Goal: Use online tool/utility: Use online tool/utility

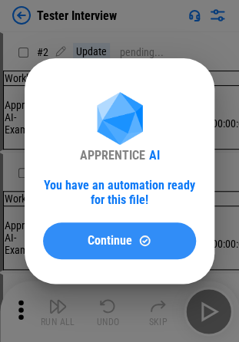
click at [117, 250] on button "Continue" at bounding box center [119, 241] width 153 height 37
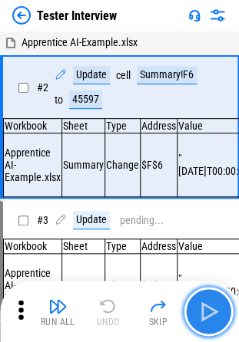
click at [206, 307] on img "button" at bounding box center [208, 311] width 25 height 25
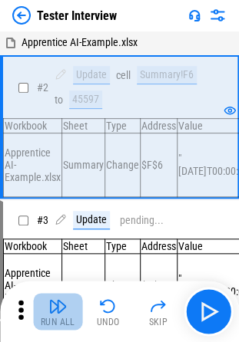
click at [45, 313] on button "Run All" at bounding box center [57, 311] width 49 height 37
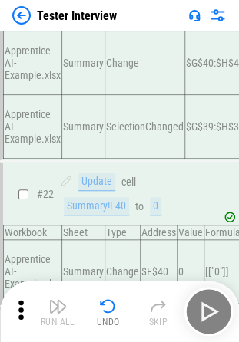
scroll to position [3388, 0]
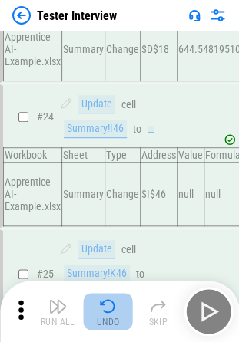
click at [88, 312] on button "Undo" at bounding box center [108, 311] width 49 height 37
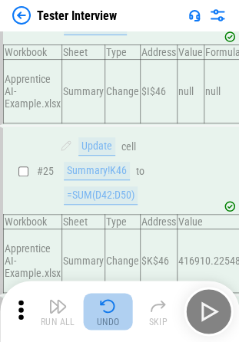
click at [88, 312] on button "Undo" at bounding box center [108, 311] width 49 height 37
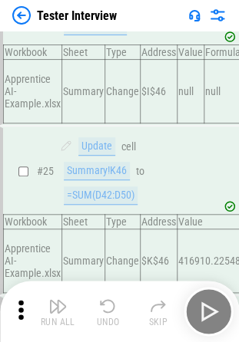
scroll to position [3560, 0]
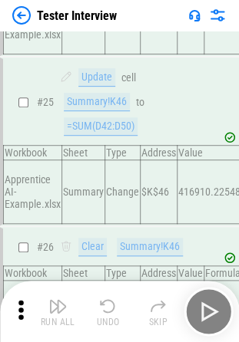
click at [88, 312] on div "Run All Undo Skip" at bounding box center [120, 311] width 223 height 49
drag, startPoint x: 88, startPoint y: 312, endPoint x: 107, endPoint y: 314, distance: 19.3
click at [107, 314] on div "Run All Undo Skip" at bounding box center [120, 311] width 223 height 49
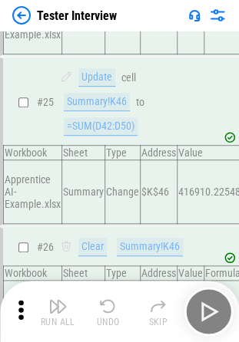
click at [107, 314] on div "Run All Undo Skip" at bounding box center [120, 311] width 223 height 49
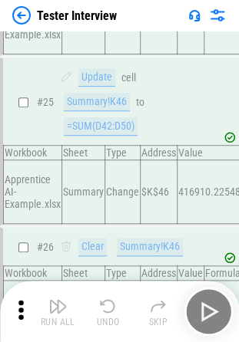
click at [107, 314] on div "Run All Undo Skip" at bounding box center [120, 311] width 223 height 49
click at [107, 314] on img "button" at bounding box center [108, 306] width 18 height 18
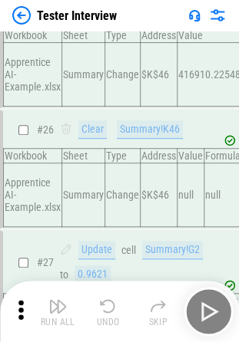
click at [107, 314] on img "button" at bounding box center [108, 306] width 18 height 18
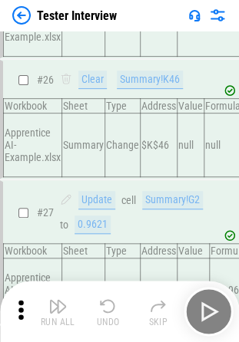
click at [107, 314] on div "Run All Undo Skip" at bounding box center [120, 311] width 223 height 49
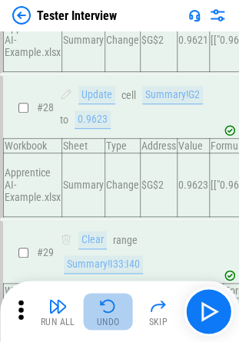
click at [107, 314] on img "button" at bounding box center [108, 306] width 18 height 18
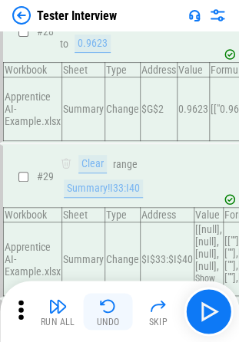
click at [107, 314] on div "Run All Undo Skip" at bounding box center [120, 311] width 223 height 49
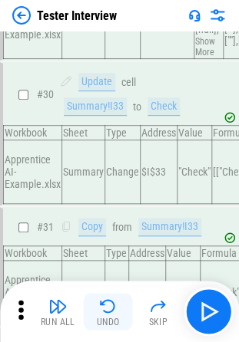
click at [107, 314] on img "button" at bounding box center [108, 306] width 18 height 18
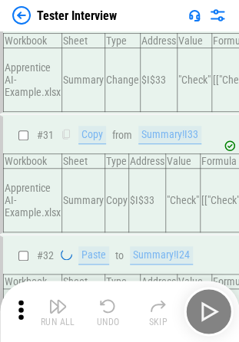
click at [107, 314] on div "Run All Undo Skip" at bounding box center [120, 311] width 223 height 49
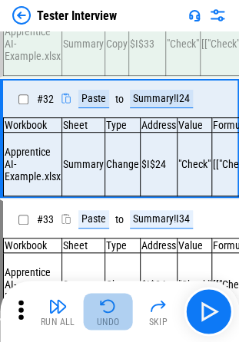
click at [107, 314] on img "button" at bounding box center [108, 306] width 18 height 18
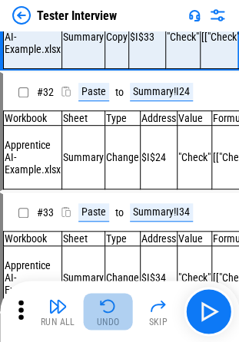
click at [107, 314] on img "button" at bounding box center [108, 306] width 18 height 18
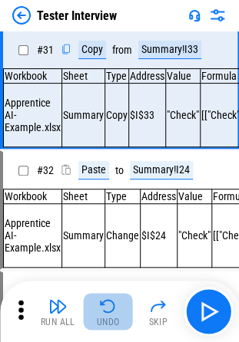
click at [107, 314] on div "Run All Undo Skip" at bounding box center [120, 311] width 223 height 49
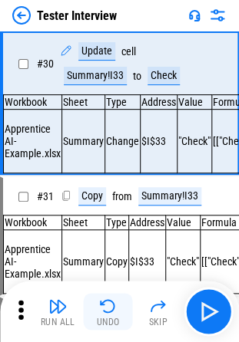
click at [107, 314] on img "button" at bounding box center [108, 306] width 18 height 18
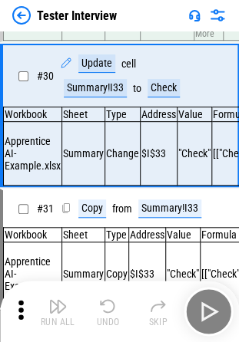
click at [107, 314] on div "Run All Undo Skip" at bounding box center [120, 311] width 223 height 49
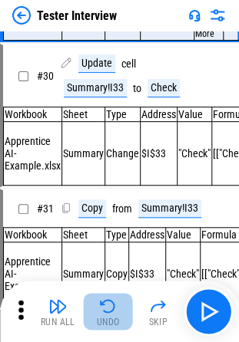
click at [107, 314] on img "button" at bounding box center [108, 306] width 18 height 18
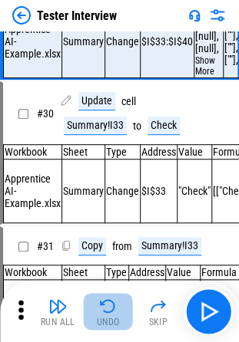
click at [107, 314] on div "Run All Undo Skip" at bounding box center [120, 311] width 223 height 49
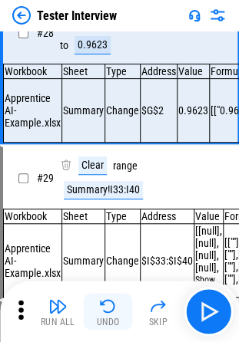
click at [107, 314] on img "button" at bounding box center [108, 306] width 18 height 18
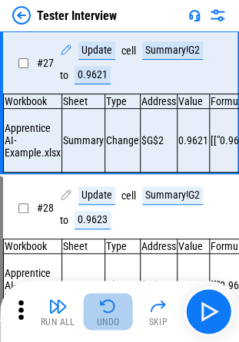
click at [107, 314] on img "button" at bounding box center [108, 306] width 18 height 18
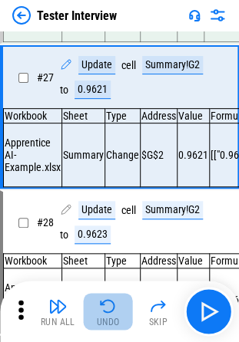
click at [107, 314] on img "button" at bounding box center [108, 306] width 18 height 18
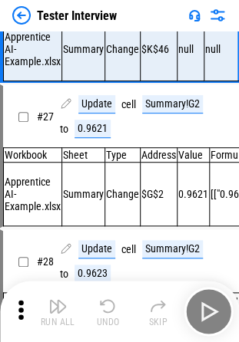
click at [107, 314] on div "Run All Undo Skip" at bounding box center [120, 311] width 223 height 49
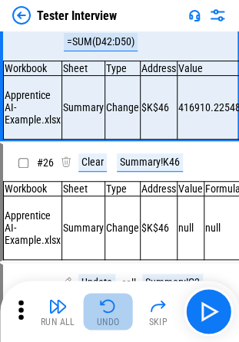
click at [107, 314] on img "button" at bounding box center [108, 306] width 18 height 18
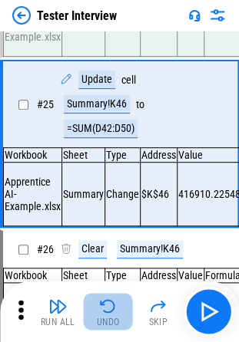
click at [107, 314] on img "button" at bounding box center [108, 306] width 18 height 18
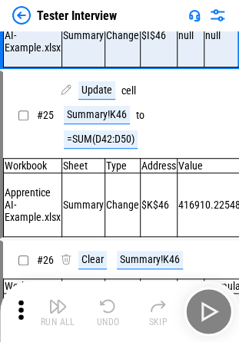
click at [107, 314] on img "button" at bounding box center [108, 306] width 18 height 18
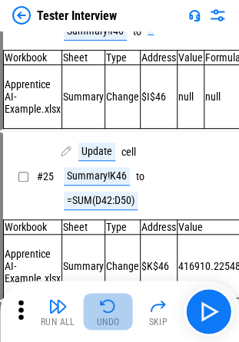
click at [107, 314] on img "button" at bounding box center [108, 306] width 18 height 18
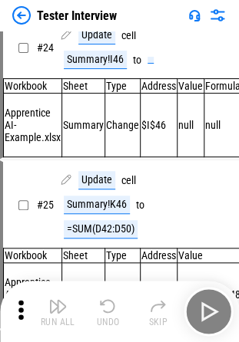
click at [107, 314] on div "Run All Undo Skip" at bounding box center [120, 311] width 223 height 49
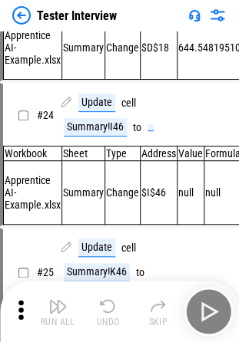
click at [107, 314] on img "button" at bounding box center [108, 306] width 18 height 18
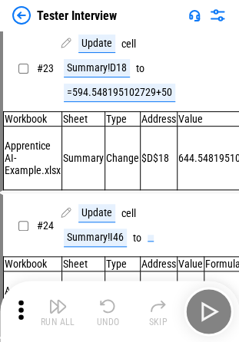
click at [107, 314] on div "Run All Undo Skip" at bounding box center [120, 311] width 223 height 49
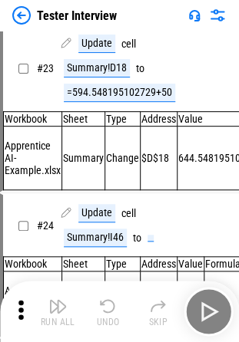
click at [107, 314] on div "Run All Undo Skip" at bounding box center [120, 311] width 223 height 49
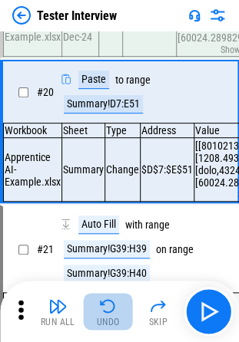
click at [107, 314] on img "button" at bounding box center [108, 306] width 18 height 18
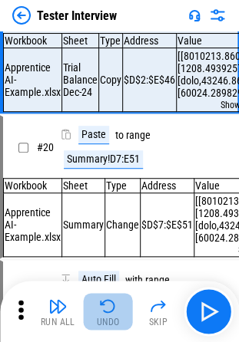
click at [107, 314] on img "button" at bounding box center [108, 306] width 18 height 18
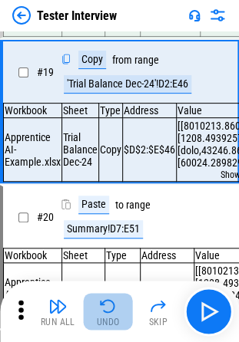
click at [107, 314] on div "Run All Undo Skip" at bounding box center [120, 311] width 223 height 49
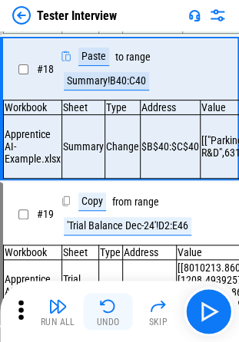
click at [107, 314] on img "button" at bounding box center [108, 306] width 18 height 18
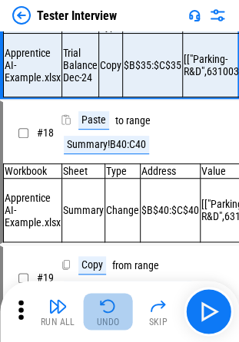
click at [107, 314] on img "button" at bounding box center [108, 306] width 18 height 18
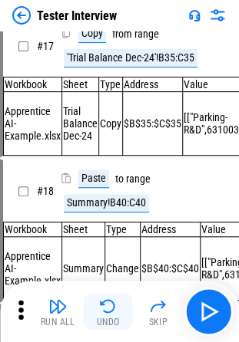
click at [107, 314] on div "Run All Undo Skip" at bounding box center [120, 311] width 223 height 49
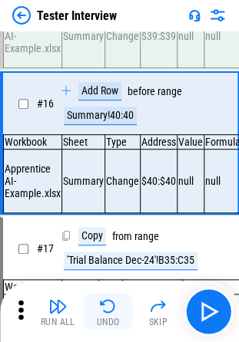
click at [107, 314] on img "button" at bounding box center [108, 306] width 18 height 18
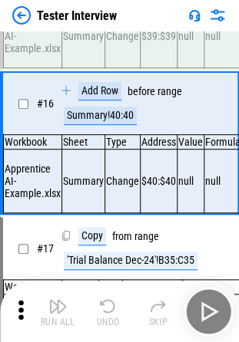
click at [107, 314] on div "Run All Undo Skip" at bounding box center [120, 311] width 223 height 49
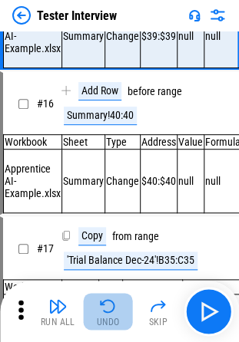
click at [107, 314] on img "button" at bounding box center [108, 306] width 18 height 18
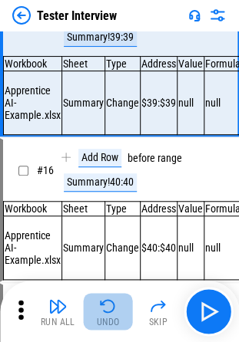
click at [107, 314] on div "Run All Undo Skip" at bounding box center [120, 311] width 223 height 49
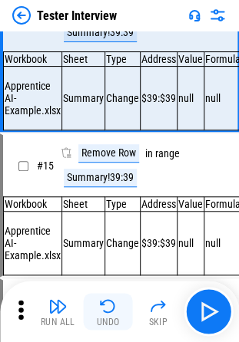
click at [107, 314] on img "button" at bounding box center [108, 306] width 18 height 18
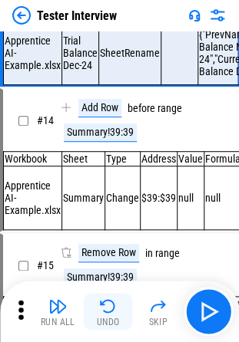
click at [107, 314] on img "button" at bounding box center [108, 306] width 18 height 18
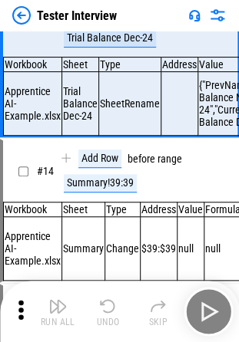
click at [107, 314] on div "Run All Undo Skip" at bounding box center [120, 311] width 223 height 49
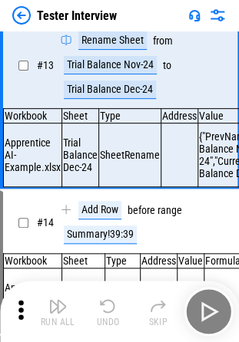
click at [107, 314] on img "button" at bounding box center [108, 306] width 18 height 18
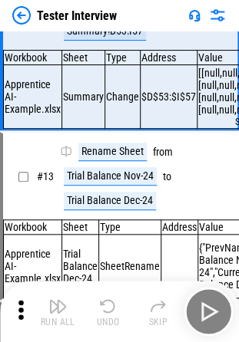
click at [107, 314] on div "Run All Undo Skip" at bounding box center [120, 311] width 223 height 49
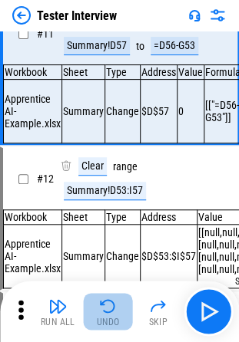
click at [107, 314] on img "button" at bounding box center [108, 306] width 18 height 18
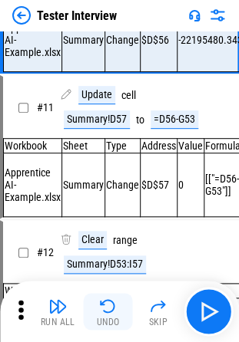
click at [107, 314] on div "Run All Undo Skip" at bounding box center [120, 311] width 223 height 49
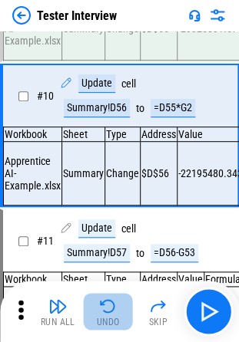
click at [107, 314] on img "button" at bounding box center [108, 306] width 18 height 18
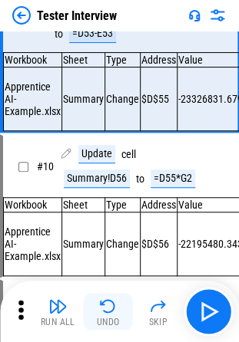
click at [107, 314] on div "Run All Undo Skip" at bounding box center [120, 311] width 223 height 49
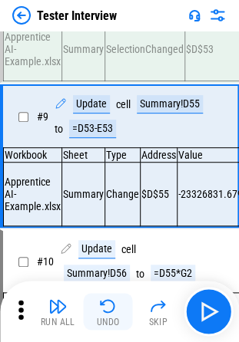
click at [107, 314] on img "button" at bounding box center [108, 306] width 18 height 18
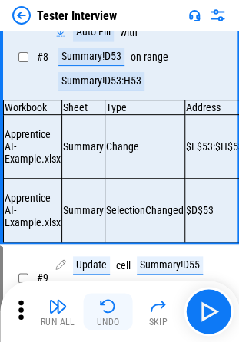
scroll to position [883, 0]
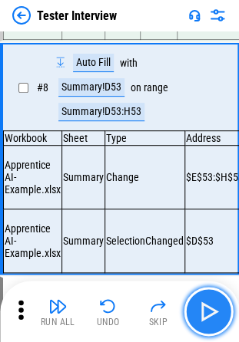
click at [190, 312] on button "button" at bounding box center [207, 311] width 49 height 49
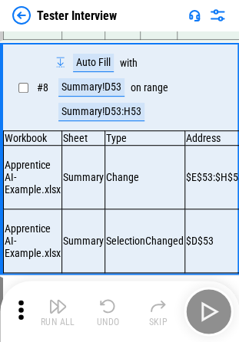
click at [190, 312] on div "Run All Undo Skip" at bounding box center [120, 311] width 223 height 49
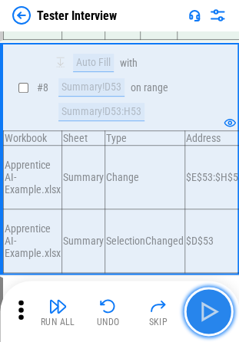
click at [190, 312] on button "button" at bounding box center [207, 311] width 49 height 49
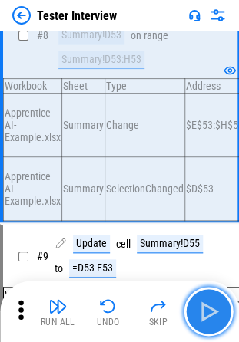
click at [190, 312] on button "button" at bounding box center [207, 311] width 49 height 49
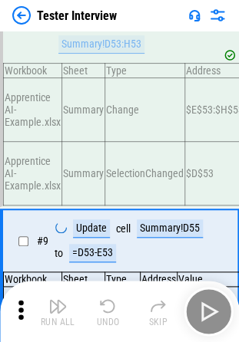
click at [190, 312] on div "Run All Undo Skip" at bounding box center [120, 311] width 223 height 49
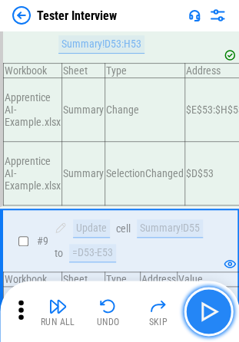
click at [190, 312] on button "button" at bounding box center [207, 311] width 49 height 49
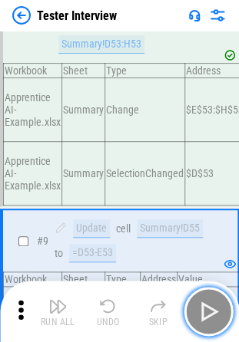
scroll to position [1036, 0]
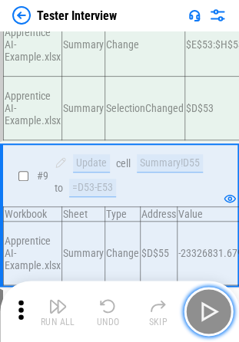
click at [190, 312] on button "button" at bounding box center [207, 311] width 49 height 49
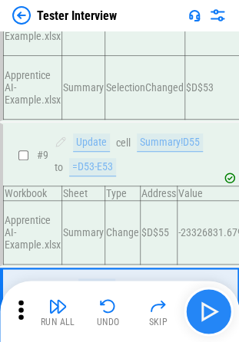
click at [190, 312] on div "Run All Undo Skip" at bounding box center [120, 311] width 223 height 49
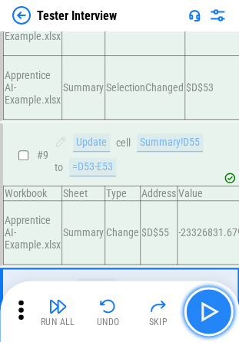
click at [190, 312] on button "button" at bounding box center [207, 311] width 49 height 49
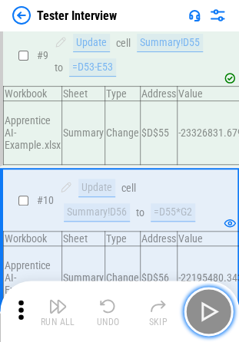
click at [190, 312] on button "button" at bounding box center [207, 311] width 49 height 49
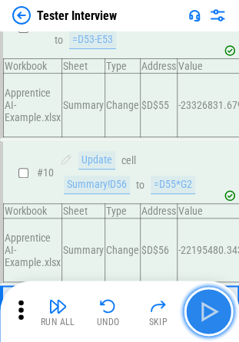
click at [190, 312] on button "button" at bounding box center [207, 311] width 49 height 49
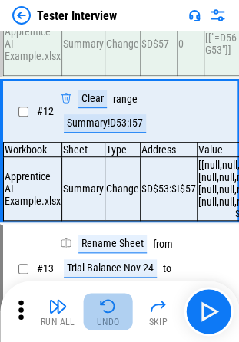
click at [118, 315] on button "Undo" at bounding box center [108, 311] width 49 height 37
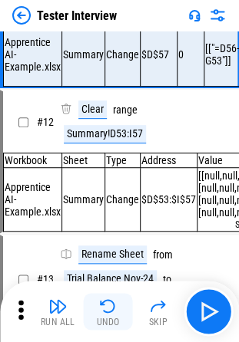
click at [118, 315] on div "Run All Undo Skip" at bounding box center [120, 311] width 223 height 49
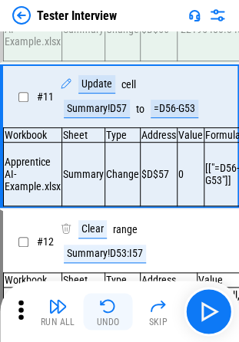
click at [118, 315] on button "Undo" at bounding box center [108, 311] width 49 height 37
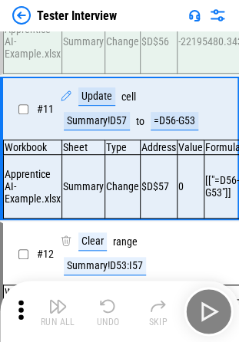
click at [118, 315] on div "Run All Undo Skip" at bounding box center [120, 311] width 223 height 49
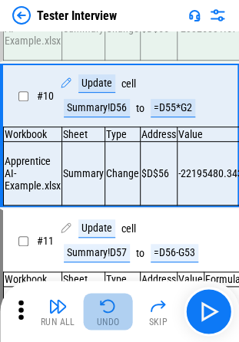
click at [118, 315] on button "Undo" at bounding box center [108, 311] width 49 height 37
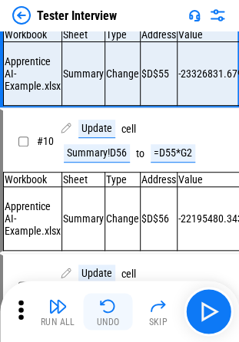
click at [118, 315] on div "Run All Undo Skip" at bounding box center [120, 311] width 223 height 49
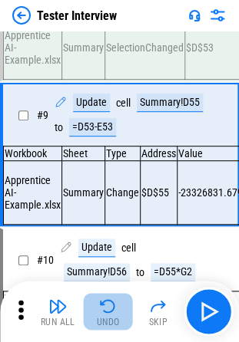
click at [118, 315] on button "Undo" at bounding box center [108, 311] width 49 height 37
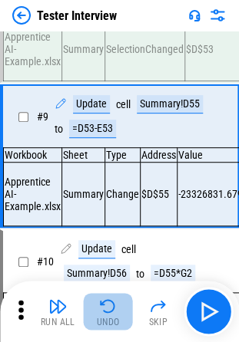
click at [118, 315] on div "Run All Undo Skip" at bounding box center [120, 311] width 223 height 49
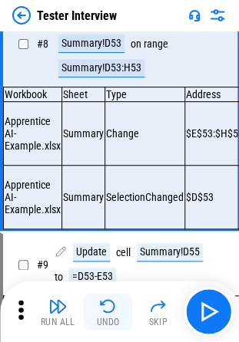
click at [118, 315] on button "Undo" at bounding box center [108, 311] width 49 height 37
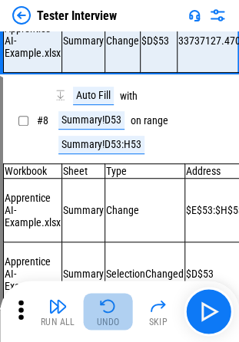
click at [118, 315] on button "Undo" at bounding box center [108, 311] width 49 height 37
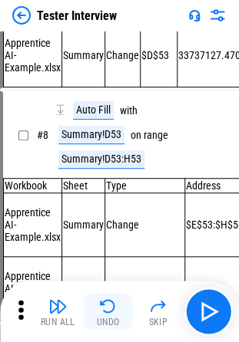
click at [118, 315] on div "Run All Undo Skip" at bounding box center [120, 311] width 223 height 49
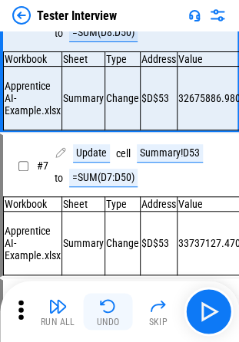
click at [118, 315] on button "Undo" at bounding box center [108, 311] width 49 height 37
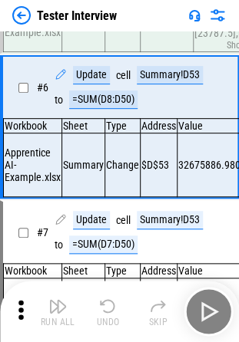
click at [118, 315] on div "Run All Undo Skip" at bounding box center [120, 311] width 223 height 49
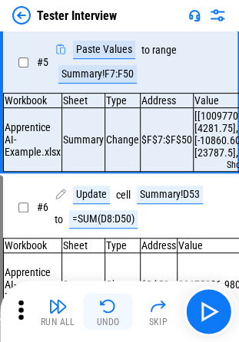
click at [118, 315] on button "Undo" at bounding box center [108, 311] width 49 height 37
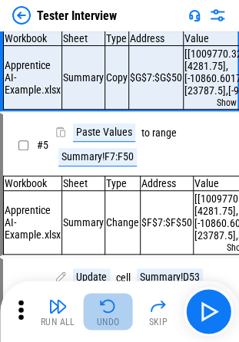
click at [118, 315] on button "Undo" at bounding box center [108, 311] width 49 height 37
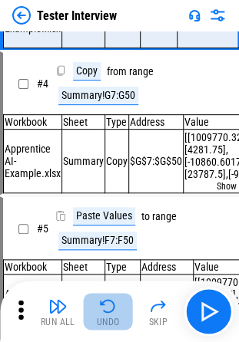
click at [118, 315] on button "Undo" at bounding box center [108, 311] width 49 height 37
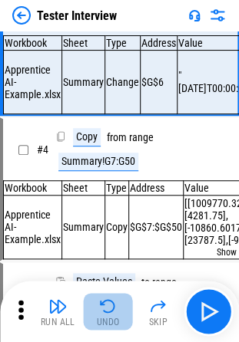
click at [118, 315] on div "Run All Undo Skip" at bounding box center [120, 311] width 223 height 49
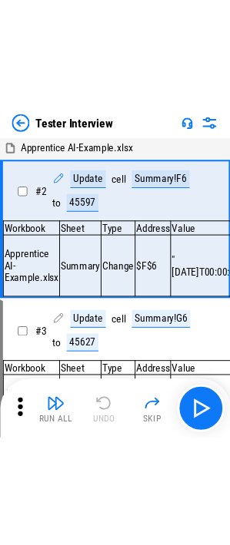
scroll to position [0, 0]
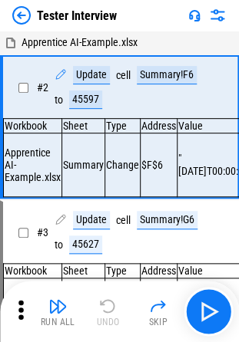
click at [118, 315] on div "Run All Undo Skip" at bounding box center [120, 311] width 223 height 49
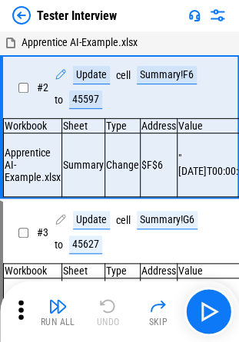
click at [118, 315] on div "Run All Undo Skip" at bounding box center [120, 311] width 223 height 49
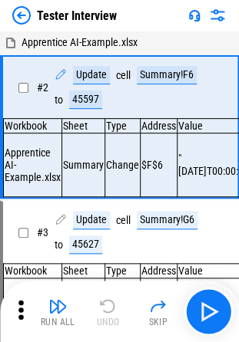
click at [118, 315] on div "Run All Undo Skip" at bounding box center [120, 311] width 223 height 49
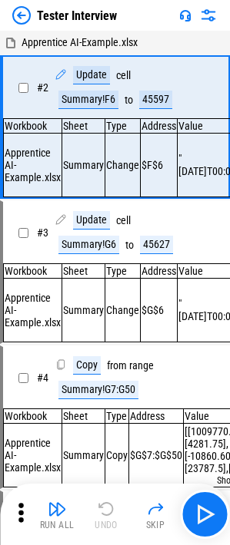
click at [85, 74] on div "Update" at bounding box center [91, 75] width 37 height 18
click at [152, 102] on div "45597" at bounding box center [155, 100] width 33 height 18
click at [102, 74] on div "Update" at bounding box center [91, 75] width 37 height 18
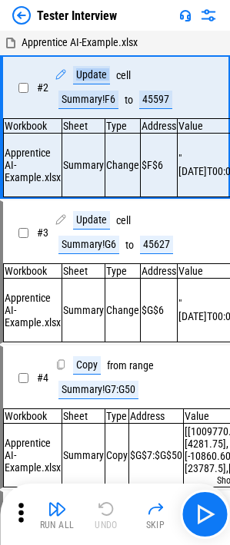
click at [87, 74] on div "Update" at bounding box center [91, 75] width 37 height 18
drag, startPoint x: 87, startPoint y: 74, endPoint x: 97, endPoint y: 69, distance: 12.0
click at [97, 69] on div "Update" at bounding box center [91, 75] width 37 height 18
click at [91, 77] on div "Update" at bounding box center [91, 75] width 37 height 18
click at [78, 78] on div "Update" at bounding box center [91, 75] width 37 height 18
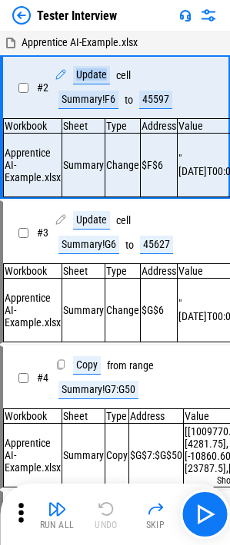
click at [78, 78] on div "Update" at bounding box center [91, 75] width 37 height 18
click at [120, 74] on div "cell" at bounding box center [123, 76] width 15 height 12
drag, startPoint x: 114, startPoint y: 374, endPoint x: 140, endPoint y: 369, distance: 25.7
click at [140, 353] on div "Copy from range Summary!G7:G50" at bounding box center [125, 377] width 143 height 43
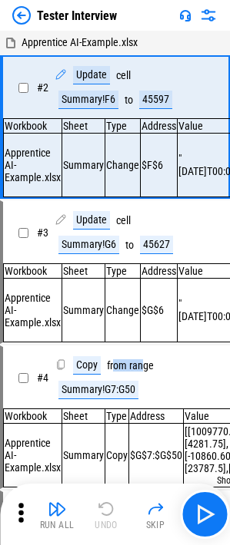
click at [140, 353] on div "range" at bounding box center [141, 366] width 25 height 12
click at [93, 97] on div "Summary!F6" at bounding box center [88, 100] width 60 height 18
click at [91, 97] on div "Summary!F6" at bounding box center [88, 100] width 60 height 18
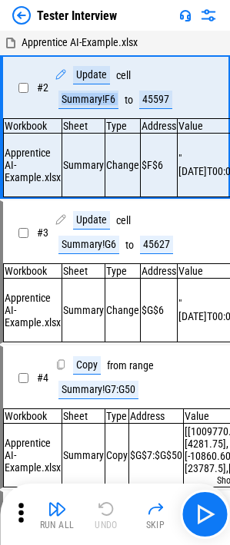
click at [102, 107] on div "Summary!F6" at bounding box center [88, 100] width 60 height 18
click at [89, 102] on div "Summary!F6" at bounding box center [88, 100] width 60 height 18
click at [140, 98] on div "45597" at bounding box center [155, 100] width 33 height 18
click at [144, 98] on div "45597" at bounding box center [155, 100] width 33 height 18
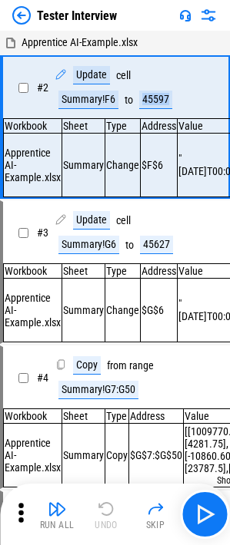
click at [144, 98] on div "45597" at bounding box center [155, 100] width 33 height 18
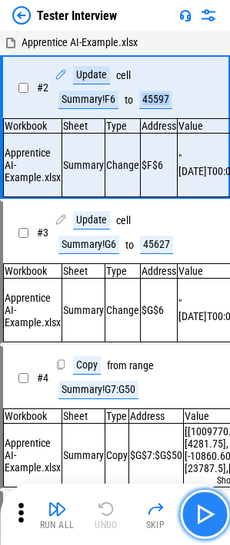
click at [208, 353] on img "button" at bounding box center [204, 514] width 25 height 25
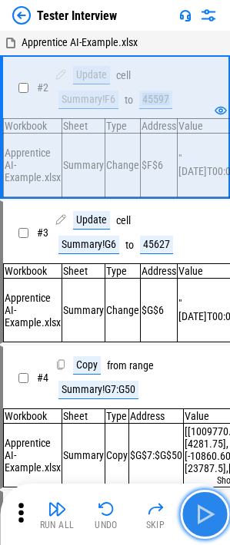
click at [196, 353] on img "button" at bounding box center [204, 514] width 25 height 25
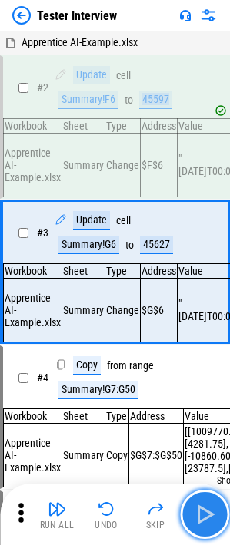
click at [211, 353] on img "button" at bounding box center [204, 514] width 25 height 25
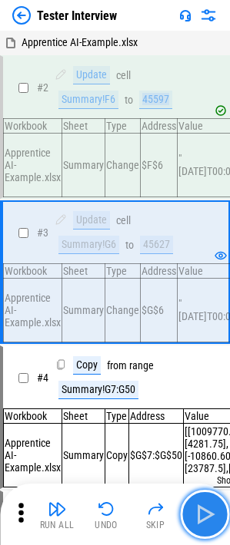
click at [213, 353] on img "button" at bounding box center [204, 514] width 25 height 25
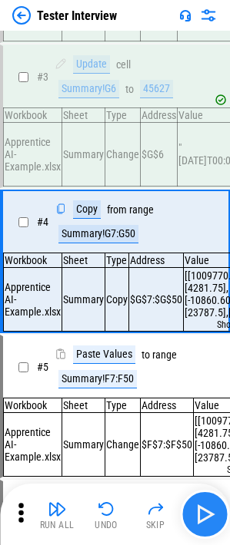
scroll to position [157, 0]
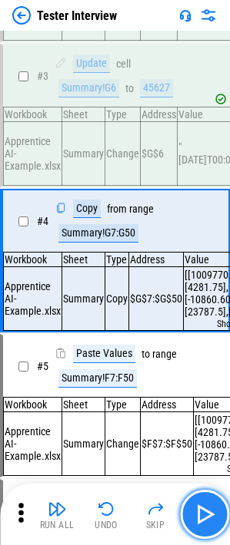
click at [213, 353] on img "button" at bounding box center [204, 514] width 25 height 25
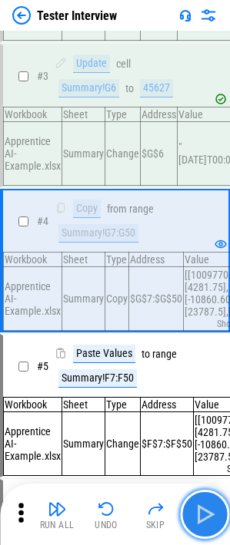
click at [219, 353] on button "button" at bounding box center [204, 514] width 49 height 49
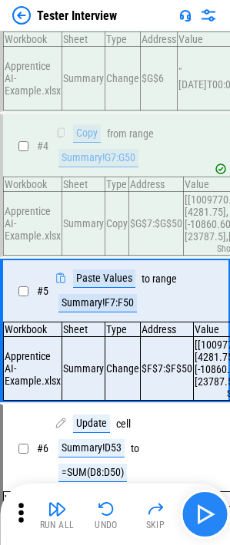
scroll to position [306, 0]
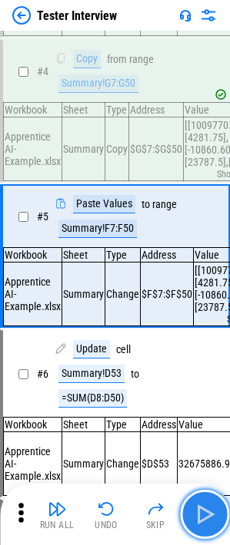
click at [197, 353] on img "button" at bounding box center [204, 514] width 25 height 25
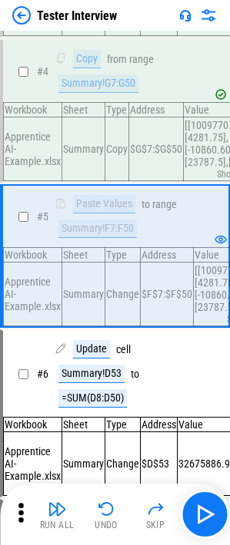
click at [122, 213] on div "Paste Values" at bounding box center [104, 204] width 62 height 18
click at [163, 210] on div "range" at bounding box center [164, 205] width 25 height 12
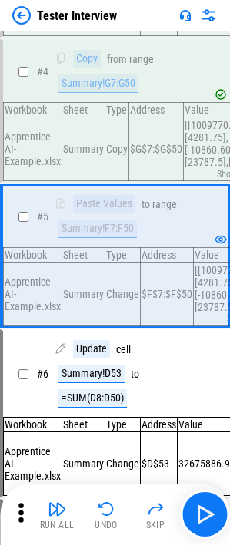
click at [92, 238] on div "Summary!F7:F50" at bounding box center [97, 229] width 78 height 18
click at [105, 238] on div "Summary!F7:F50" at bounding box center [97, 229] width 78 height 18
click at [112, 238] on div "Summary!F7:F50" at bounding box center [97, 229] width 78 height 18
click at [120, 238] on div "Summary!F7:F50" at bounding box center [97, 229] width 78 height 18
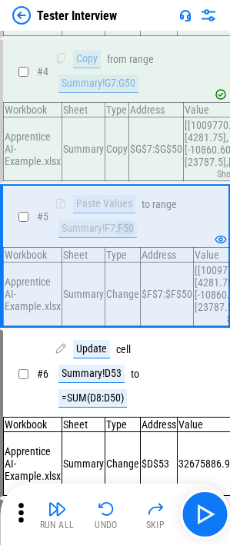
click at [120, 238] on div "Summary!F7:F50" at bounding box center [97, 229] width 78 height 18
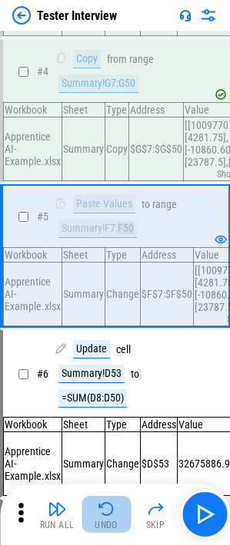
click at [114, 353] on img "button" at bounding box center [106, 509] width 18 height 18
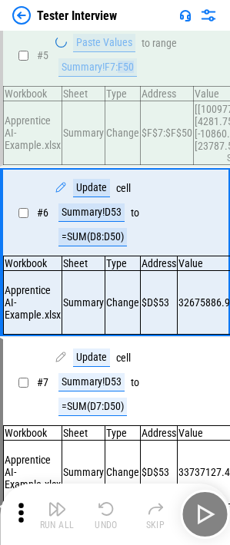
scroll to position [468, 0]
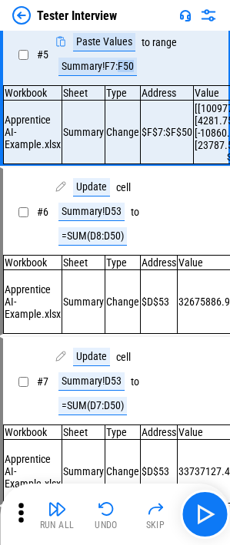
click at [113, 353] on img "button" at bounding box center [106, 509] width 18 height 18
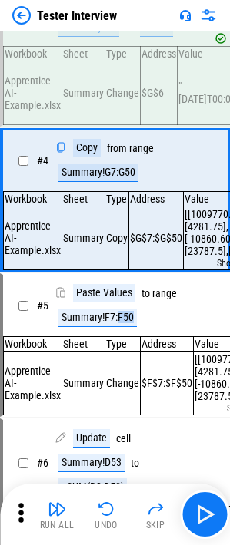
scroll to position [157, 0]
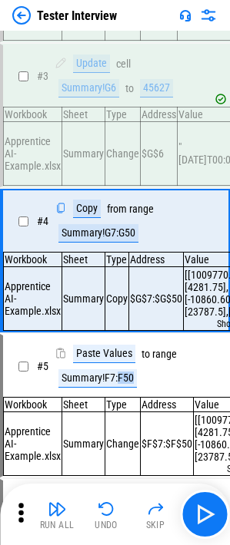
click at [113, 353] on img "button" at bounding box center [106, 509] width 18 height 18
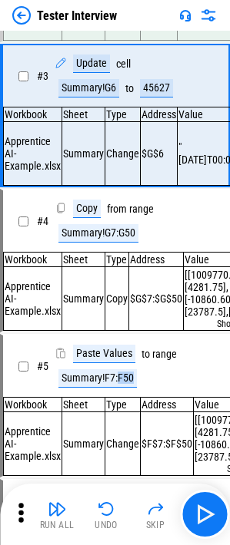
click at [113, 353] on img "button" at bounding box center [106, 509] width 18 height 18
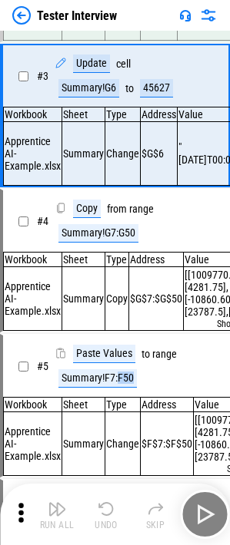
scroll to position [81, 0]
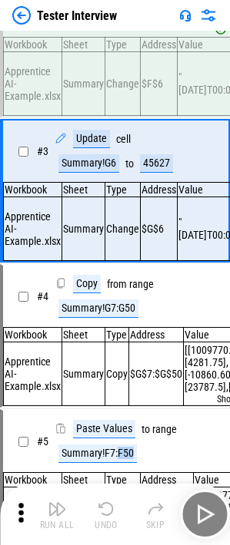
click at [113, 353] on div "Run All Undo Skip" at bounding box center [116, 514] width 214 height 49
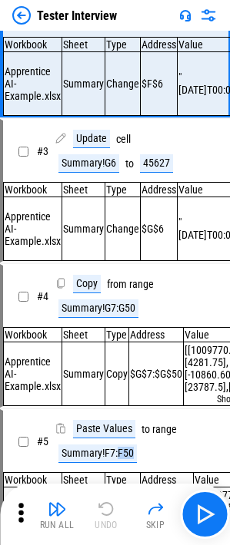
scroll to position [0, 0]
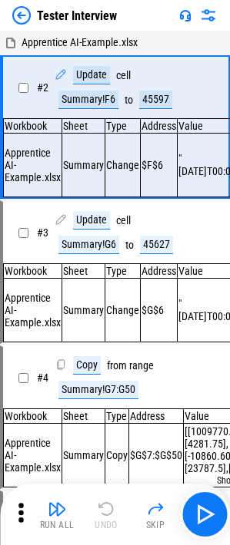
click at [113, 353] on div "Run All Undo Skip" at bounding box center [116, 514] width 214 height 49
click at [115, 353] on div "Run All Undo Skip" at bounding box center [116, 514] width 214 height 49
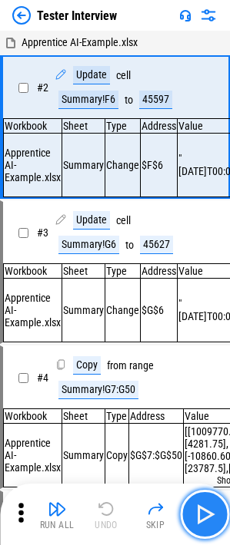
click at [211, 353] on img "button" at bounding box center [204, 514] width 25 height 25
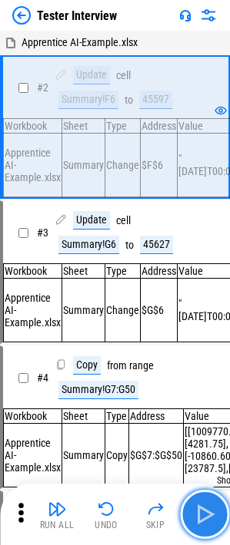
click at [211, 353] on img "button" at bounding box center [204, 514] width 25 height 25
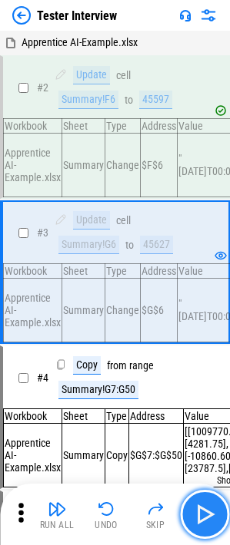
click at [211, 353] on img "button" at bounding box center [204, 514] width 25 height 25
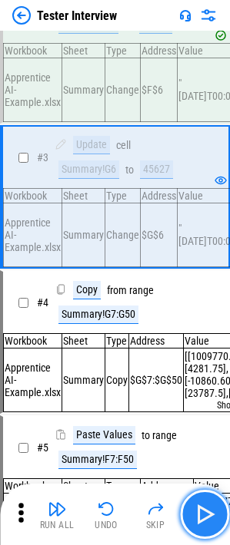
click at [211, 353] on img "button" at bounding box center [204, 514] width 25 height 25
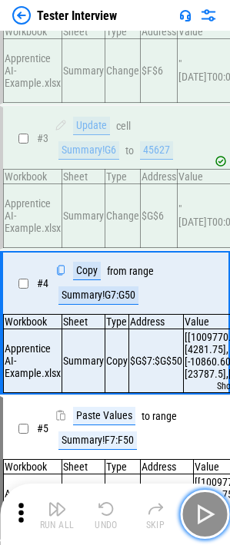
click at [211, 353] on img "button" at bounding box center [204, 514] width 25 height 25
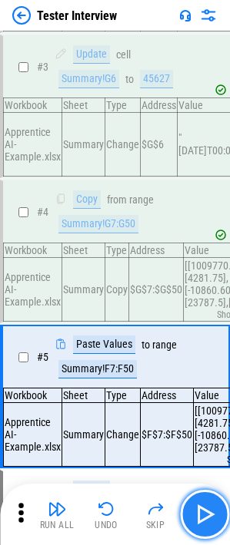
click at [211, 353] on img "button" at bounding box center [204, 514] width 25 height 25
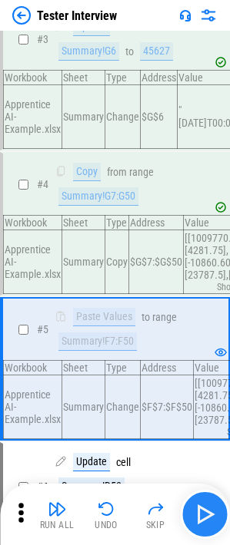
click at [211, 353] on div "Run All Undo Skip" at bounding box center [116, 514] width 214 height 49
click at [211, 353] on img "button" at bounding box center [204, 514] width 25 height 25
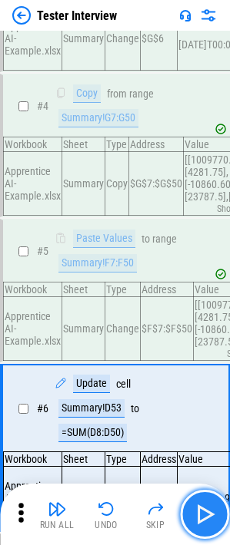
click at [211, 353] on img "button" at bounding box center [204, 514] width 25 height 25
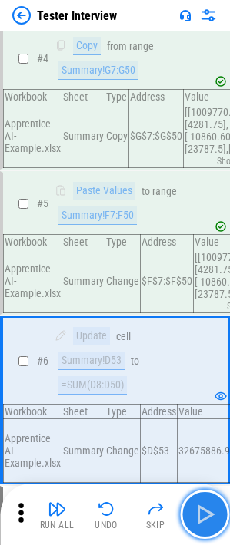
click at [211, 353] on img "button" at bounding box center [204, 514] width 25 height 25
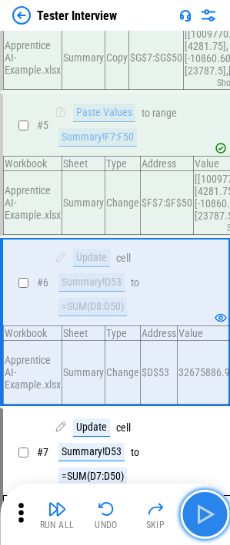
click at [211, 353] on img "button" at bounding box center [204, 514] width 25 height 25
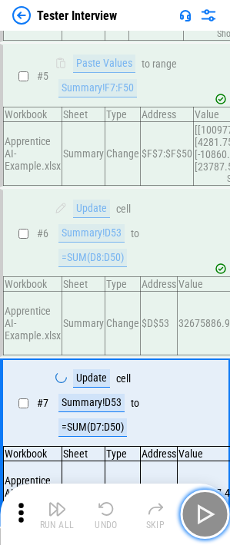
click at [211, 353] on img "button" at bounding box center [204, 514] width 25 height 25
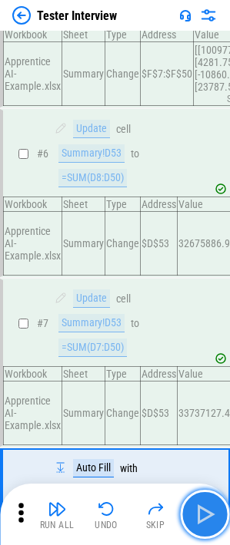
click at [211, 353] on img "button" at bounding box center [204, 514] width 25 height 25
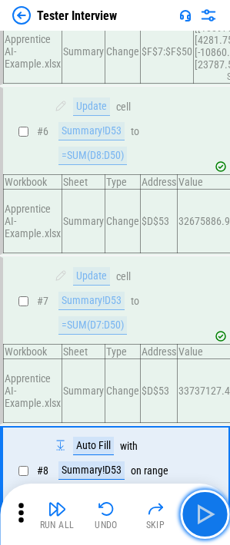
click at [210, 353] on img "button" at bounding box center [204, 514] width 25 height 25
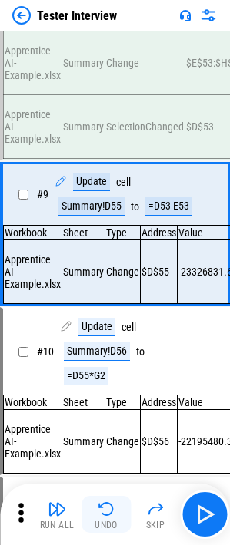
click at [111, 353] on button "Undo" at bounding box center [105, 514] width 49 height 37
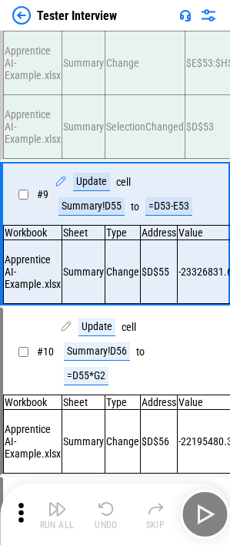
click at [111, 353] on div "Run All Undo Skip" at bounding box center [116, 514] width 214 height 49
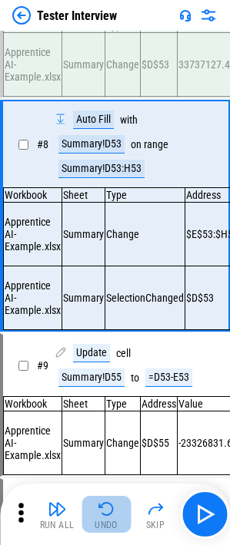
click at [111, 353] on button "Undo" at bounding box center [105, 514] width 49 height 37
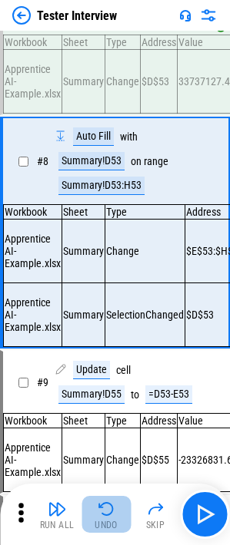
click at [111, 353] on button "Undo" at bounding box center [105, 514] width 49 height 37
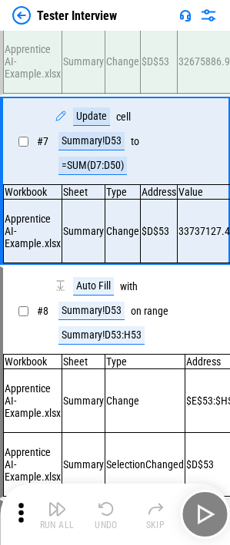
click at [111, 353] on button "Undo" at bounding box center [105, 514] width 49 height 37
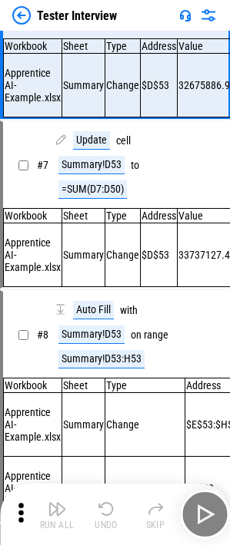
click at [111, 353] on div "Run All Undo Skip" at bounding box center [116, 514] width 214 height 49
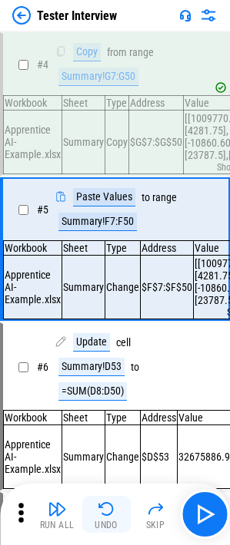
click at [111, 353] on button "Undo" at bounding box center [105, 514] width 49 height 37
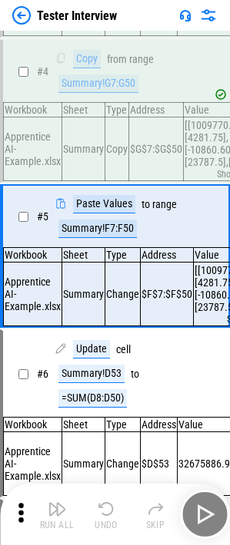
click at [111, 353] on button "Undo" at bounding box center [105, 514] width 49 height 37
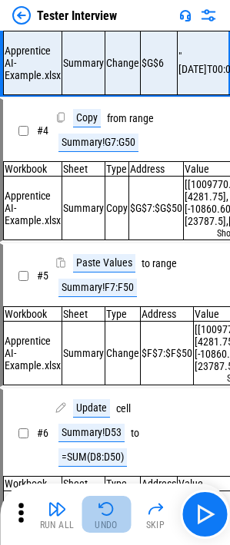
click at [111, 353] on button "Undo" at bounding box center [105, 514] width 49 height 37
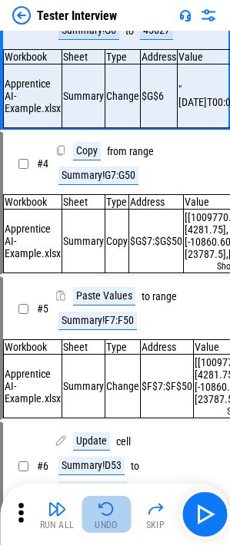
click at [111, 353] on div "Run All Undo Skip" at bounding box center [116, 514] width 214 height 49
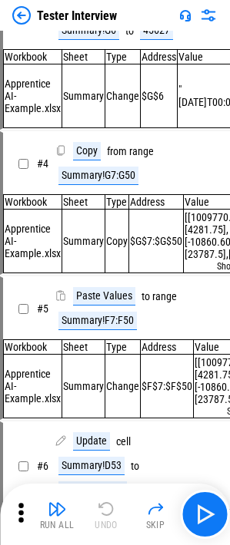
scroll to position [8, 0]
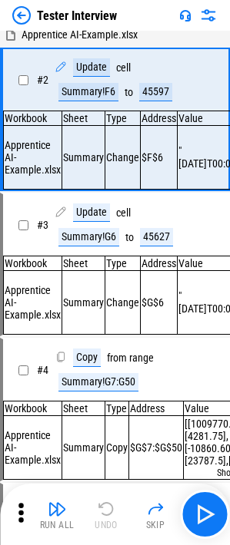
click at [111, 353] on div "Run All Undo Skip" at bounding box center [116, 514] width 214 height 49
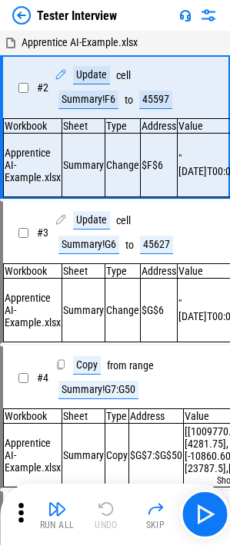
click at [111, 353] on div "Run All Undo Skip" at bounding box center [116, 514] width 214 height 49
click at [42, 86] on span "# 2" at bounding box center [43, 87] width 12 height 12
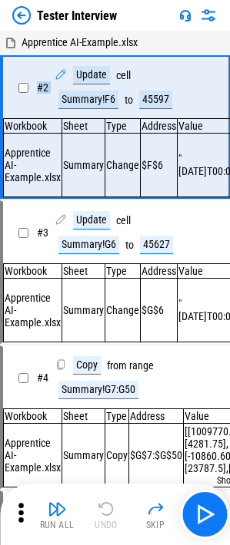
click at [42, 86] on span "# 2" at bounding box center [43, 87] width 12 height 12
click at [45, 88] on span "# 2" at bounding box center [43, 87] width 12 height 12
click at [81, 73] on div "Update" at bounding box center [91, 75] width 37 height 18
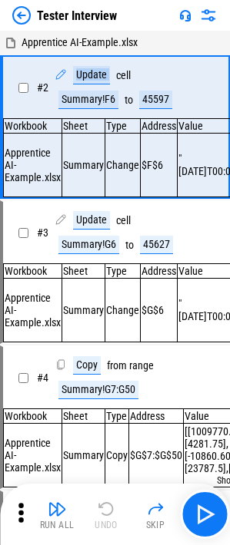
click at [76, 75] on div "Update" at bounding box center [91, 75] width 37 height 18
drag, startPoint x: 76, startPoint y: 75, endPoint x: 126, endPoint y: 79, distance: 50.0
click at [126, 79] on div "Update cell Summary!F6 to 45597" at bounding box center [125, 87] width 143 height 43
click at [126, 79] on div "cell" at bounding box center [123, 76] width 15 height 12
click at [67, 106] on div "Summary!F6" at bounding box center [88, 100] width 60 height 18
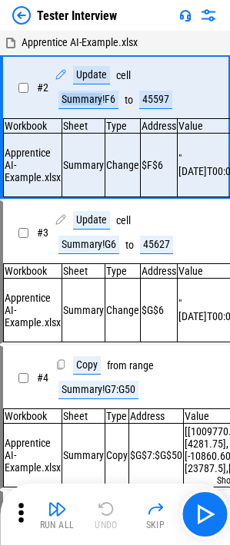
click at [67, 106] on div "Summary!F6" at bounding box center [88, 100] width 60 height 18
click at [155, 353] on div "Skip" at bounding box center [155, 524] width 19 height 9
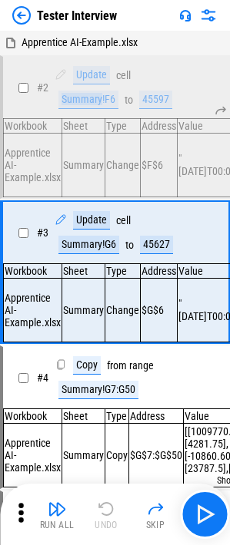
click at [19, 14] on img at bounding box center [21, 15] width 18 height 18
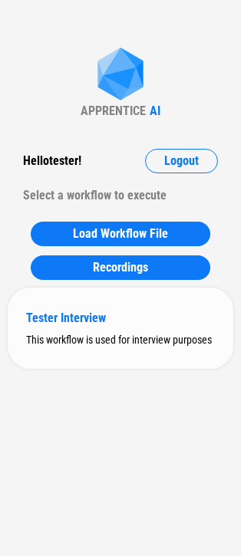
click at [87, 322] on div "Tester Interview" at bounding box center [120, 318] width 189 height 15
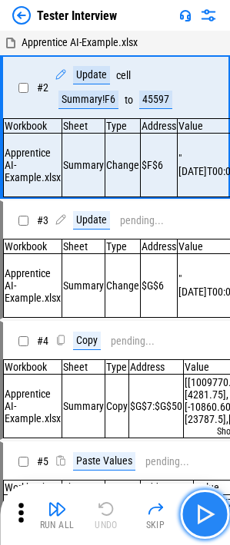
click at [206, 353] on img "button" at bounding box center [204, 514] width 25 height 25
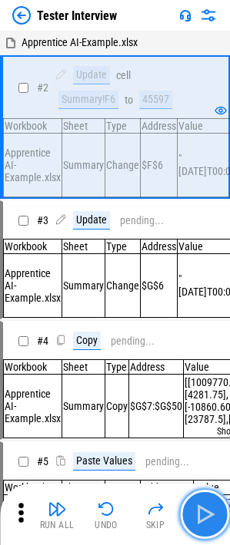
click at [206, 353] on img "button" at bounding box center [204, 514] width 25 height 25
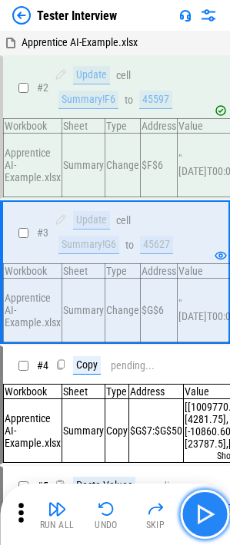
click at [206, 353] on img "button" at bounding box center [204, 514] width 25 height 25
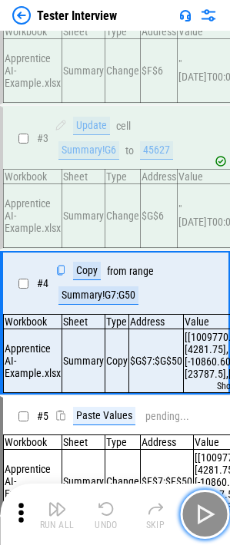
click at [206, 353] on img "button" at bounding box center [204, 514] width 25 height 25
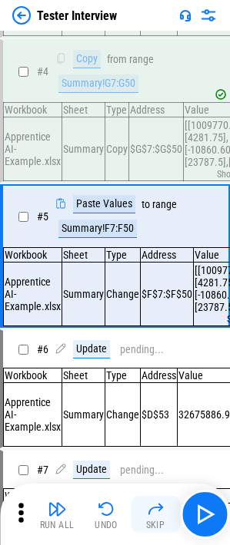
click at [146, 353] on img "button" at bounding box center [155, 509] width 18 height 18
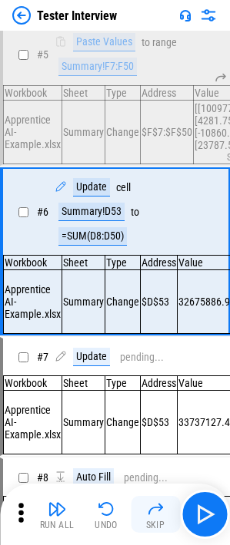
click at [161, 353] on img "button" at bounding box center [155, 509] width 18 height 18
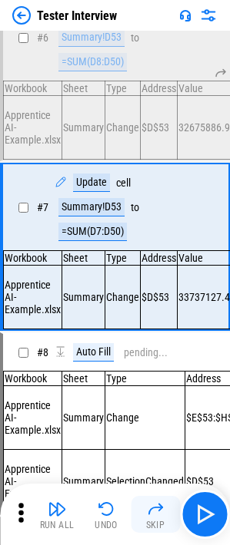
click at [157, 353] on img "button" at bounding box center [155, 509] width 18 height 18
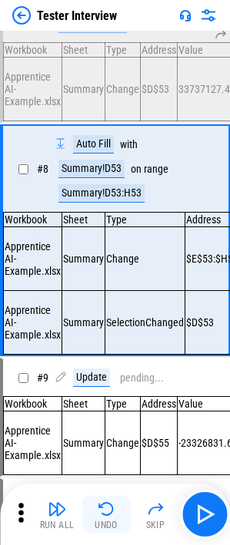
click at [97, 353] on img "button" at bounding box center [106, 509] width 18 height 18
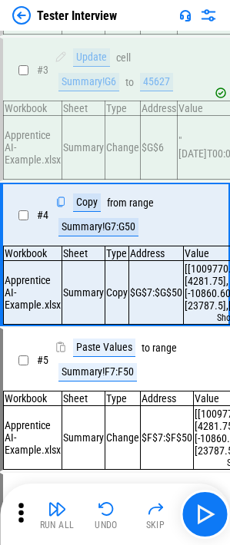
scroll to position [157, 0]
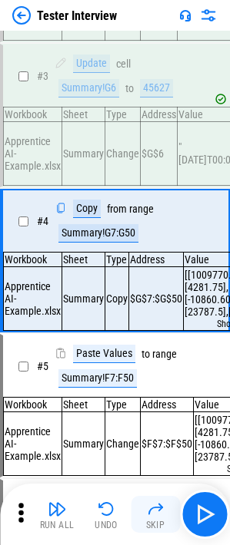
click at [145, 353] on button "Skip" at bounding box center [154, 514] width 49 height 37
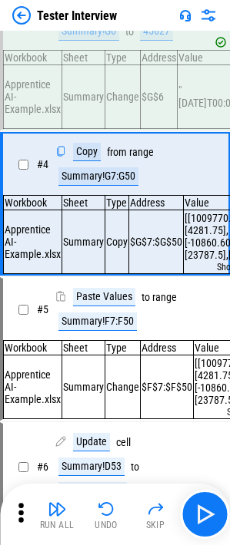
click at [145, 353] on div "Run All Undo Skip" at bounding box center [116, 514] width 214 height 49
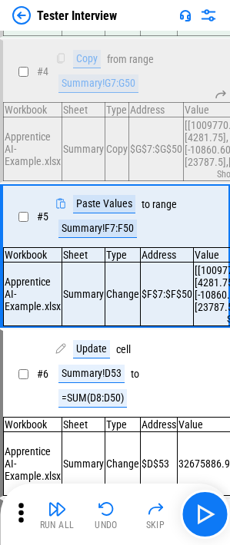
click at [145, 353] on button "Skip" at bounding box center [154, 514] width 49 height 37
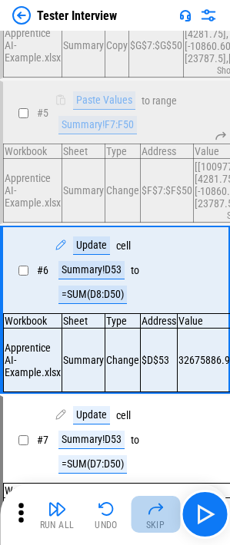
click at [145, 353] on button "Skip" at bounding box center [154, 514] width 49 height 37
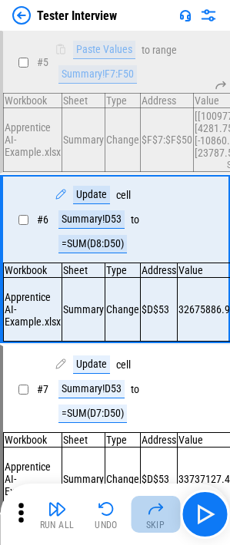
click at [145, 353] on button "Skip" at bounding box center [154, 514] width 49 height 37
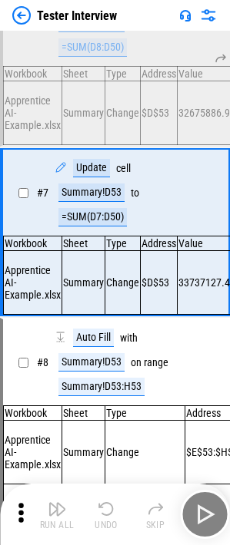
click at [146, 353] on button "Skip" at bounding box center [154, 514] width 49 height 37
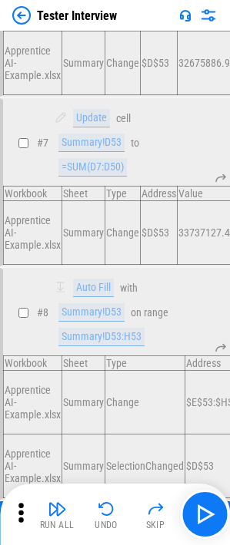
click at [146, 353] on img "button" at bounding box center [155, 509] width 18 height 18
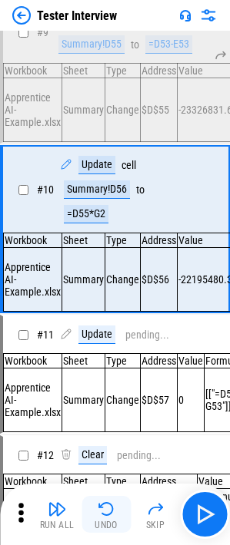
click at [114, 353] on img "button" at bounding box center [106, 509] width 18 height 18
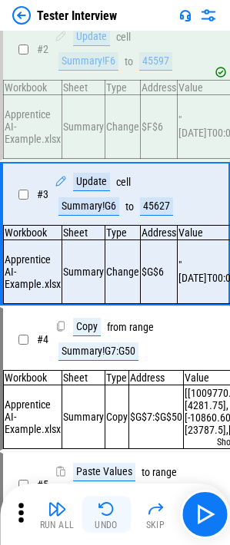
scroll to position [7, 0]
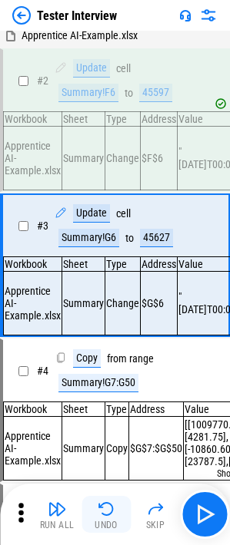
click at [103, 353] on img "button" at bounding box center [106, 509] width 18 height 18
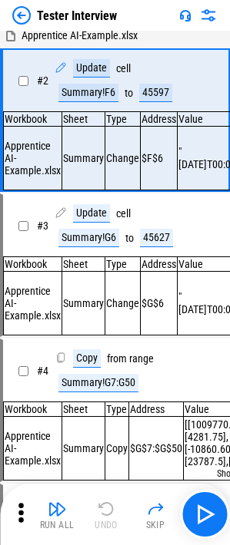
click at [103, 353] on div "Run All Undo Skip" at bounding box center [116, 514] width 214 height 49
click at [91, 269] on td "Sheet" at bounding box center [83, 264] width 43 height 15
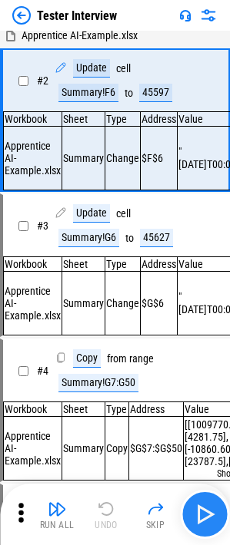
click at [201, 353] on img "button" at bounding box center [204, 514] width 25 height 25
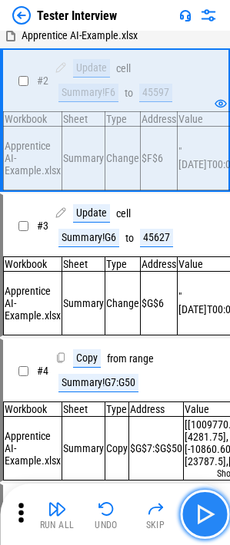
click at [201, 353] on img "button" at bounding box center [204, 514] width 25 height 25
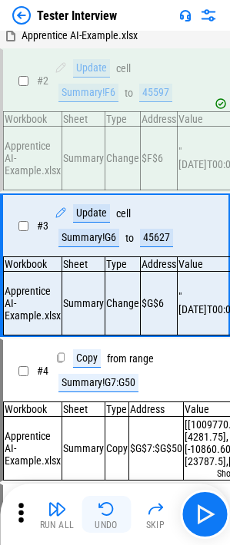
click at [111, 353] on img "button" at bounding box center [106, 509] width 18 height 18
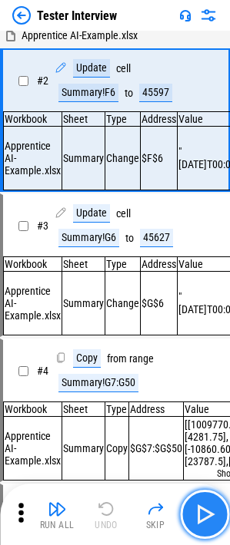
click at [191, 353] on button "button" at bounding box center [204, 514] width 49 height 49
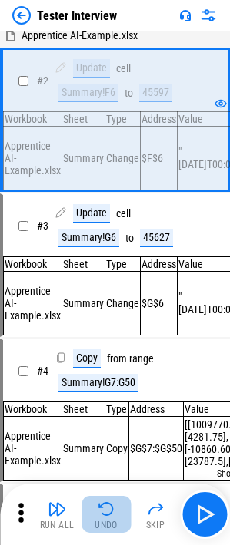
click at [107, 353] on img "button" at bounding box center [106, 509] width 18 height 18
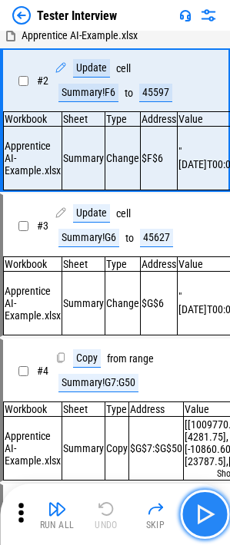
click at [200, 353] on img "button" at bounding box center [204, 514] width 25 height 25
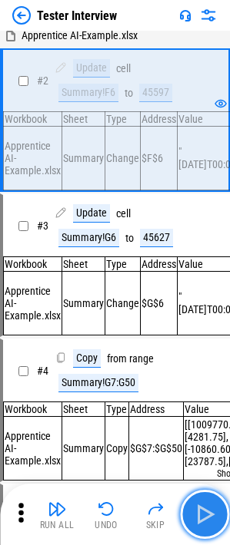
click at [200, 353] on img "button" at bounding box center [204, 514] width 25 height 25
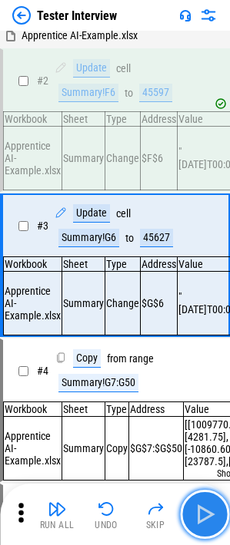
click at [200, 353] on img "button" at bounding box center [204, 514] width 25 height 25
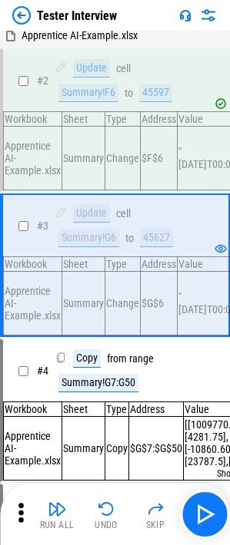
click at [205, 353] on button "button" at bounding box center [204, 514] width 49 height 49
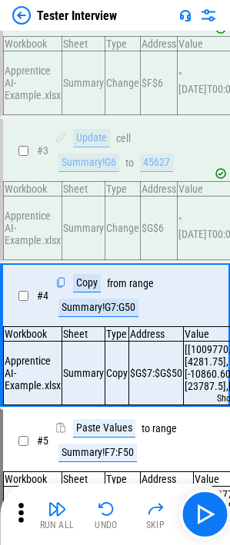
scroll to position [157, 0]
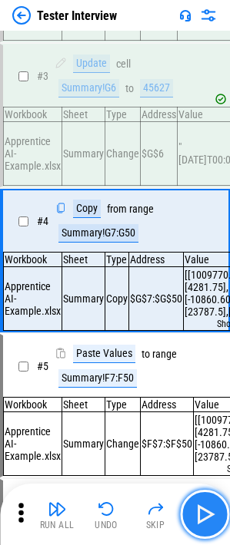
click at [203, 353] on img "button" at bounding box center [204, 514] width 25 height 25
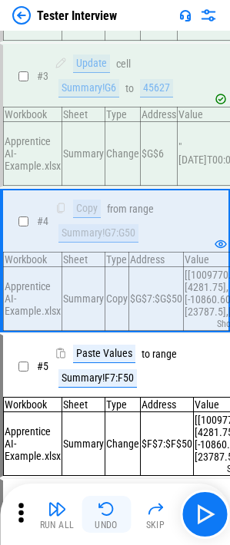
click at [108, 353] on img "button" at bounding box center [106, 509] width 18 height 18
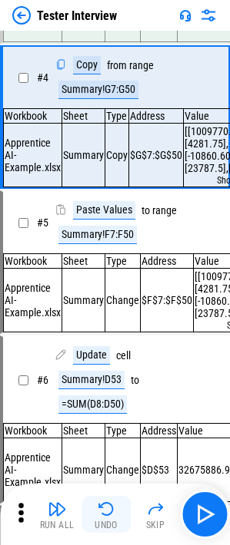
scroll to position [306, 0]
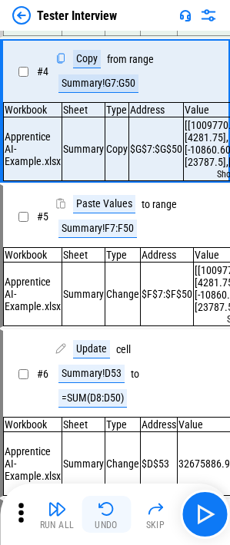
click at [94, 353] on button "Undo" at bounding box center [105, 514] width 49 height 37
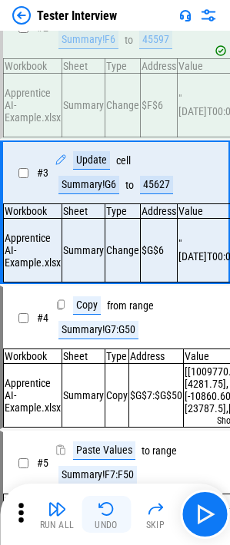
scroll to position [7, 0]
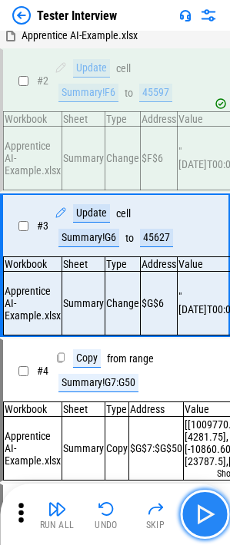
click at [195, 353] on img "button" at bounding box center [204, 514] width 25 height 25
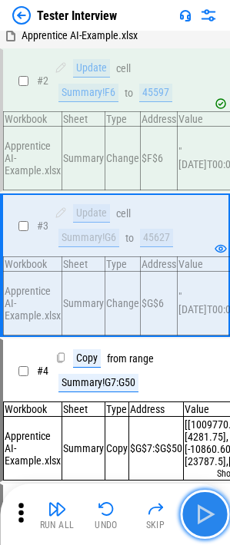
click at [195, 353] on img "button" at bounding box center [204, 514] width 25 height 25
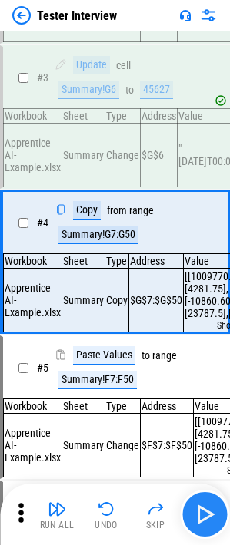
scroll to position [157, 0]
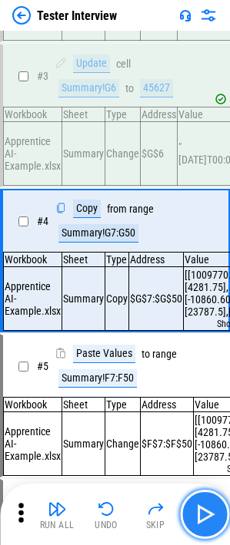
click at [213, 353] on img "button" at bounding box center [204, 514] width 25 height 25
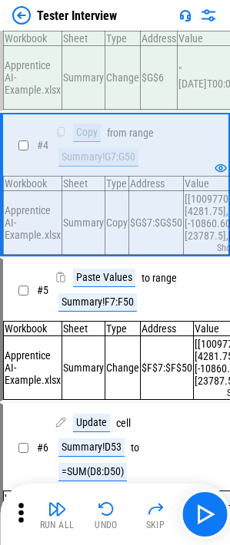
scroll to position [233, 0]
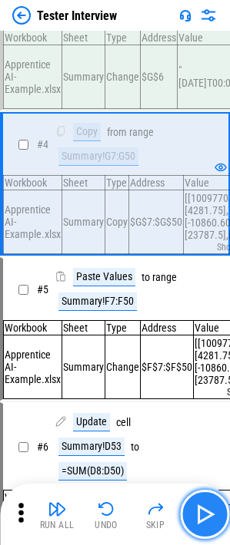
click at [192, 353] on img "button" at bounding box center [204, 514] width 25 height 25
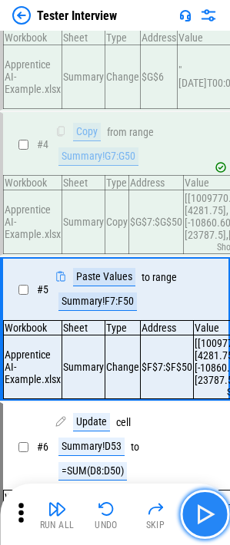
click at [193, 353] on img "button" at bounding box center [204, 514] width 25 height 25
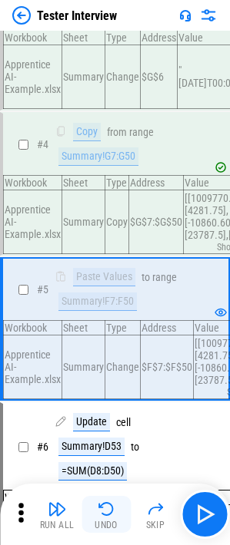
click at [93, 353] on button "Undo" at bounding box center [105, 514] width 49 height 37
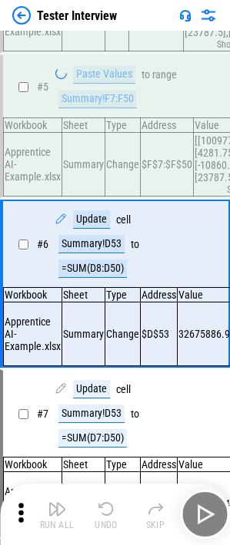
scroll to position [468, 0]
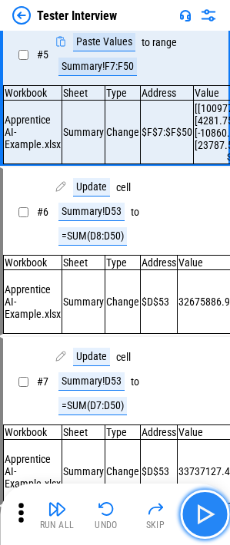
click at [198, 353] on img "button" at bounding box center [204, 514] width 25 height 25
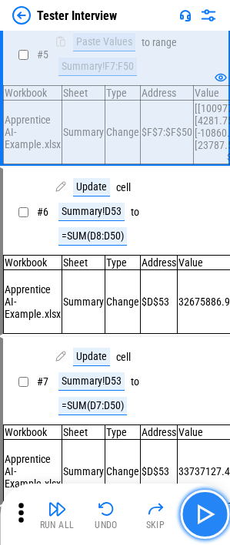
click at [205, 353] on button "button" at bounding box center [204, 514] width 49 height 49
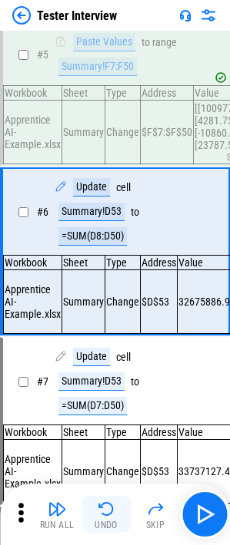
click at [111, 353] on img "button" at bounding box center [106, 509] width 18 height 18
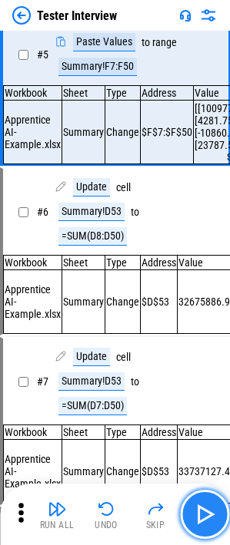
click at [189, 353] on button "button" at bounding box center [204, 514] width 49 height 49
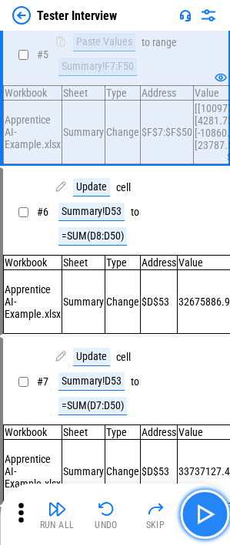
click at [189, 353] on button "button" at bounding box center [204, 514] width 49 height 49
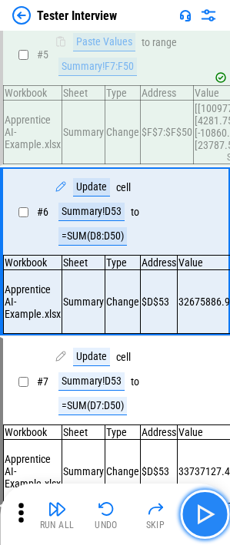
click at [189, 353] on button "button" at bounding box center [204, 514] width 49 height 49
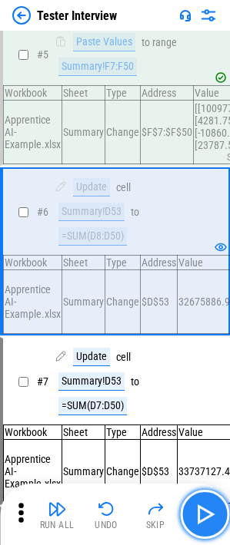
click at [192, 353] on img "button" at bounding box center [204, 514] width 25 height 25
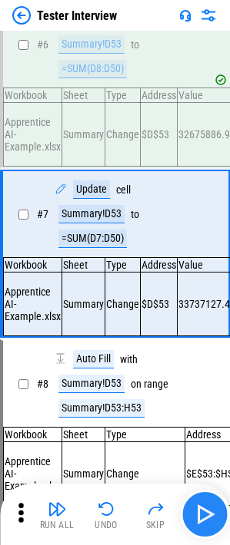
scroll to position [642, 0]
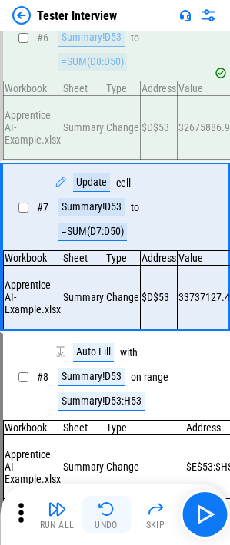
click at [92, 353] on button "Undo" at bounding box center [105, 514] width 49 height 37
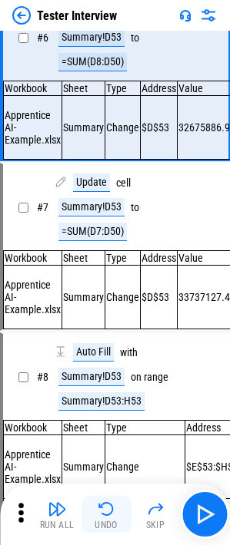
click at [92, 353] on button "Undo" at bounding box center [105, 514] width 49 height 37
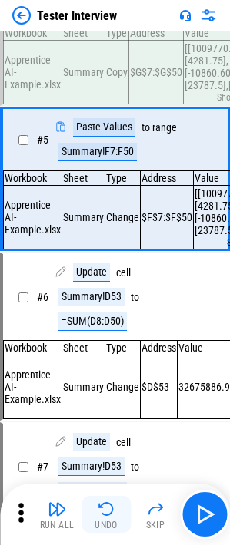
scroll to position [306, 0]
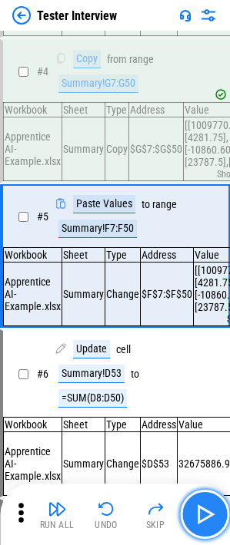
click at [186, 353] on button "button" at bounding box center [204, 514] width 49 height 49
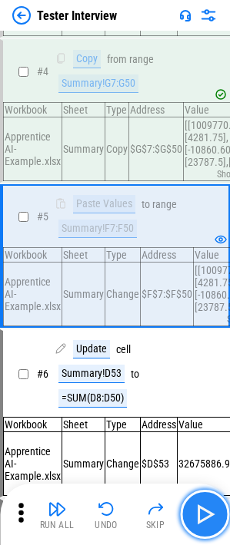
click at [186, 353] on button "button" at bounding box center [204, 514] width 49 height 49
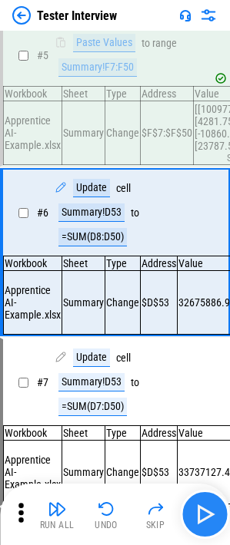
scroll to position [468, 0]
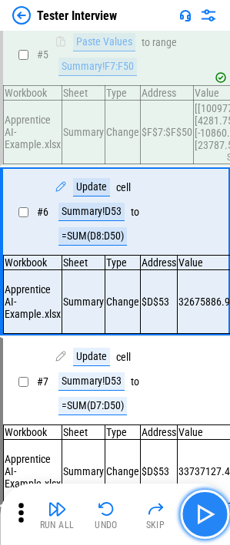
click at [186, 353] on button "button" at bounding box center [204, 514] width 49 height 49
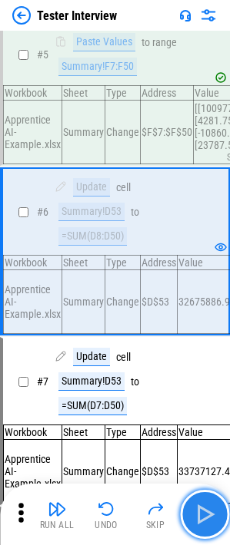
click at [186, 353] on button "button" at bounding box center [204, 514] width 49 height 49
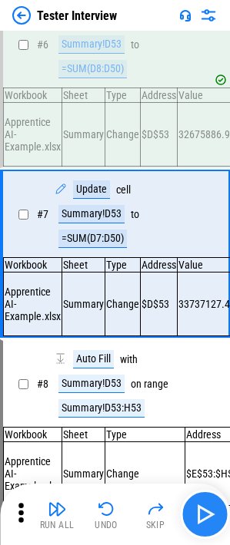
scroll to position [642, 0]
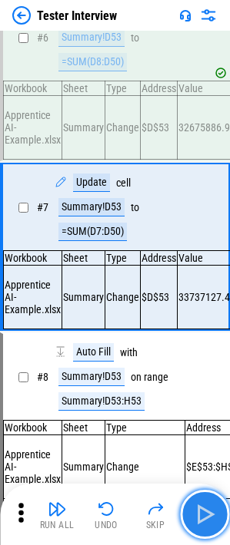
click at [186, 353] on button "button" at bounding box center [204, 514] width 49 height 49
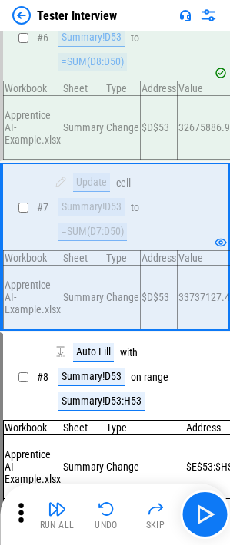
scroll to position [566, 0]
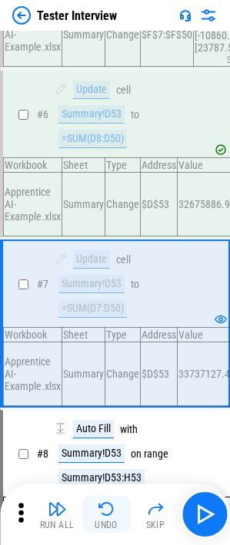
click at [113, 353] on img "button" at bounding box center [106, 509] width 18 height 18
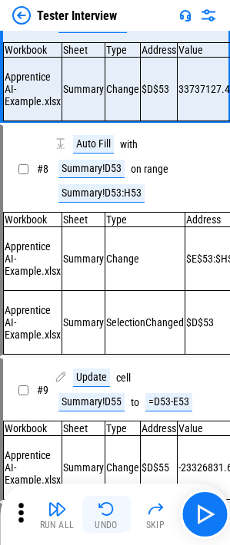
click at [113, 353] on img "button" at bounding box center [106, 509] width 18 height 18
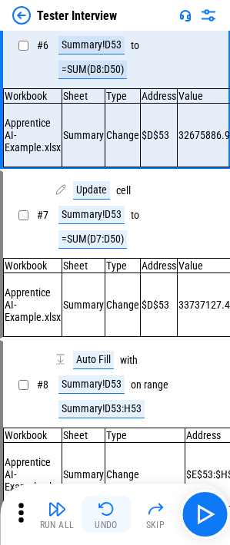
scroll to position [468, 0]
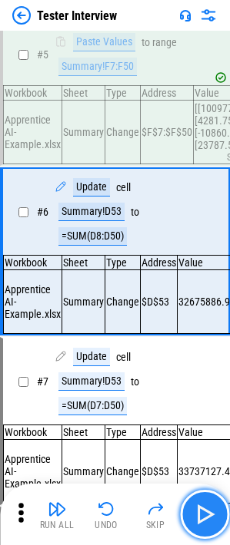
click at [196, 353] on img "button" at bounding box center [204, 514] width 25 height 25
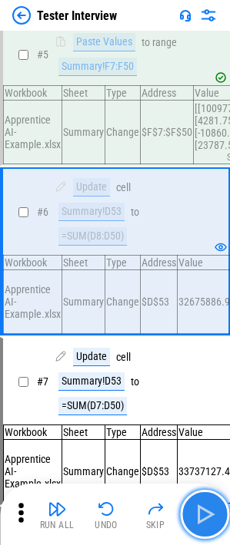
click at [196, 353] on img "button" at bounding box center [204, 514] width 25 height 25
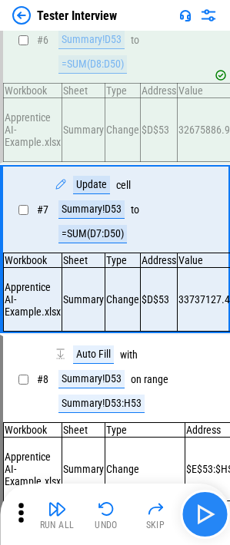
scroll to position [642, 0]
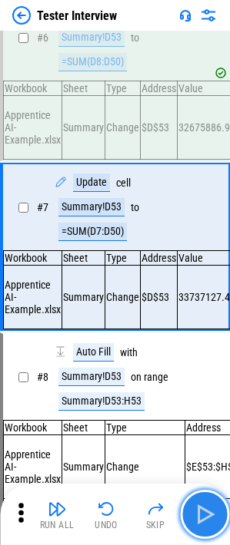
click at [196, 353] on img "button" at bounding box center [204, 514] width 25 height 25
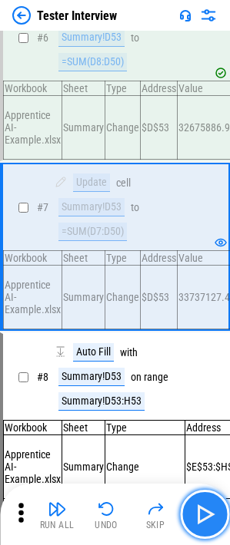
click at [193, 353] on button "button" at bounding box center [204, 514] width 49 height 49
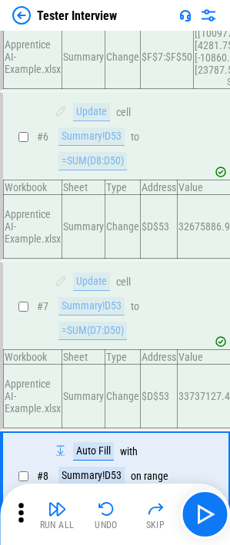
scroll to position [467, 0]
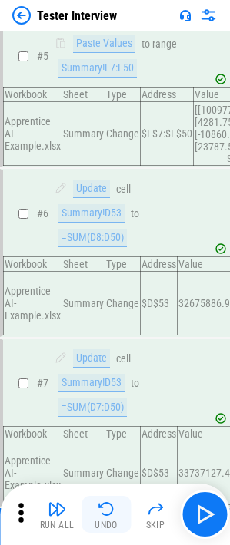
click at [102, 353] on img "button" at bounding box center [106, 509] width 18 height 18
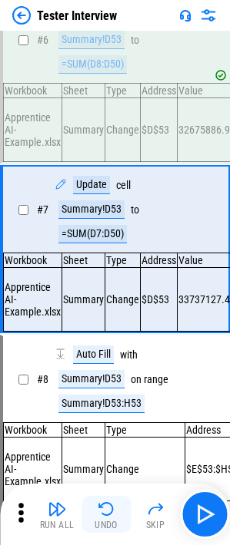
scroll to position [642, 0]
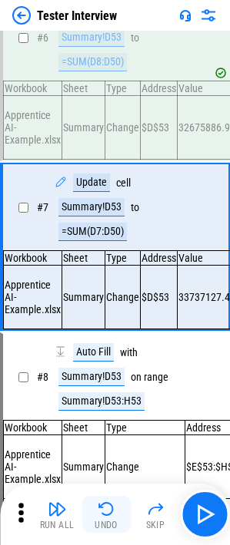
click at [102, 353] on img "button" at bounding box center [106, 509] width 18 height 18
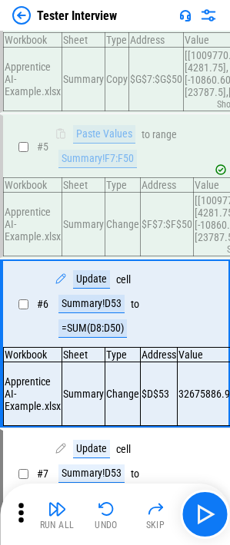
scroll to position [335, 0]
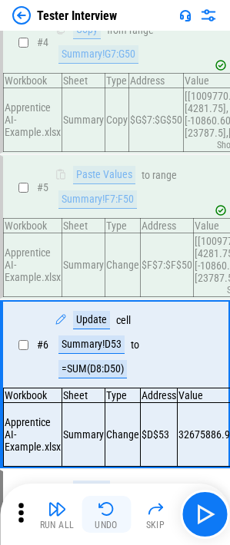
click at [103, 353] on img "button" at bounding box center [106, 509] width 18 height 18
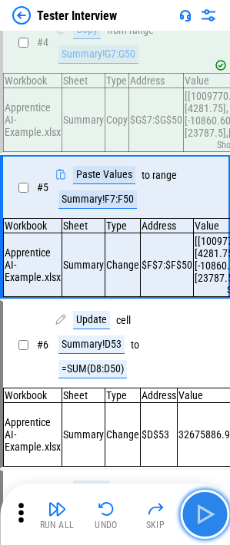
click at [190, 353] on button "button" at bounding box center [204, 514] width 49 height 49
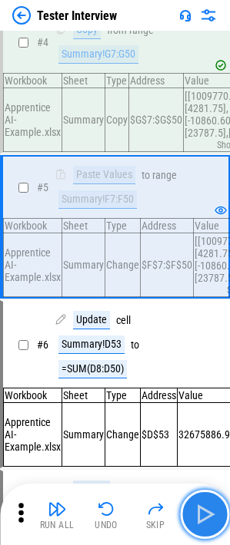
click at [190, 353] on button "button" at bounding box center [204, 514] width 49 height 49
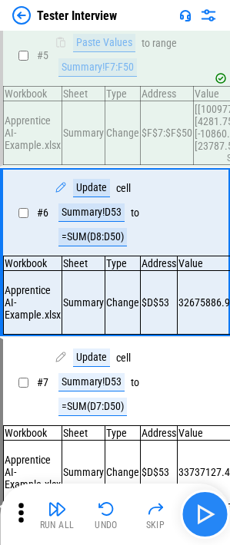
scroll to position [468, 0]
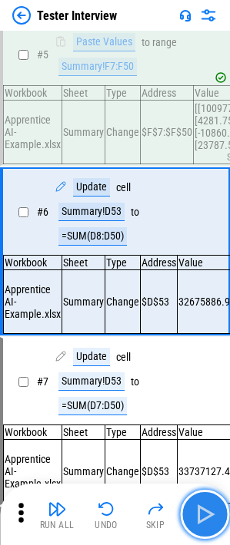
click at [190, 353] on button "button" at bounding box center [204, 514] width 49 height 49
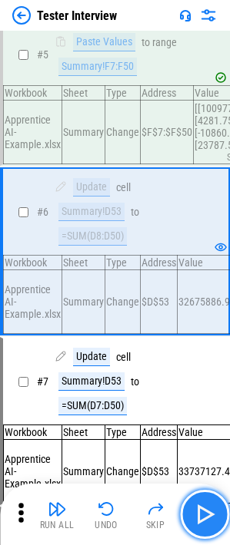
click at [190, 353] on button "button" at bounding box center [204, 514] width 49 height 49
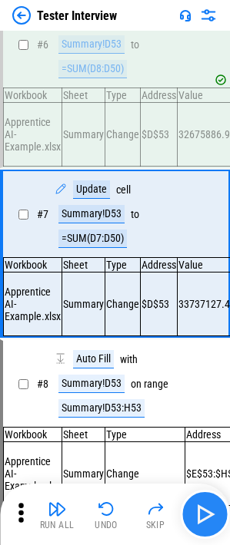
scroll to position [642, 0]
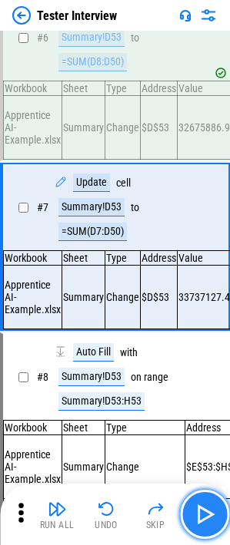
click at [206, 353] on button "button" at bounding box center [204, 514] width 49 height 49
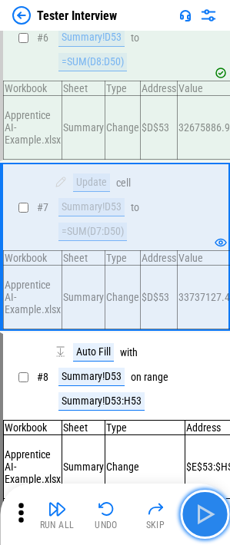
click at [213, 353] on img "button" at bounding box center [204, 514] width 25 height 25
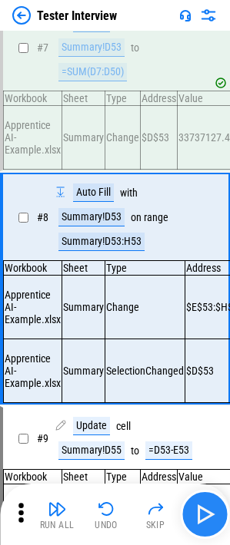
scroll to position [850, 0]
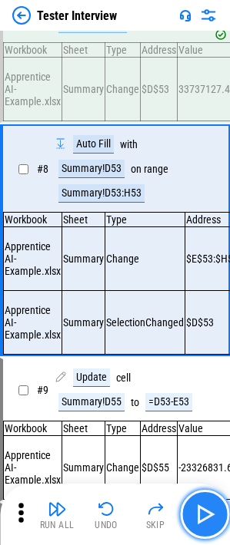
click at [213, 353] on img "button" at bounding box center [204, 514] width 25 height 25
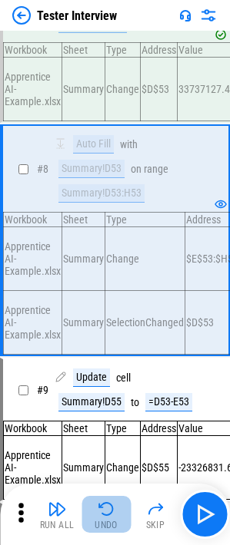
click at [100, 353] on img "button" at bounding box center [106, 509] width 18 height 18
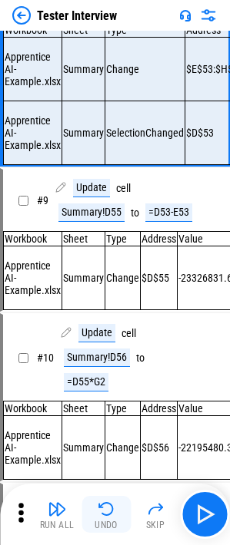
scroll to position [1046, 0]
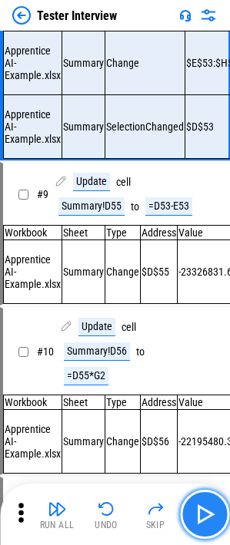
click at [189, 353] on button "button" at bounding box center [204, 514] width 49 height 49
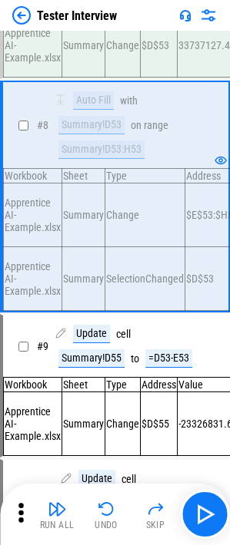
scroll to position [893, 0]
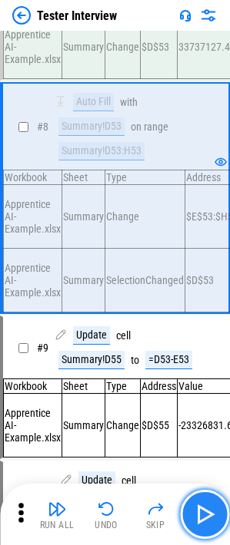
click at [192, 353] on img "button" at bounding box center [204, 514] width 25 height 25
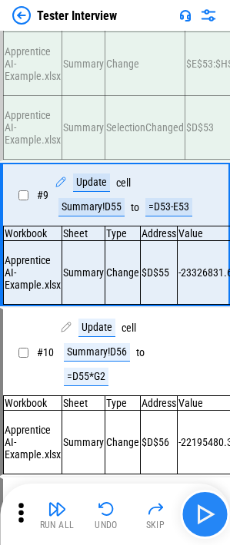
scroll to position [1046, 0]
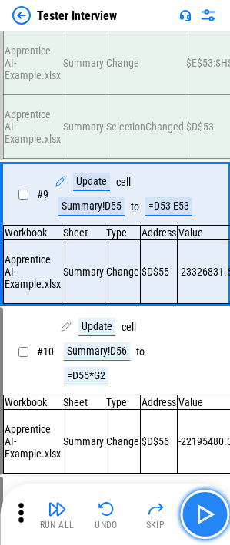
click at [195, 353] on img "button" at bounding box center [204, 514] width 25 height 25
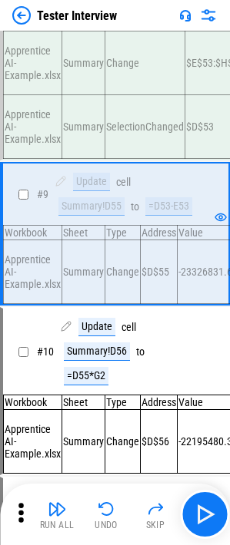
click at [169, 216] on div "=D53-E53" at bounding box center [168, 206] width 47 height 18
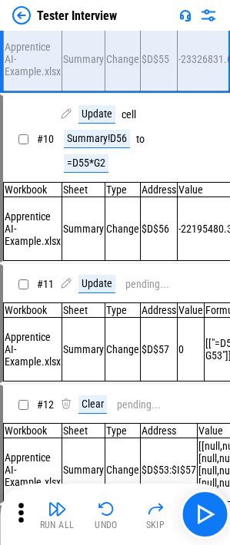
scroll to position [1276, 0]
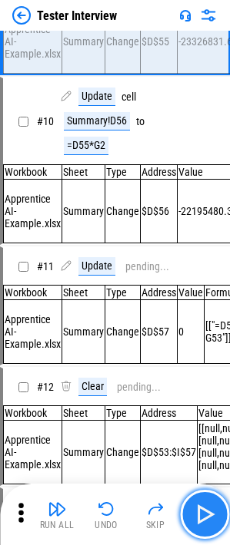
click at [190, 353] on button "button" at bounding box center [204, 514] width 49 height 49
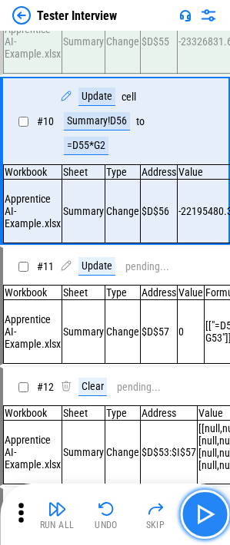
click at [199, 353] on img "button" at bounding box center [204, 514] width 25 height 25
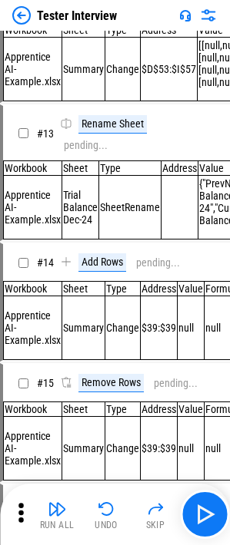
scroll to position [1660, 0]
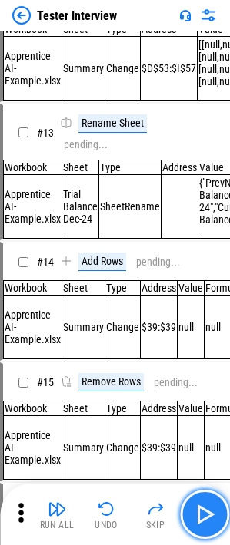
click at [194, 353] on img "button" at bounding box center [204, 514] width 25 height 25
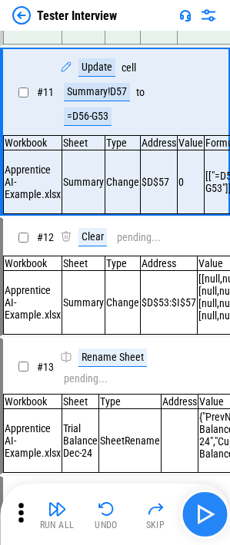
scroll to position [1382, 0]
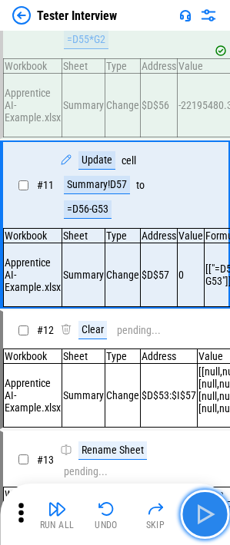
click at [194, 353] on img "button" at bounding box center [204, 514] width 25 height 25
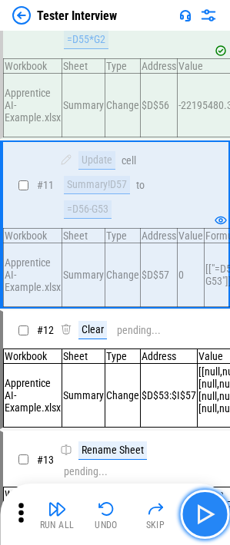
click at [194, 353] on img "button" at bounding box center [204, 514] width 25 height 25
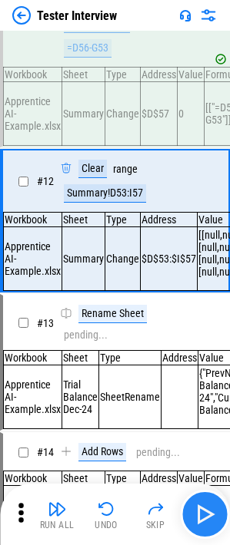
scroll to position [1544, 0]
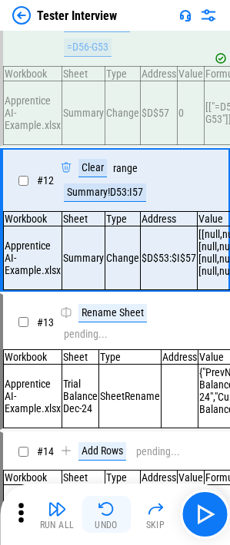
click at [107, 353] on img "button" at bounding box center [106, 509] width 18 height 18
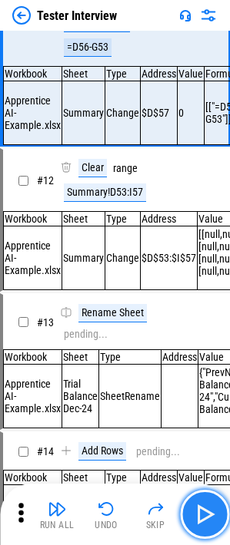
click at [209, 353] on img "button" at bounding box center [204, 514] width 25 height 25
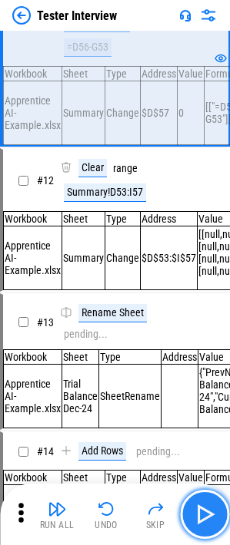
click at [195, 353] on img "button" at bounding box center [204, 514] width 25 height 25
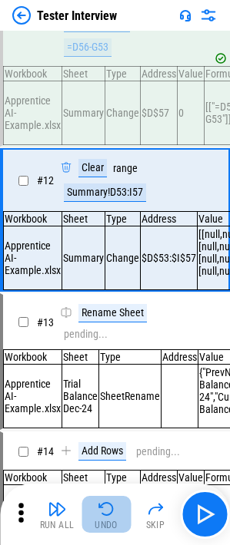
click at [109, 353] on img "button" at bounding box center [106, 509] width 18 height 18
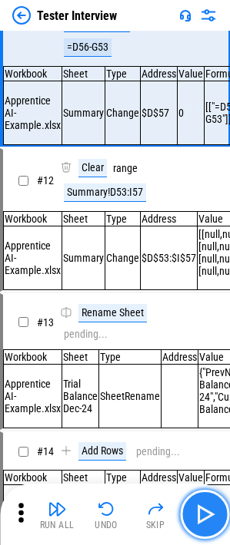
click at [198, 353] on img "button" at bounding box center [204, 514] width 25 height 25
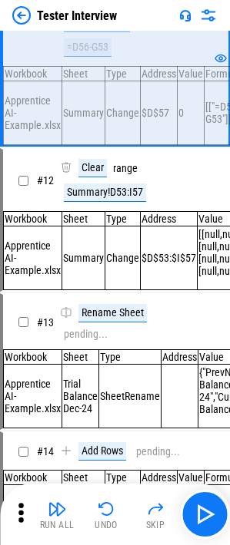
click at [64, 211] on div "# 12 Clear range Summary!D53:I57" at bounding box center [108, 180] width 210 height 61
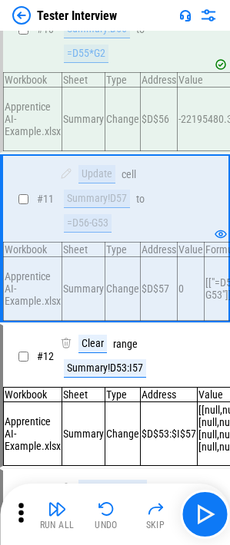
scroll to position [1391, 0]
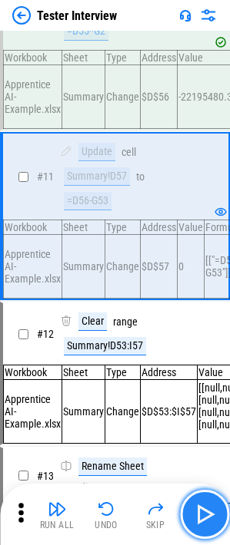
click at [204, 353] on img "button" at bounding box center [204, 514] width 25 height 25
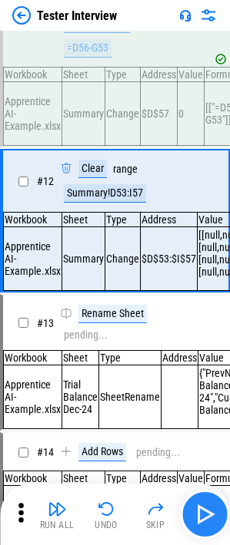
scroll to position [1544, 0]
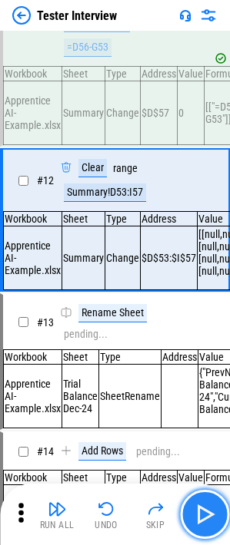
click at [204, 353] on button "button" at bounding box center [204, 514] width 49 height 49
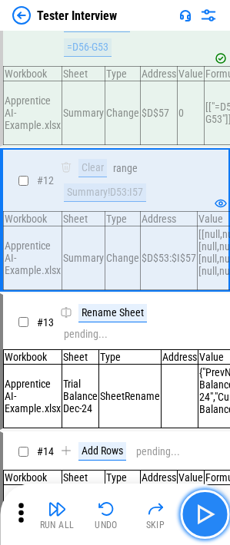
click at [203, 353] on button "button" at bounding box center [204, 514] width 49 height 49
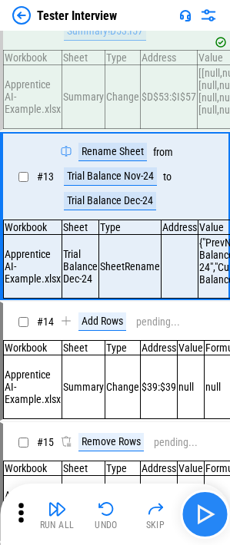
scroll to position [1706, 0]
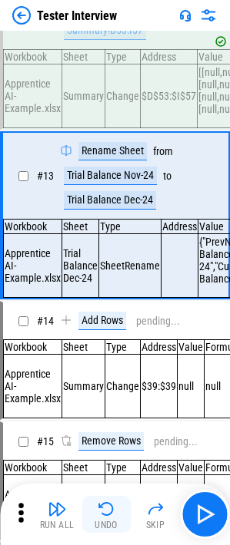
click at [107, 353] on img "button" at bounding box center [106, 509] width 18 height 18
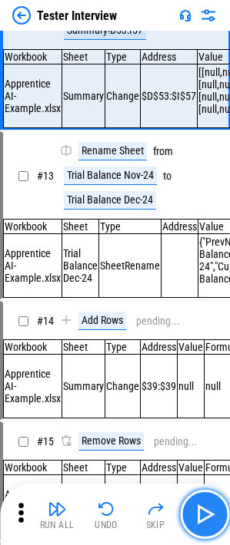
click at [196, 353] on img "button" at bounding box center [204, 514] width 25 height 25
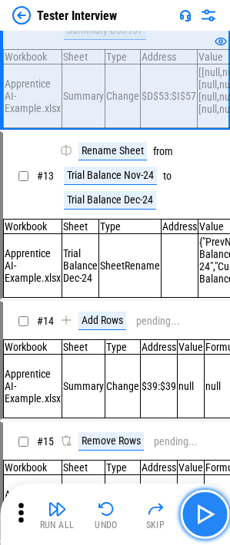
click at [196, 353] on img "button" at bounding box center [204, 514] width 25 height 25
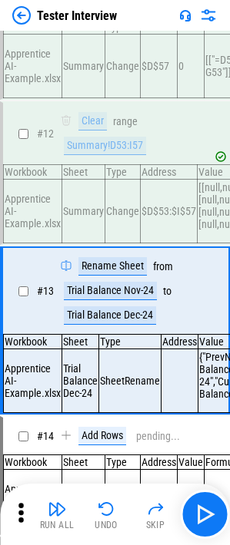
scroll to position [1553, 0]
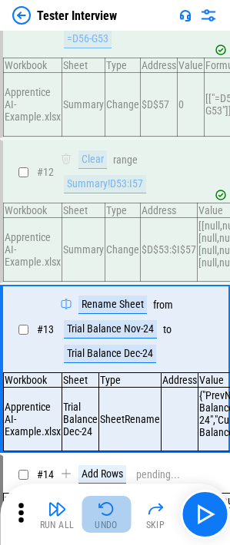
click at [96, 353] on button "Undo" at bounding box center [105, 514] width 49 height 37
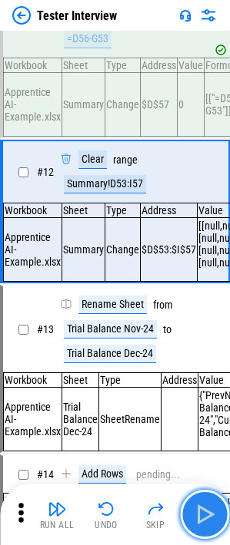
click at [196, 353] on img "button" at bounding box center [204, 514] width 25 height 25
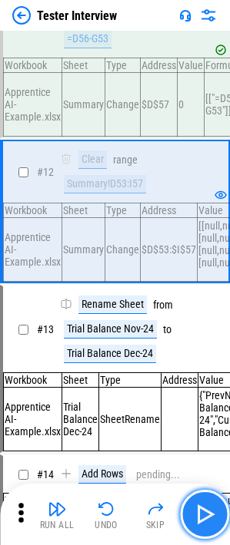
click at [196, 353] on img "button" at bounding box center [204, 514] width 25 height 25
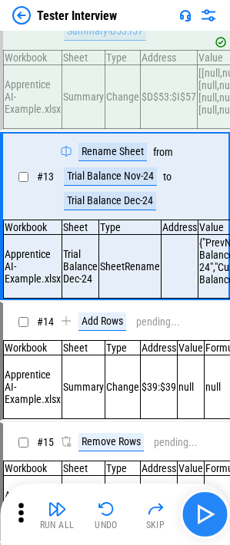
scroll to position [1706, 0]
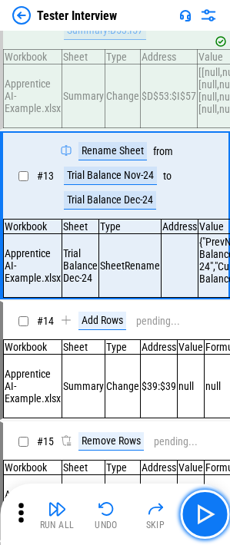
click at [206, 353] on img "button" at bounding box center [204, 514] width 25 height 25
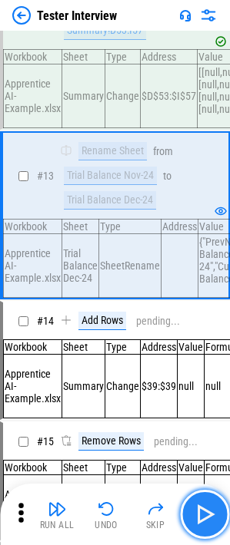
click at [204, 353] on img "button" at bounding box center [204, 514] width 25 height 25
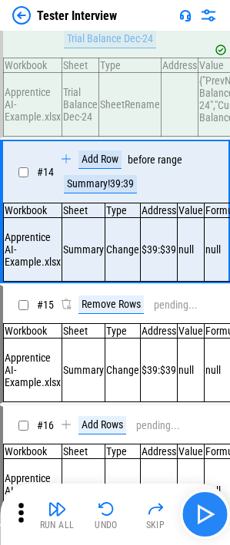
scroll to position [1868, 0]
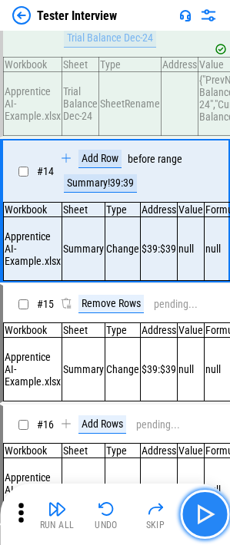
click at [204, 353] on img "button" at bounding box center [204, 514] width 25 height 25
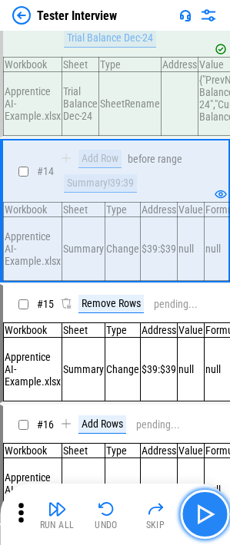
click at [204, 353] on img "button" at bounding box center [204, 514] width 25 height 25
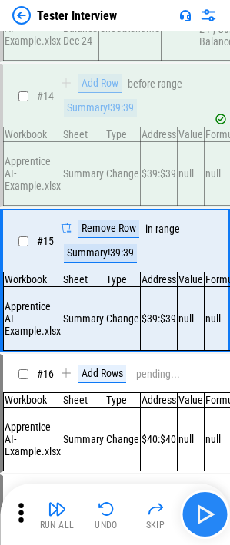
scroll to position [2018, 0]
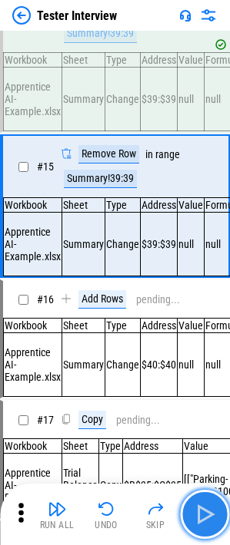
click at [204, 353] on img "button" at bounding box center [204, 514] width 25 height 25
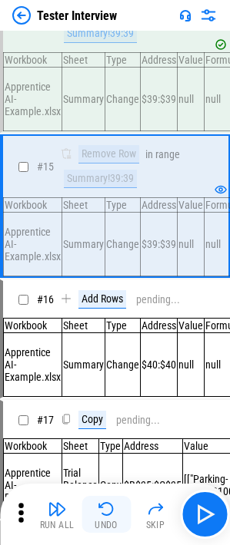
click at [118, 353] on button "Undo" at bounding box center [105, 514] width 49 height 37
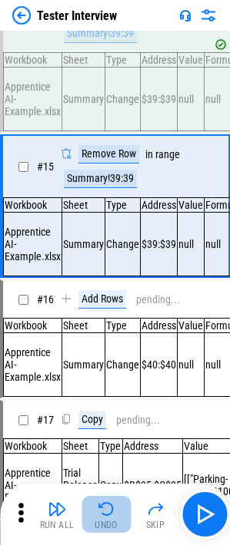
click at [118, 353] on button "Undo" at bounding box center [105, 514] width 49 height 37
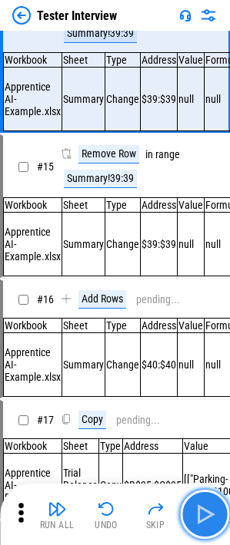
click at [207, 353] on img "button" at bounding box center [204, 514] width 25 height 25
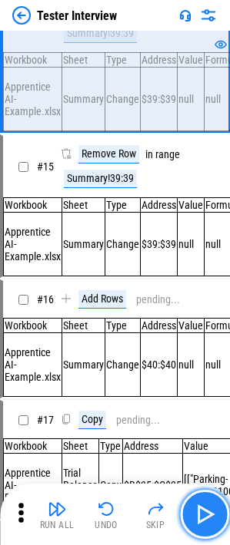
click at [207, 353] on img "button" at bounding box center [204, 514] width 25 height 25
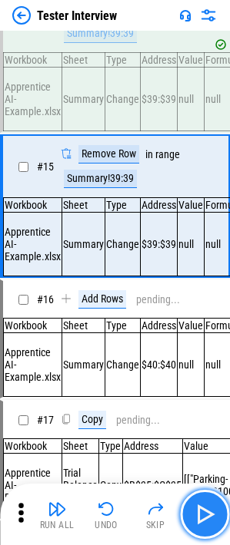
click at [207, 353] on img "button" at bounding box center [204, 514] width 25 height 25
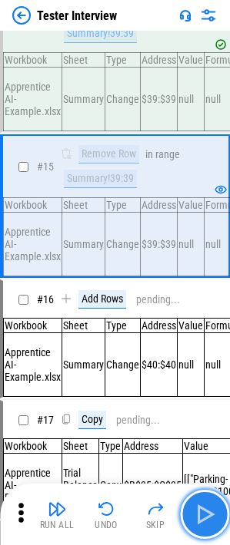
click at [207, 353] on img "button" at bounding box center [204, 514] width 25 height 25
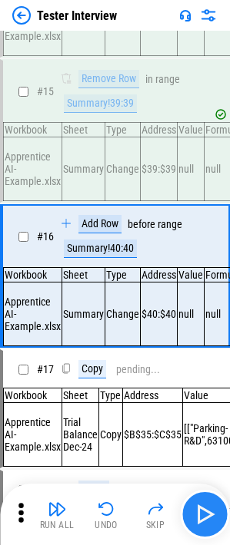
scroll to position [2168, 0]
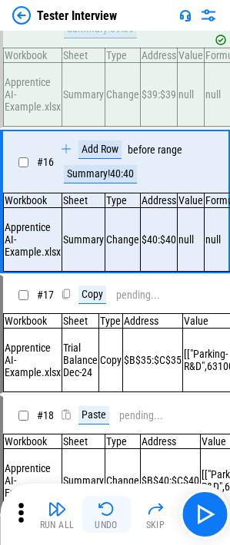
click at [108, 353] on img "button" at bounding box center [106, 509] width 18 height 18
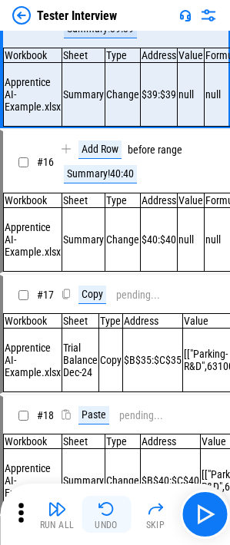
click at [108, 353] on img "button" at bounding box center [106, 509] width 18 height 18
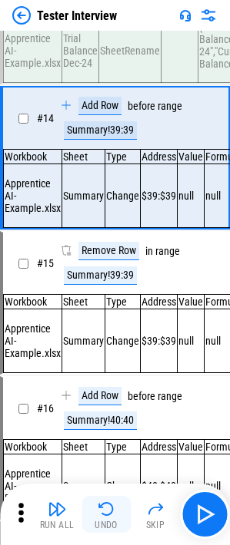
scroll to position [1868, 0]
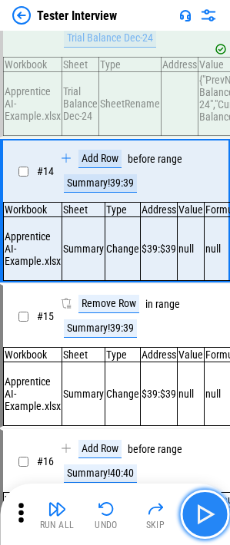
click at [200, 353] on img "button" at bounding box center [204, 514] width 25 height 25
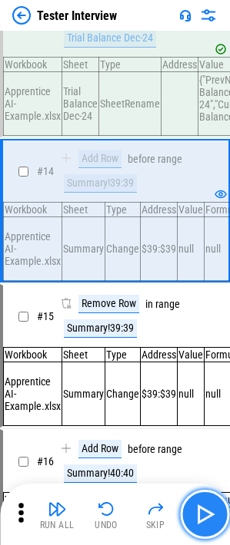
click at [200, 353] on img "button" at bounding box center [204, 514] width 25 height 25
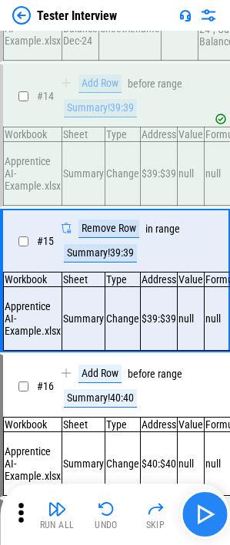
scroll to position [2018, 0]
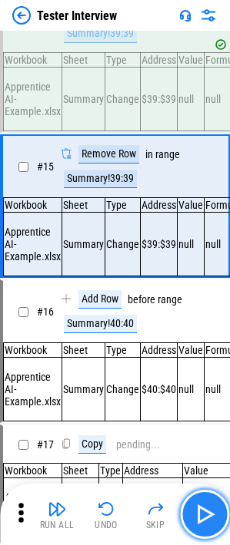
click at [200, 353] on img "button" at bounding box center [204, 514] width 25 height 25
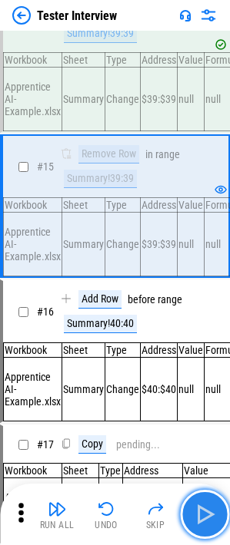
click at [200, 353] on img "button" at bounding box center [204, 514] width 25 height 25
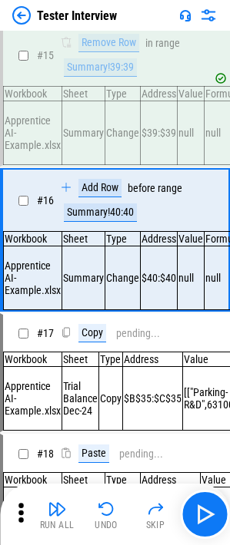
scroll to position [2168, 0]
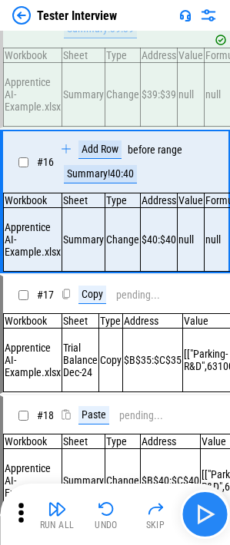
click at [200, 353] on img "button" at bounding box center [204, 514] width 25 height 25
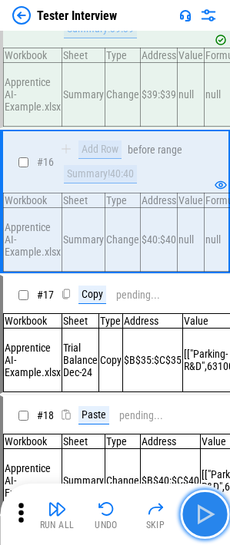
click at [200, 353] on img "button" at bounding box center [204, 514] width 25 height 25
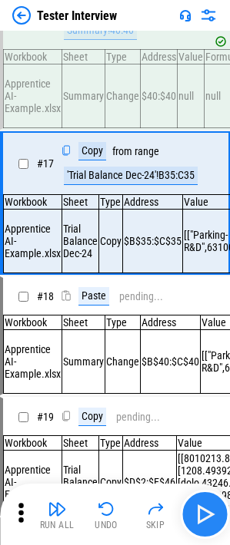
scroll to position [2317, 0]
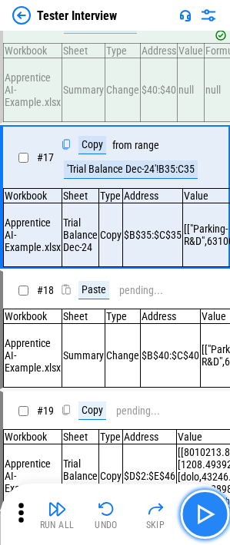
click at [191, 353] on button "button" at bounding box center [204, 514] width 49 height 49
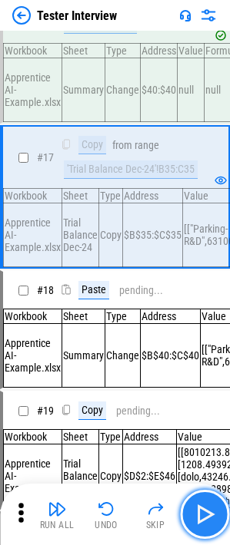
click at [191, 353] on button "button" at bounding box center [204, 514] width 49 height 49
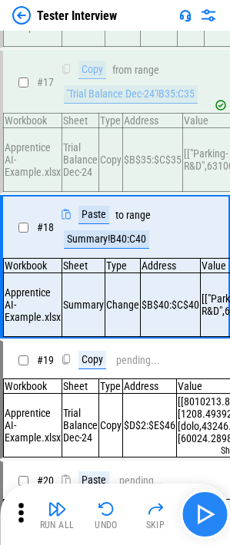
scroll to position [2467, 0]
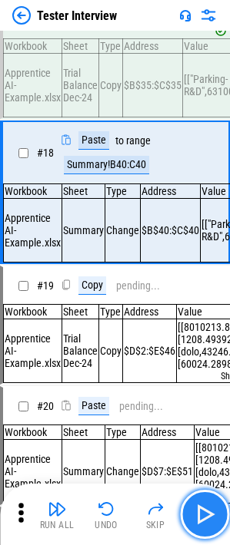
click at [191, 353] on button "button" at bounding box center [204, 514] width 49 height 49
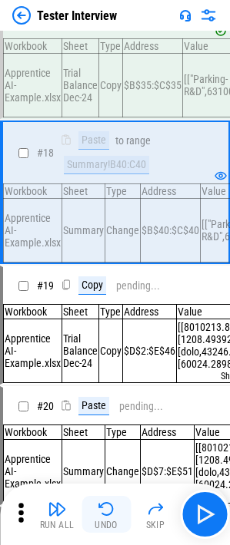
click at [115, 353] on button "Undo" at bounding box center [105, 514] width 49 height 37
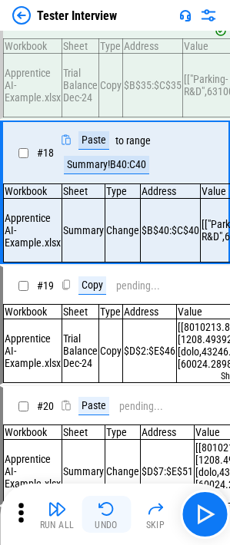
click at [115, 353] on button "Undo" at bounding box center [105, 514] width 49 height 37
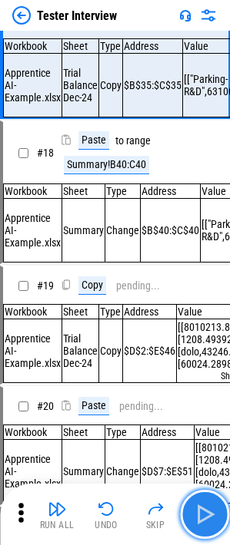
click at [216, 353] on button "button" at bounding box center [204, 514] width 49 height 49
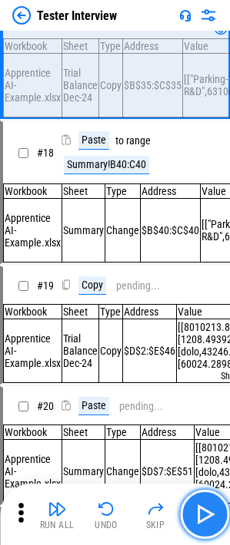
click at [215, 353] on img "button" at bounding box center [204, 514] width 25 height 25
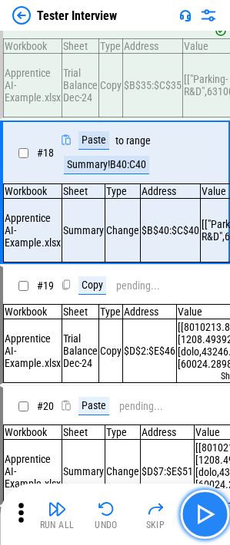
click at [215, 353] on img "button" at bounding box center [204, 514] width 25 height 25
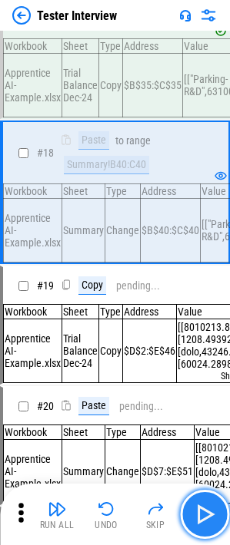
click at [200, 353] on img "button" at bounding box center [204, 514] width 25 height 25
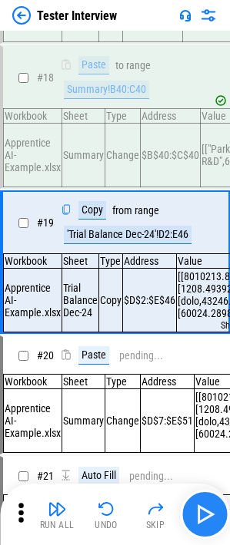
scroll to position [2617, 0]
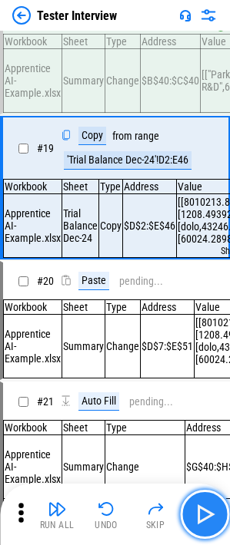
click at [200, 353] on img "button" at bounding box center [204, 514] width 25 height 25
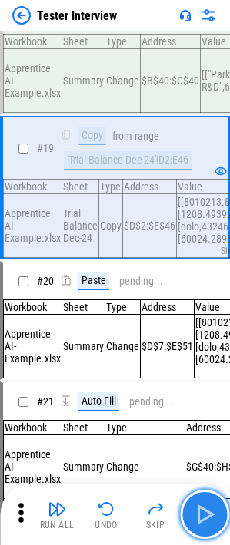
click at [200, 353] on img "button" at bounding box center [204, 514] width 25 height 25
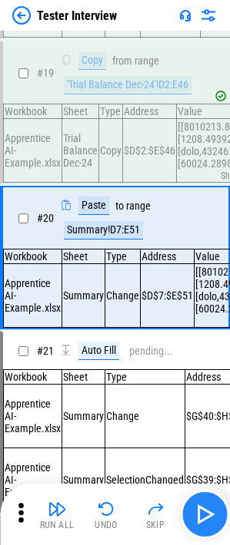
scroll to position [2766, 0]
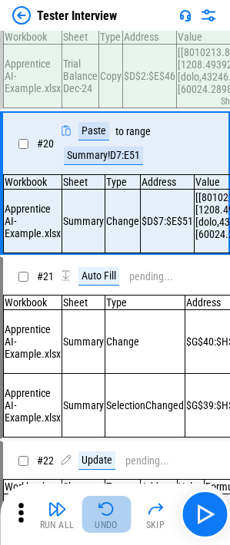
click at [104, 353] on div "Undo" at bounding box center [105, 524] width 23 height 9
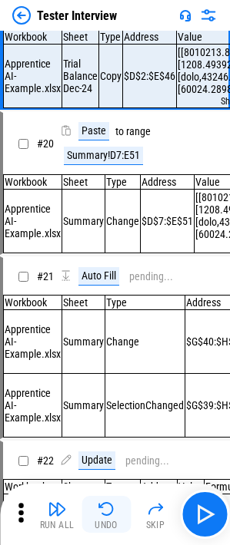
click at [104, 353] on div "Undo" at bounding box center [105, 524] width 23 height 9
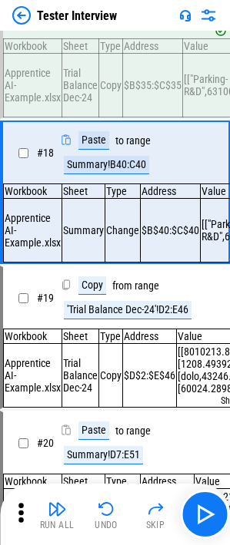
scroll to position [2390, 0]
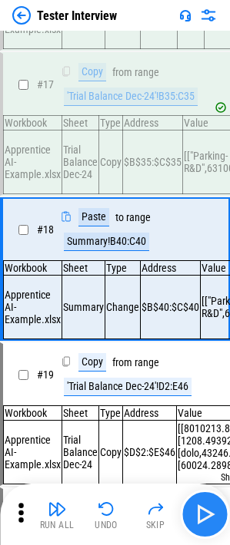
click at [203, 353] on img "button" at bounding box center [204, 514] width 25 height 25
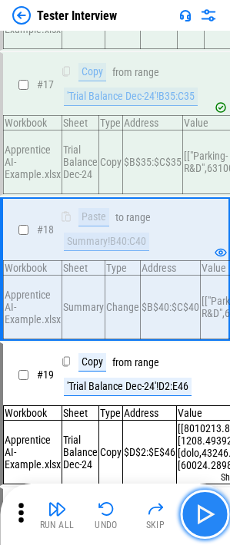
click at [203, 353] on img "button" at bounding box center [204, 514] width 25 height 25
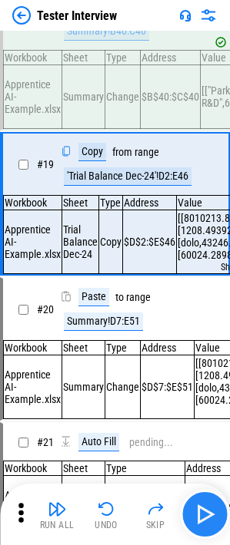
scroll to position [2617, 0]
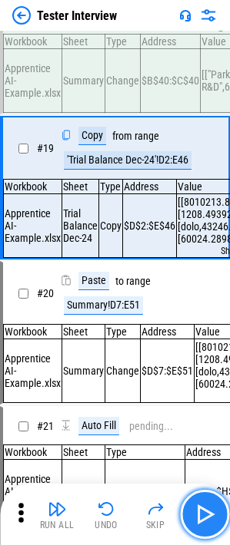
click at [201, 353] on img "button" at bounding box center [204, 514] width 25 height 25
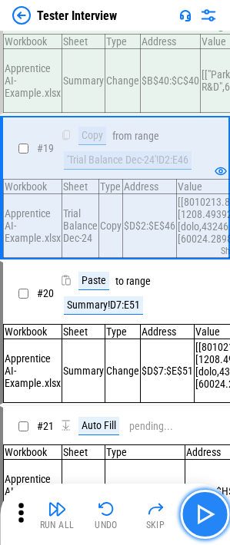
click at [201, 353] on img "button" at bounding box center [204, 514] width 25 height 25
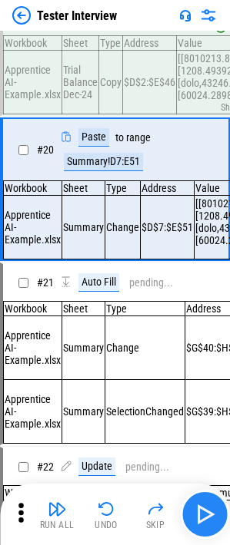
scroll to position [2766, 0]
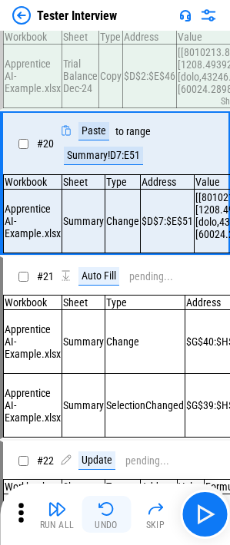
click at [94, 353] on button "Undo" at bounding box center [105, 514] width 49 height 37
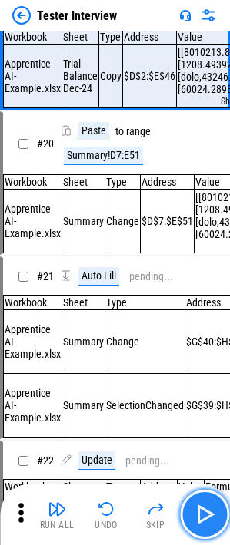
click at [188, 353] on button "button" at bounding box center [204, 514] width 49 height 49
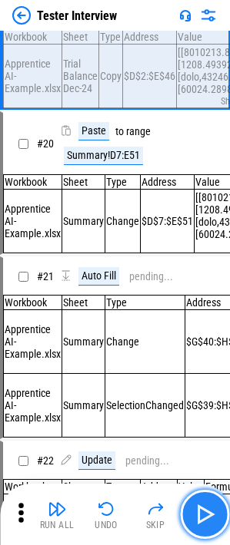
click at [193, 353] on img "button" at bounding box center [204, 514] width 25 height 25
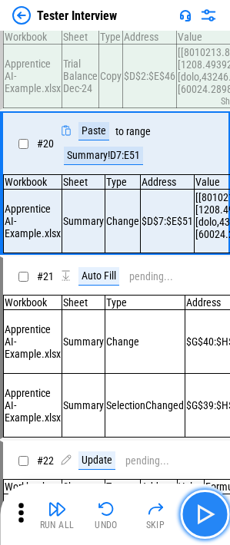
click at [193, 353] on img "button" at bounding box center [204, 514] width 25 height 25
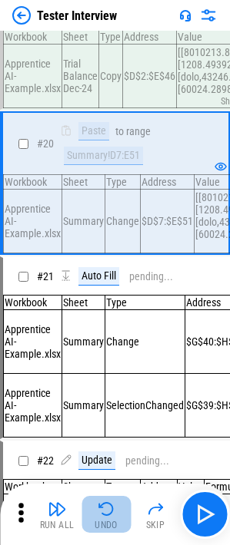
click at [111, 353] on img "button" at bounding box center [106, 509] width 18 height 18
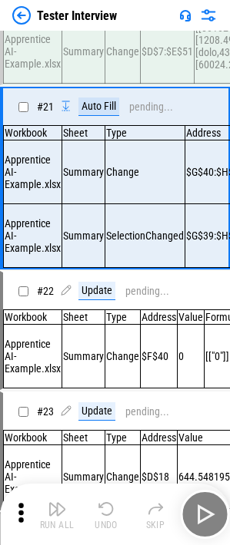
scroll to position [2938, 0]
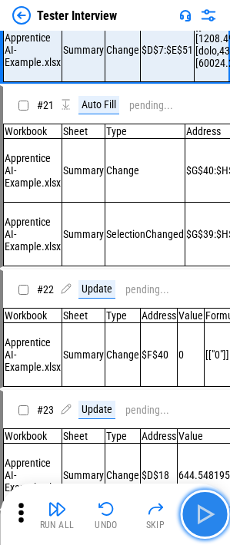
click at [206, 353] on img "button" at bounding box center [204, 514] width 25 height 25
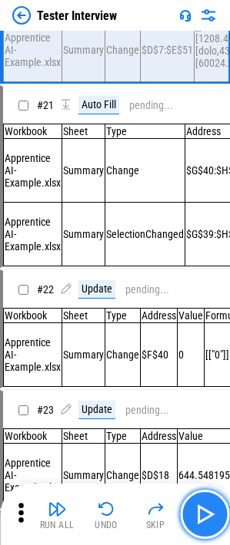
click at [190, 353] on button "button" at bounding box center [204, 514] width 49 height 49
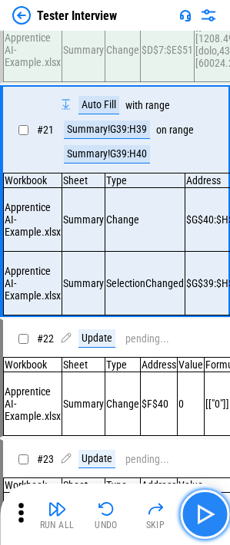
click at [208, 353] on button "button" at bounding box center [204, 514] width 49 height 49
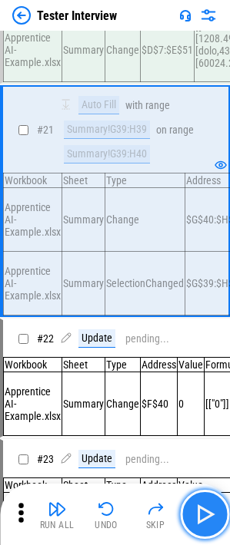
click at [203, 353] on button "button" at bounding box center [204, 514] width 49 height 49
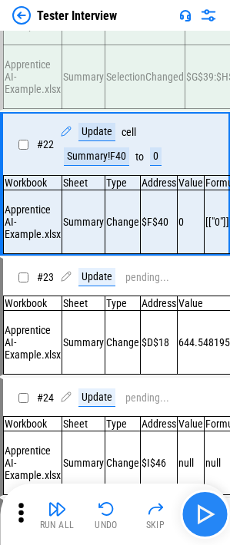
scroll to position [3158, 0]
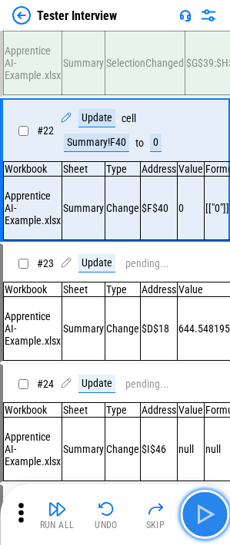
click at [203, 353] on button "button" at bounding box center [204, 514] width 49 height 49
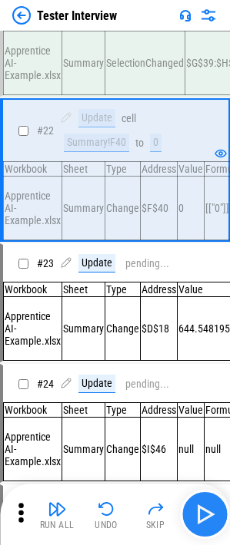
click at [196, 353] on img "button" at bounding box center [204, 514] width 25 height 25
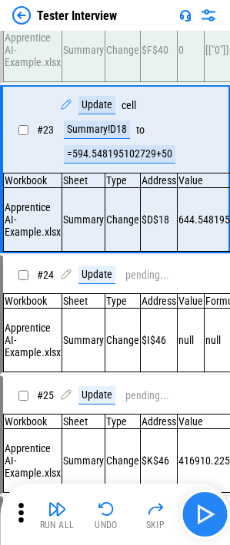
scroll to position [3320, 0]
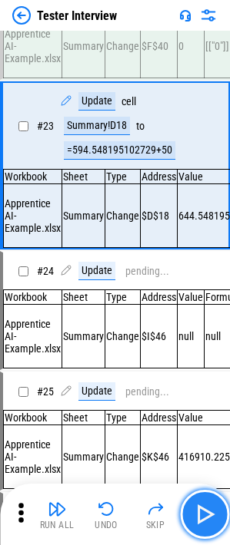
click at [196, 353] on img "button" at bounding box center [204, 514] width 25 height 25
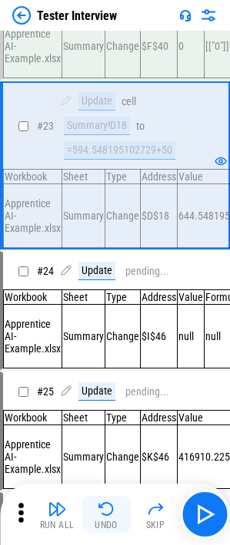
click at [105, 353] on img "button" at bounding box center [106, 509] width 18 height 18
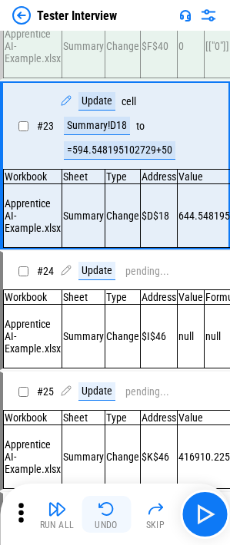
scroll to position [3469, 0]
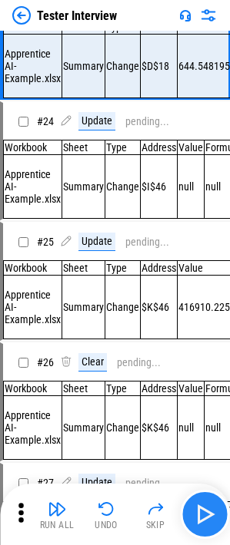
click at [190, 353] on button "button" at bounding box center [204, 514] width 49 height 49
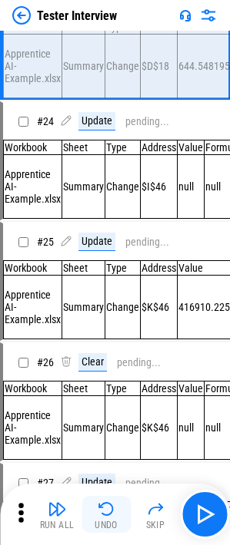
click at [87, 353] on button "Undo" at bounding box center [105, 514] width 49 height 37
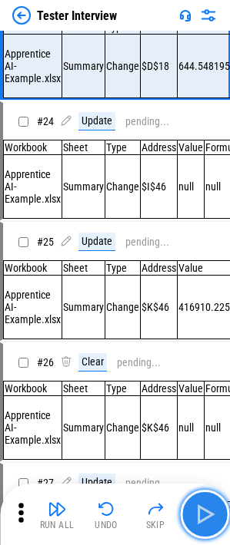
click at [207, 353] on img "button" at bounding box center [204, 514] width 25 height 25
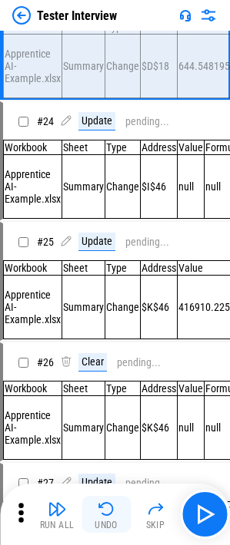
click at [104, 353] on img "button" at bounding box center [106, 509] width 18 height 18
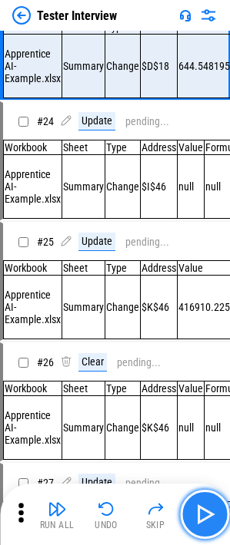
click at [196, 353] on img "button" at bounding box center [204, 514] width 25 height 25
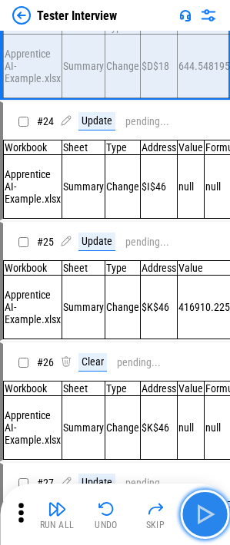
click at [207, 353] on img "button" at bounding box center [204, 514] width 25 height 25
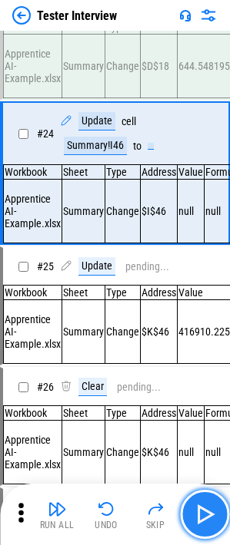
click at [203, 353] on img "button" at bounding box center [204, 514] width 25 height 25
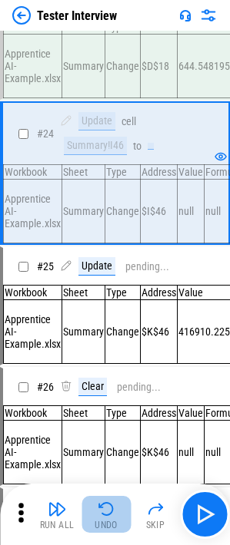
click at [104, 353] on img "button" at bounding box center [106, 509] width 18 height 18
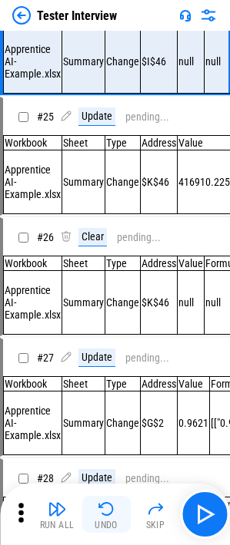
click at [104, 353] on img "button" at bounding box center [106, 509] width 18 height 18
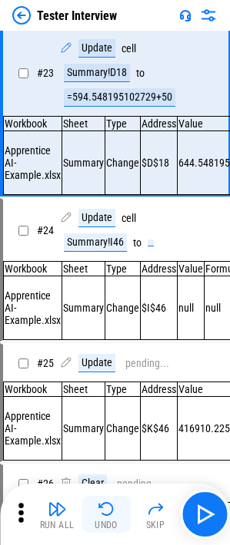
scroll to position [3320, 0]
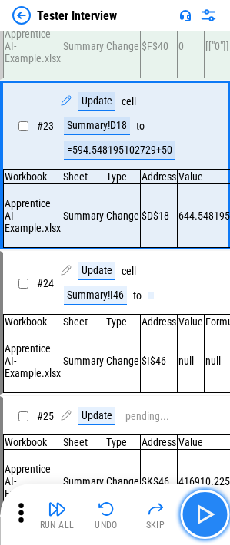
click at [196, 353] on img "button" at bounding box center [204, 514] width 25 height 25
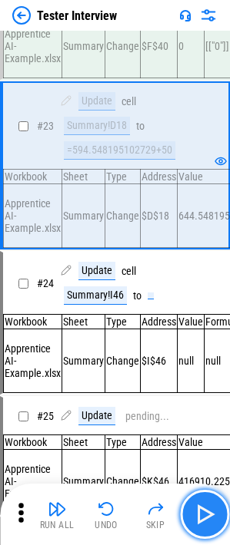
click at [196, 353] on img "button" at bounding box center [204, 514] width 25 height 25
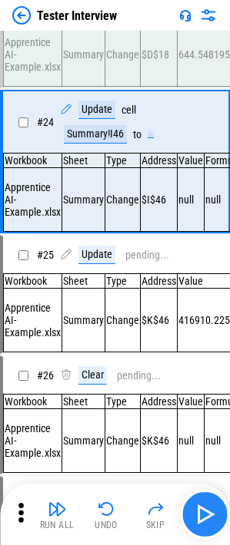
scroll to position [3482, 0]
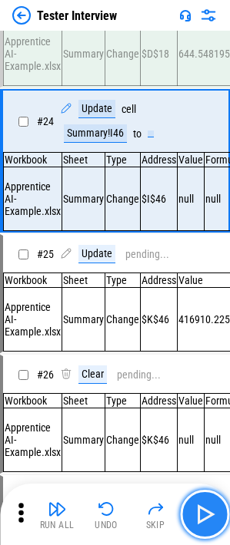
click at [196, 353] on img "button" at bounding box center [204, 514] width 25 height 25
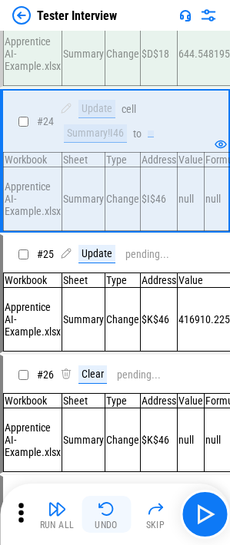
click at [94, 353] on button "Undo" at bounding box center [105, 514] width 49 height 37
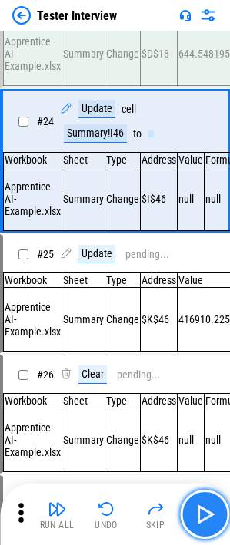
click at [212, 353] on img "button" at bounding box center [204, 514] width 25 height 25
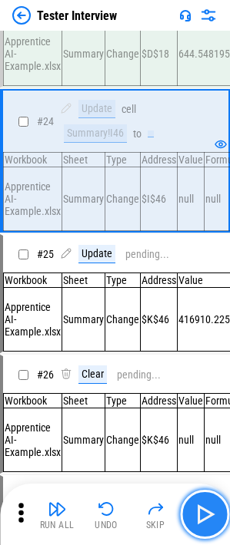
click at [212, 353] on img "button" at bounding box center [204, 514] width 25 height 25
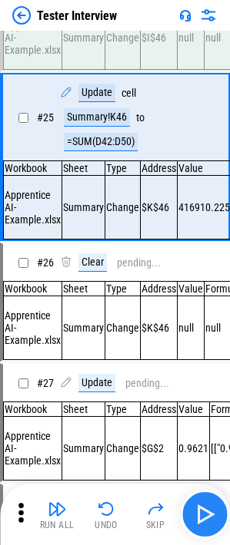
scroll to position [3644, 0]
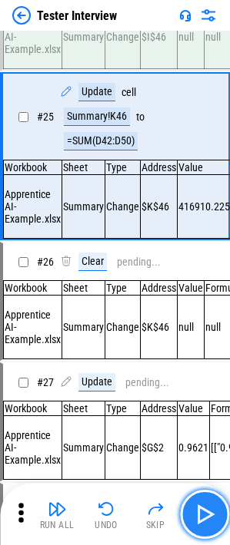
click at [212, 353] on img "button" at bounding box center [204, 514] width 25 height 25
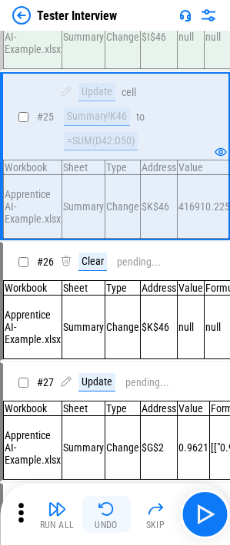
click at [92, 353] on button "Undo" at bounding box center [105, 514] width 49 height 37
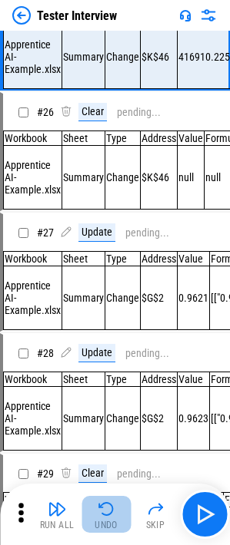
click at [92, 353] on button "Undo" at bounding box center [105, 514] width 49 height 37
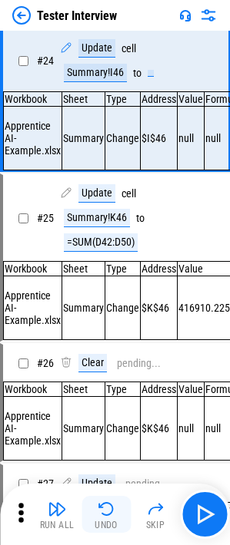
scroll to position [3482, 0]
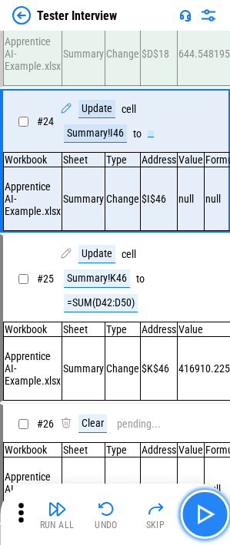
click at [193, 353] on img "button" at bounding box center [204, 514] width 25 height 25
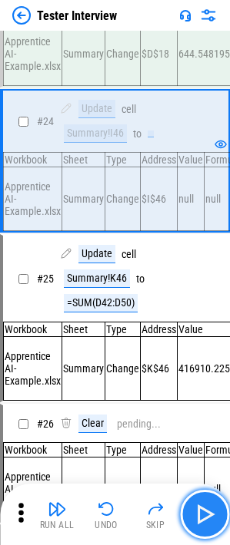
click at [193, 353] on img "button" at bounding box center [204, 514] width 25 height 25
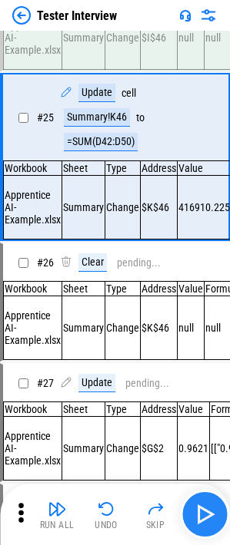
scroll to position [3644, 0]
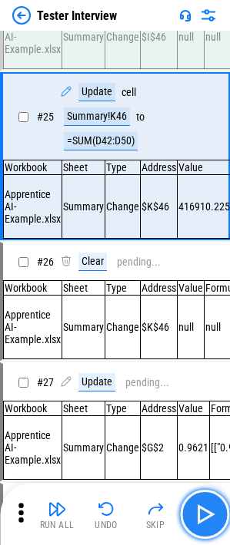
click at [193, 353] on img "button" at bounding box center [204, 514] width 25 height 25
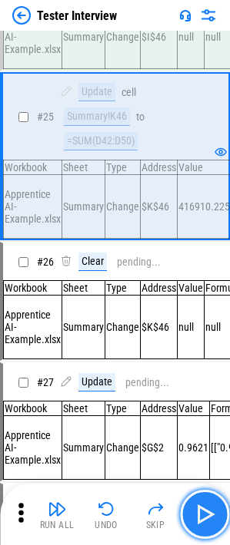
click at [216, 353] on button "button" at bounding box center [204, 514] width 49 height 49
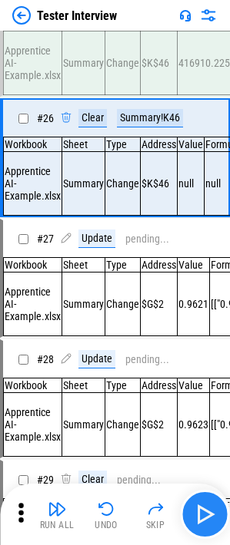
scroll to position [3793, 0]
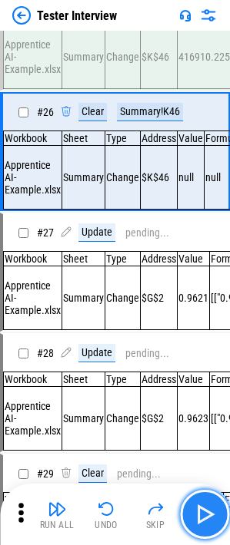
click at [216, 353] on button "button" at bounding box center [204, 514] width 49 height 49
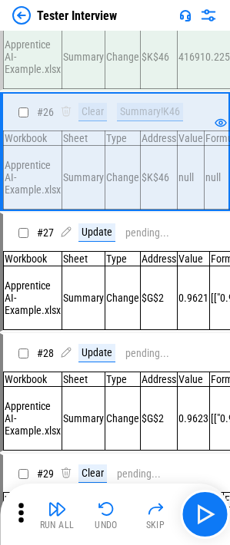
scroll to position [3717, 0]
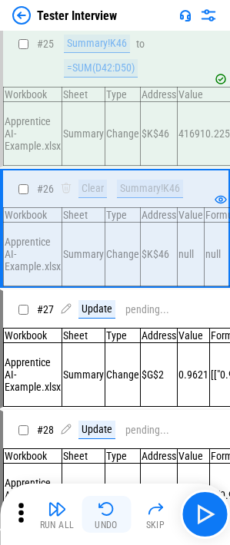
click at [110, 353] on div "Undo" at bounding box center [105, 524] width 23 height 9
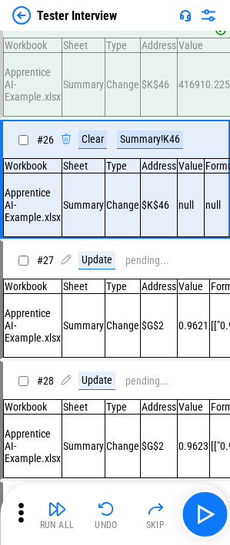
scroll to position [3765, 0]
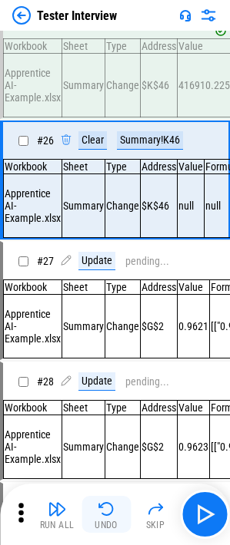
click at [106, 353] on img "button" at bounding box center [106, 509] width 18 height 18
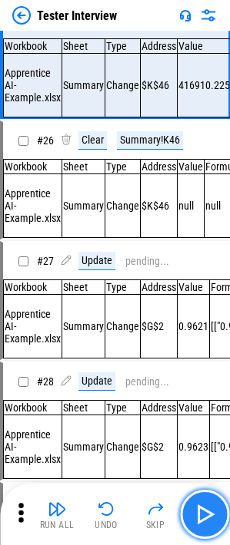
click at [222, 353] on button "button" at bounding box center [204, 514] width 49 height 49
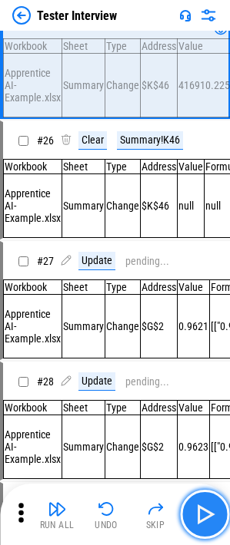
click at [222, 353] on button "button" at bounding box center [204, 514] width 49 height 49
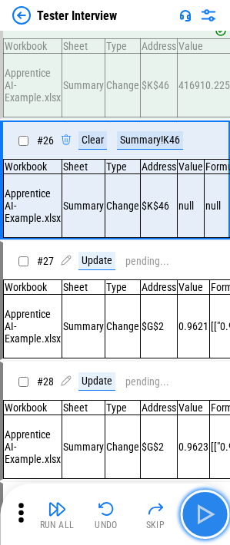
click at [222, 353] on button "button" at bounding box center [204, 514] width 49 height 49
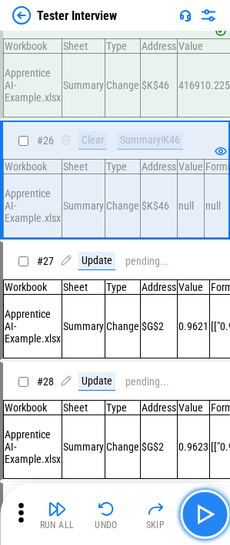
click at [215, 353] on img "button" at bounding box center [204, 514] width 25 height 25
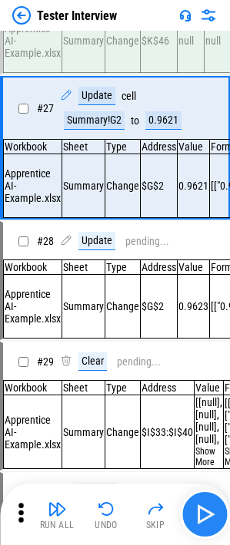
scroll to position [3931, 0]
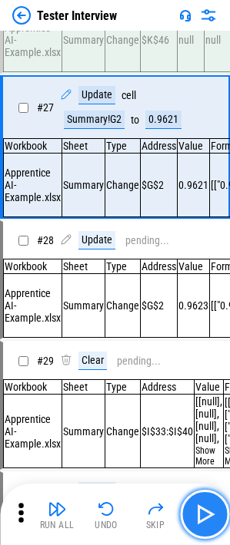
click at [209, 353] on button "button" at bounding box center [204, 514] width 49 height 49
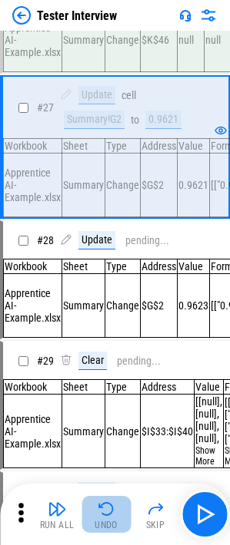
click at [109, 353] on img "button" at bounding box center [106, 509] width 18 height 18
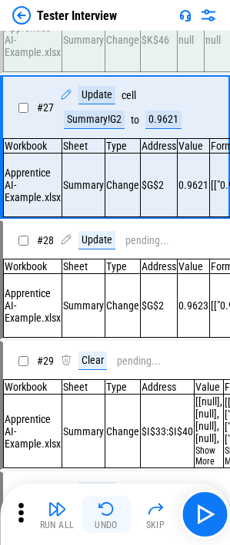
click at [104, 353] on img "button" at bounding box center [106, 509] width 18 height 18
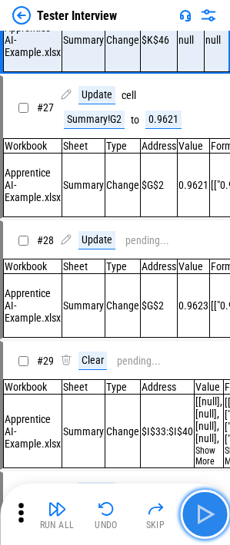
click at [208, 353] on img "button" at bounding box center [204, 514] width 25 height 25
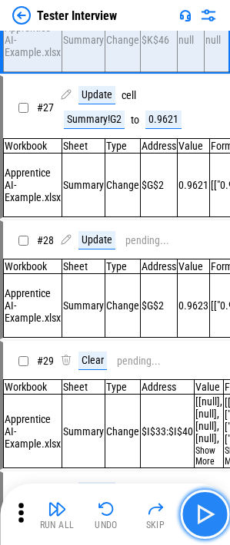
click at [204, 353] on img "button" at bounding box center [204, 514] width 25 height 25
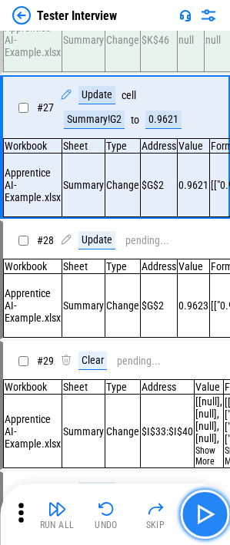
click at [204, 353] on img "button" at bounding box center [204, 514] width 25 height 25
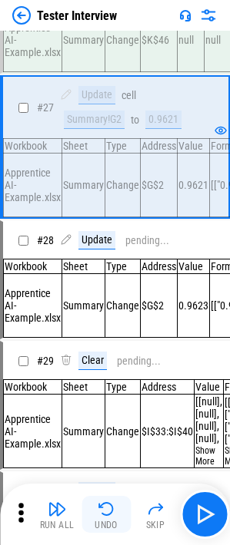
click at [91, 353] on button "Undo" at bounding box center [105, 514] width 49 height 37
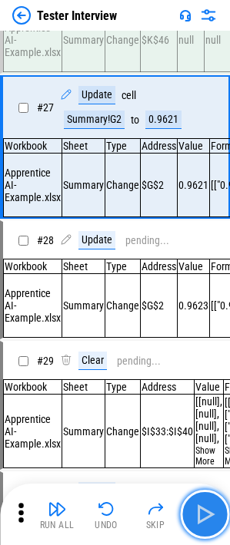
click at [190, 353] on button "button" at bounding box center [204, 514] width 49 height 49
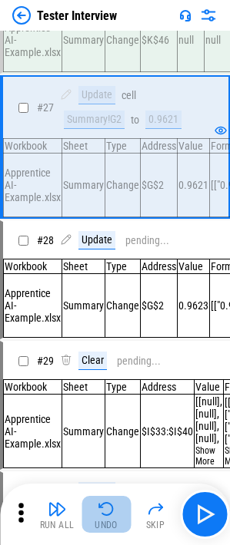
click at [115, 353] on button "Undo" at bounding box center [105, 514] width 49 height 37
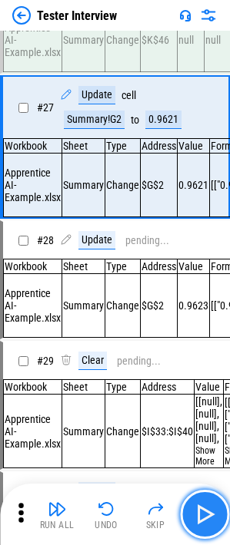
click at [196, 353] on button "button" at bounding box center [204, 514] width 49 height 49
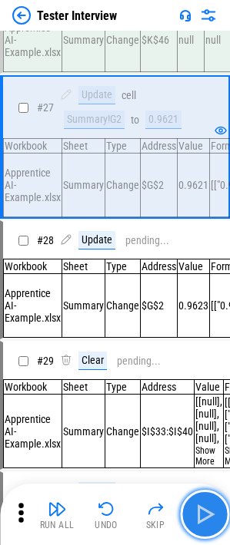
click at [196, 353] on button "button" at bounding box center [204, 514] width 49 height 49
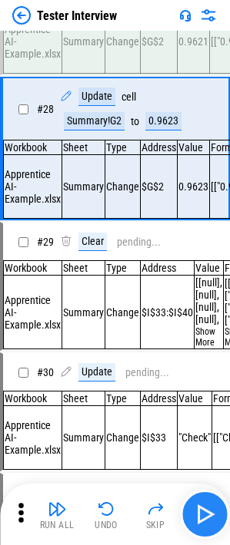
scroll to position [4080, 0]
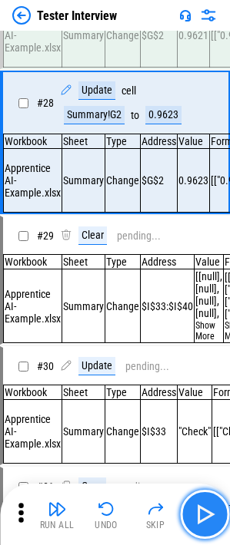
click at [194, 353] on button "button" at bounding box center [204, 514] width 49 height 49
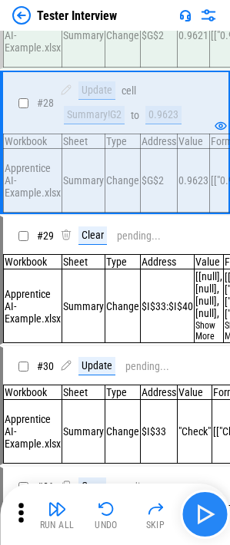
click at [207, 353] on img "button" at bounding box center [204, 514] width 25 height 25
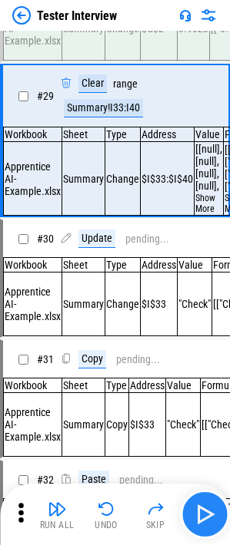
scroll to position [4233, 0]
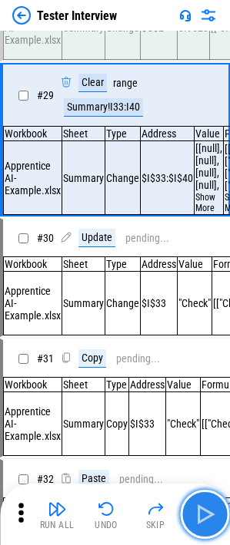
click at [207, 353] on img "button" at bounding box center [204, 514] width 25 height 25
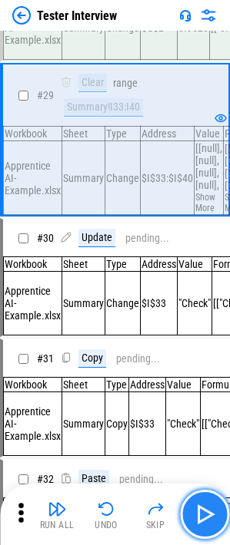
click at [216, 353] on button "button" at bounding box center [204, 514] width 49 height 49
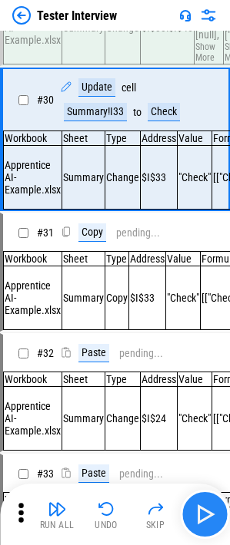
scroll to position [4386, 0]
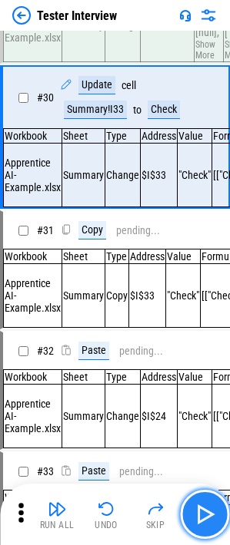
click at [216, 353] on button "button" at bounding box center [204, 514] width 49 height 49
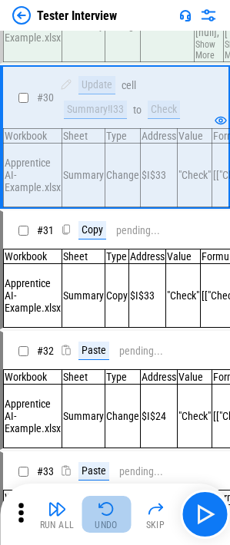
click at [115, 353] on button "Undo" at bounding box center [105, 514] width 49 height 37
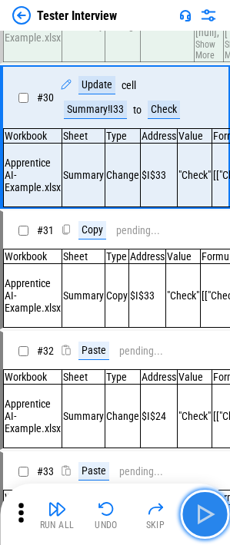
click at [196, 353] on img "button" at bounding box center [204, 514] width 25 height 25
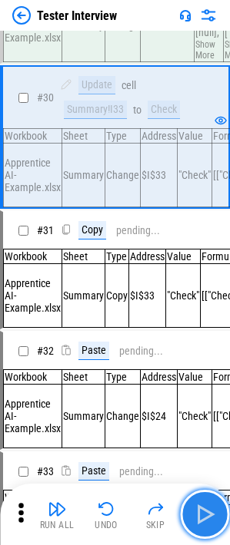
click at [196, 353] on img "button" at bounding box center [204, 514] width 25 height 25
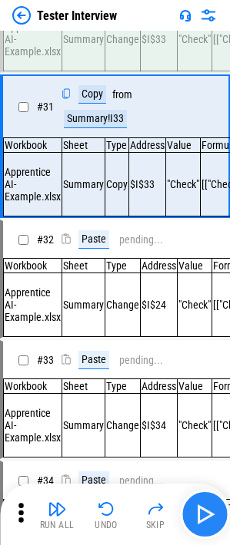
scroll to position [4536, 0]
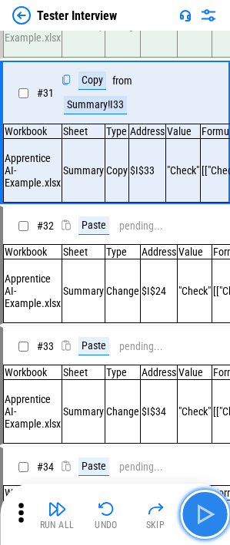
click at [196, 353] on img "button" at bounding box center [204, 514] width 25 height 25
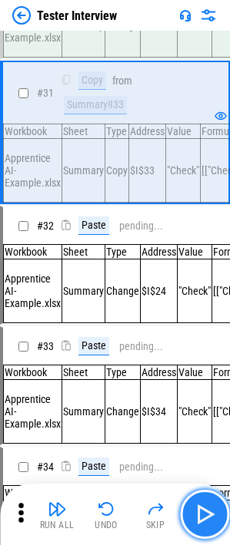
click at [196, 353] on img "button" at bounding box center [204, 514] width 25 height 25
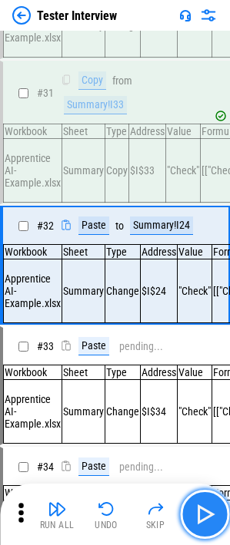
click at [196, 353] on img "button" at bounding box center [204, 514] width 25 height 25
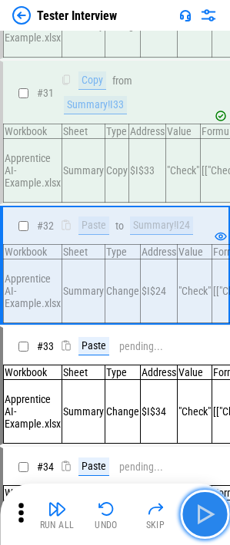
click at [196, 353] on img "button" at bounding box center [204, 514] width 25 height 25
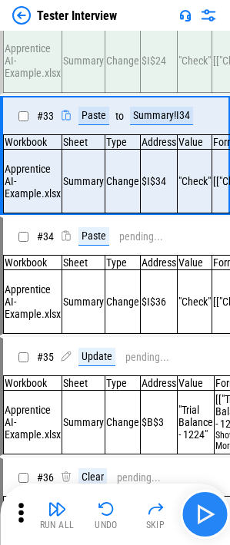
scroll to position [4798, 0]
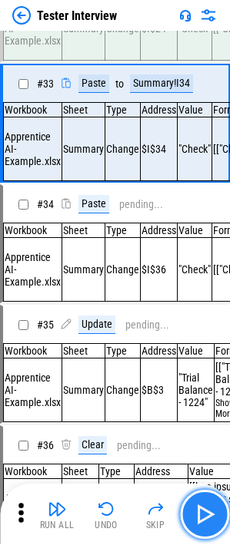
click at [196, 353] on img "button" at bounding box center [204, 514] width 25 height 25
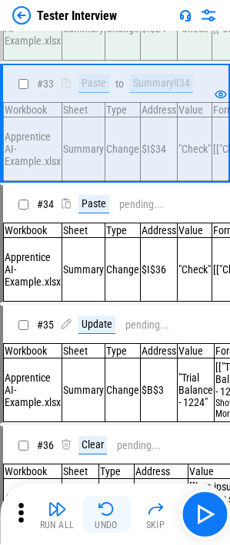
click at [107, 353] on div "Undo" at bounding box center [105, 524] width 23 height 9
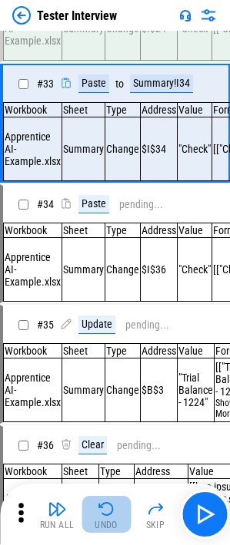
click at [107, 353] on div "Undo" at bounding box center [105, 524] width 23 height 9
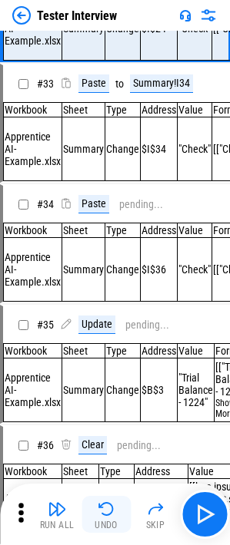
click at [107, 353] on div "Undo" at bounding box center [105, 524] width 23 height 9
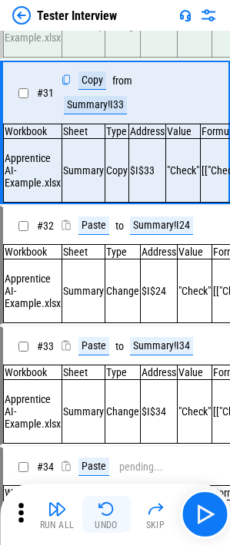
click at [107, 353] on div "Undo" at bounding box center [105, 524] width 23 height 9
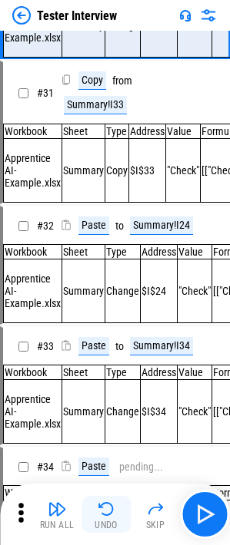
click at [107, 353] on div "Undo" at bounding box center [105, 524] width 23 height 9
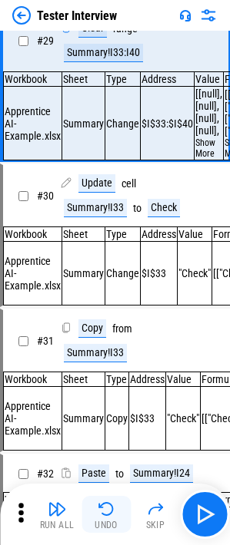
scroll to position [4233, 0]
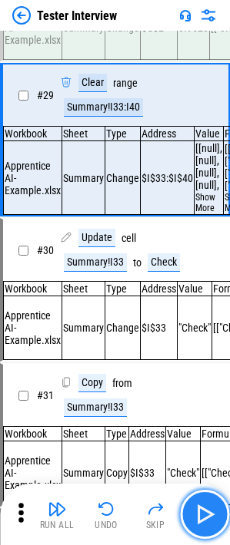
click at [206, 353] on img "button" at bounding box center [204, 514] width 25 height 25
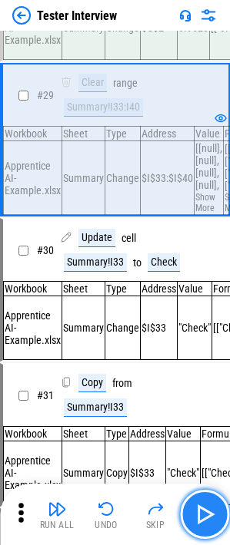
click at [206, 353] on img "button" at bounding box center [204, 514] width 25 height 25
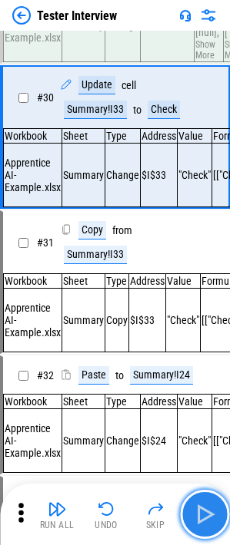
click at [206, 353] on img "button" at bounding box center [204, 514] width 25 height 25
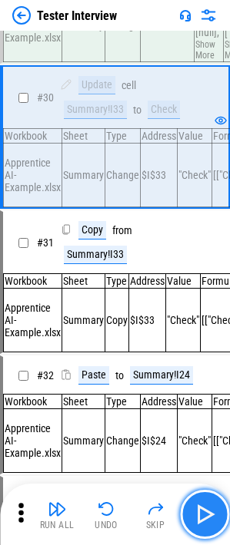
click at [206, 353] on img "button" at bounding box center [204, 514] width 25 height 25
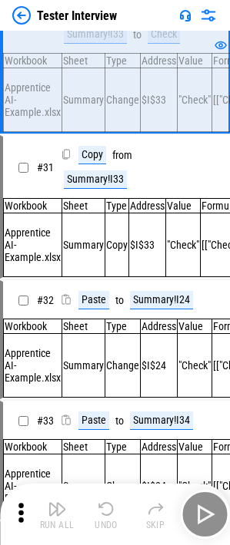
scroll to position [4536, 0]
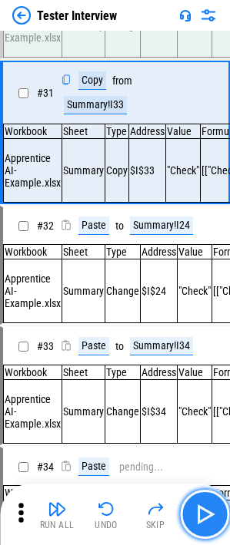
click at [206, 353] on img "button" at bounding box center [204, 514] width 25 height 25
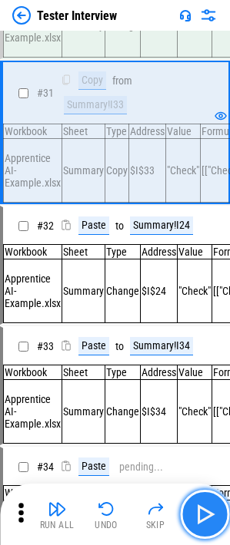
click at [206, 353] on img "button" at bounding box center [204, 514] width 25 height 25
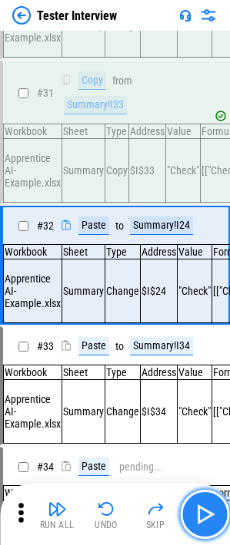
click at [206, 353] on img "button" at bounding box center [204, 514] width 25 height 25
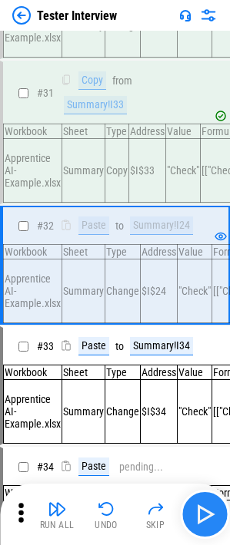
click at [205, 353] on img "button" at bounding box center [204, 514] width 25 height 25
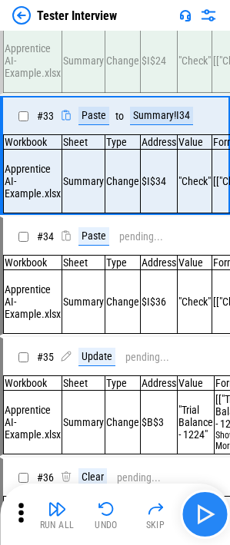
scroll to position [4798, 0]
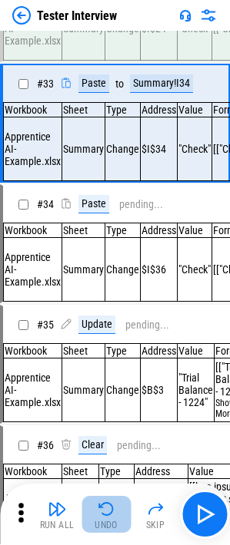
click at [106, 353] on img "button" at bounding box center [106, 509] width 18 height 18
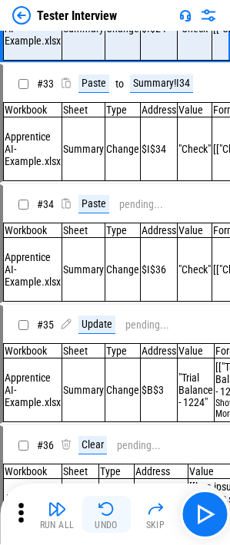
click at [106, 353] on img "button" at bounding box center [106, 509] width 18 height 18
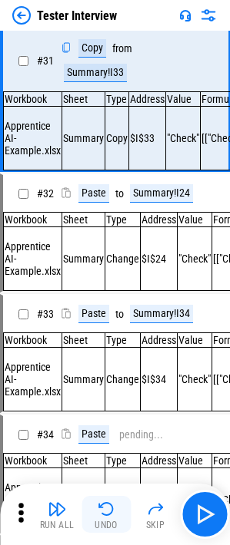
scroll to position [4536, 0]
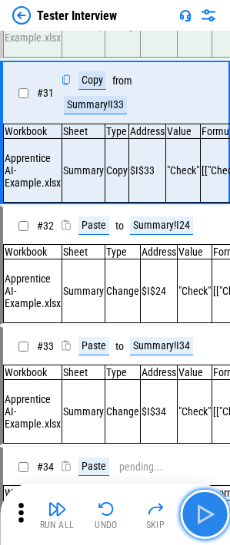
click at [200, 353] on img "button" at bounding box center [204, 514] width 25 height 25
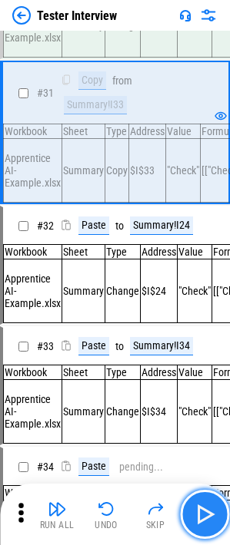
click at [200, 353] on img "button" at bounding box center [204, 514] width 25 height 25
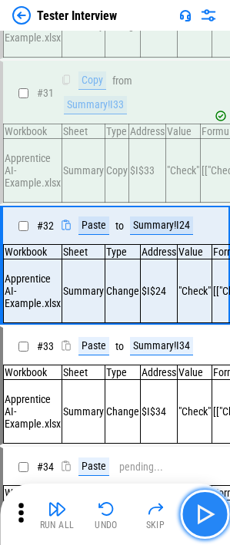
click at [200, 353] on img "button" at bounding box center [204, 514] width 25 height 25
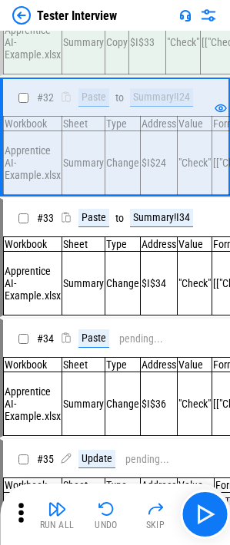
scroll to position [4689, 0]
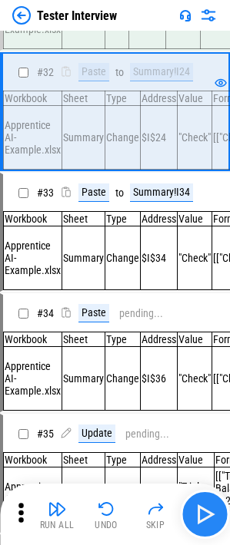
click at [193, 353] on img "button" at bounding box center [204, 514] width 25 height 25
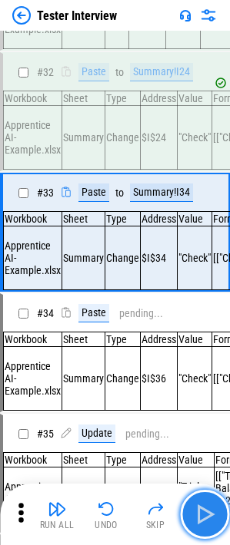
click at [196, 353] on img "button" at bounding box center [204, 514] width 25 height 25
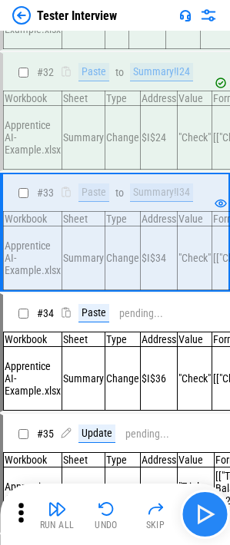
click at [191, 353] on button "button" at bounding box center [204, 514] width 49 height 49
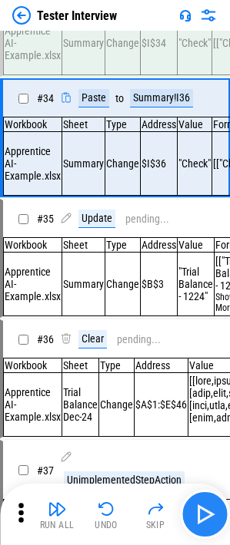
scroll to position [4923, 0]
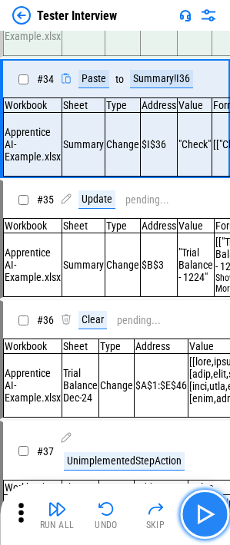
click at [191, 353] on button "button" at bounding box center [204, 514] width 49 height 49
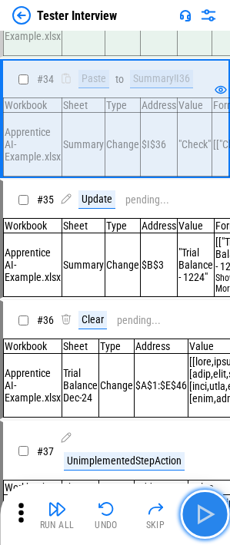
click at [216, 353] on img "button" at bounding box center [204, 514] width 25 height 25
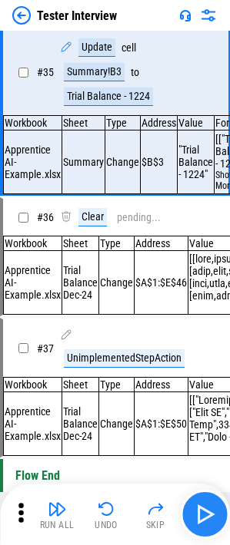
scroll to position [5076, 0]
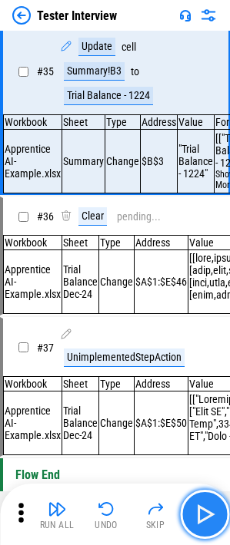
click at [216, 353] on img "button" at bounding box center [204, 514] width 25 height 25
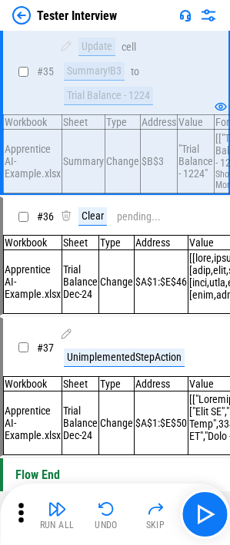
click at [92, 353] on button "Undo" at bounding box center [105, 514] width 49 height 37
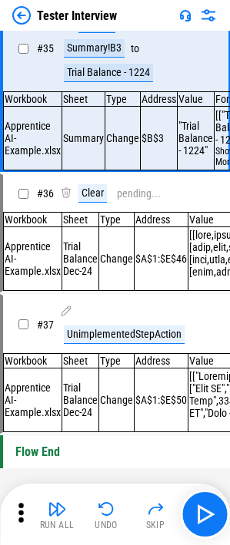
scroll to position [5229, 0]
click at [92, 353] on button "Undo" at bounding box center [105, 514] width 49 height 37
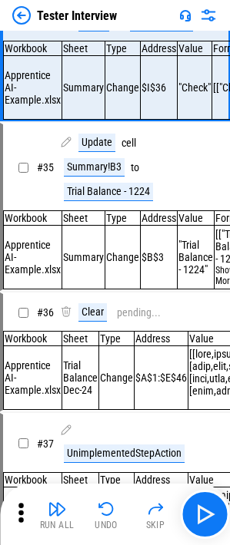
scroll to position [4923, 0]
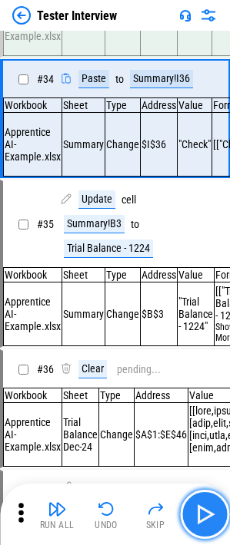
click at [190, 353] on button "button" at bounding box center [204, 514] width 49 height 49
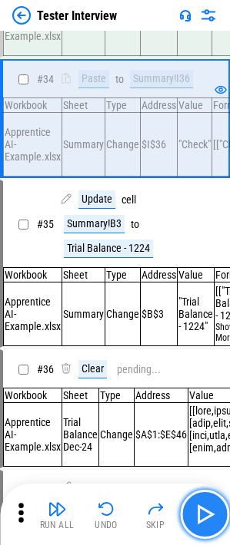
click at [190, 353] on button "button" at bounding box center [204, 514] width 49 height 49
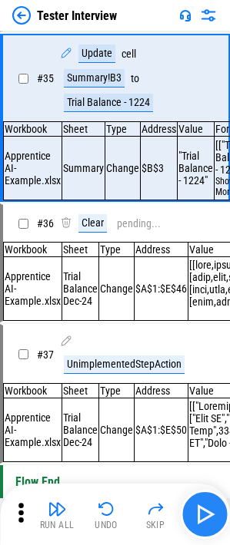
scroll to position [5076, 0]
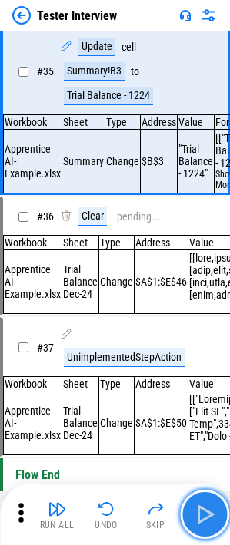
click at [200, 353] on img "button" at bounding box center [204, 514] width 25 height 25
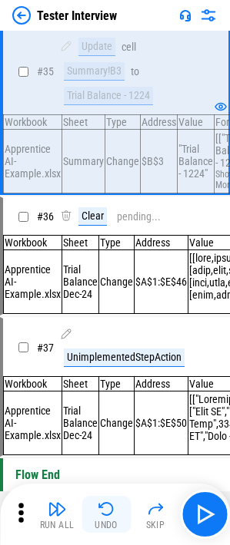
click at [111, 353] on img "button" at bounding box center [106, 509] width 18 height 18
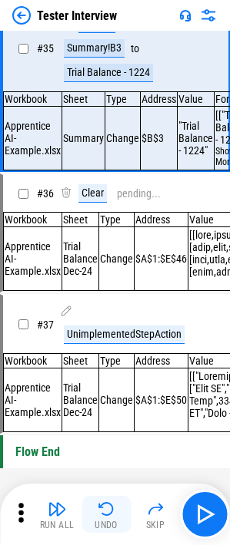
click at [111, 353] on img "button" at bounding box center [106, 509] width 18 height 18
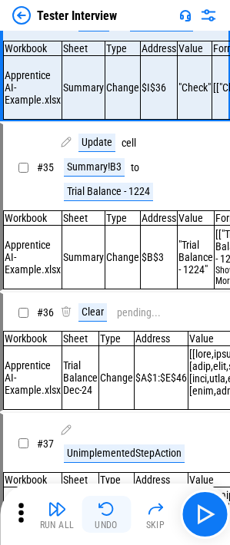
scroll to position [4923, 0]
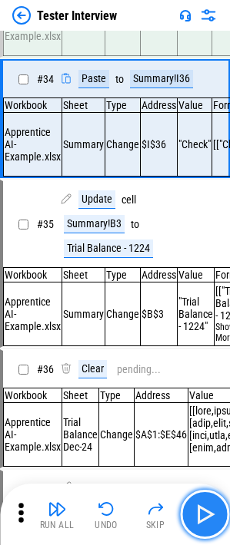
click at [189, 353] on button "button" at bounding box center [204, 514] width 49 height 49
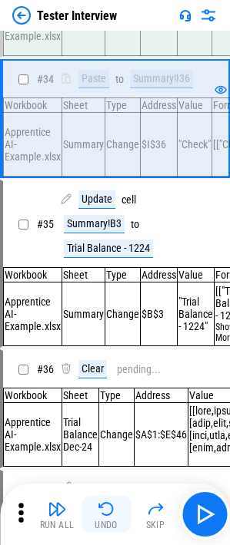
click at [97, 353] on img "button" at bounding box center [106, 509] width 18 height 18
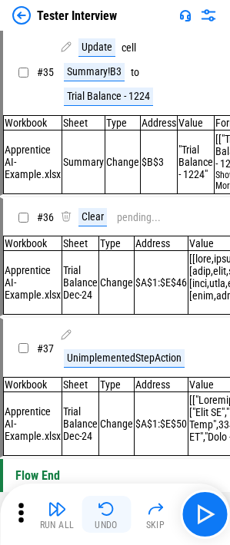
scroll to position [5076, 0]
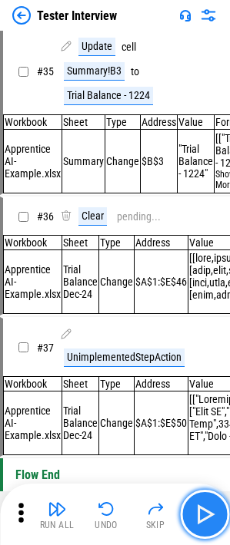
click at [189, 353] on button "button" at bounding box center [204, 514] width 49 height 49
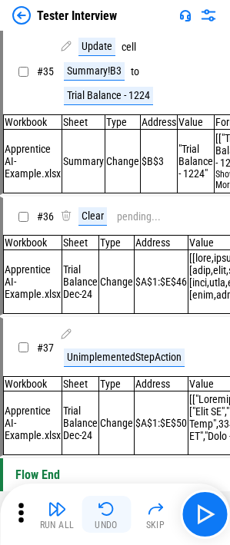
click at [97, 353] on img "button" at bounding box center [106, 509] width 18 height 18
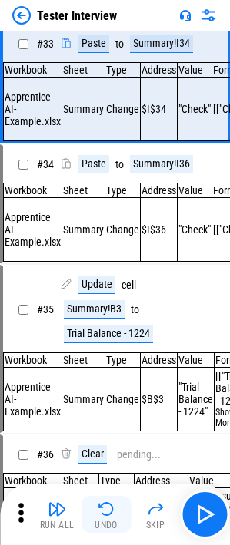
scroll to position [4798, 0]
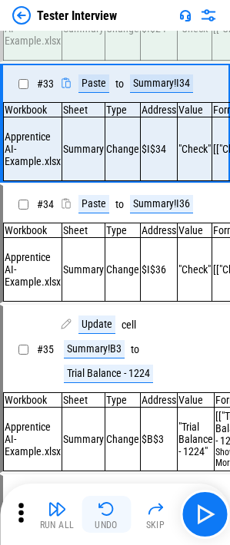
click at [97, 353] on img "button" at bounding box center [106, 509] width 18 height 18
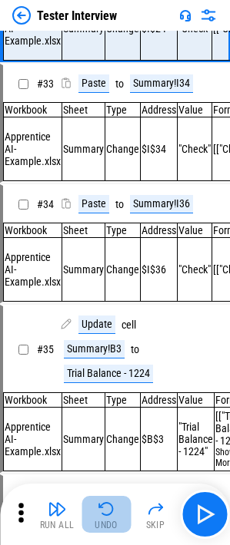
click at [97, 353] on img "button" at bounding box center [106, 509] width 18 height 18
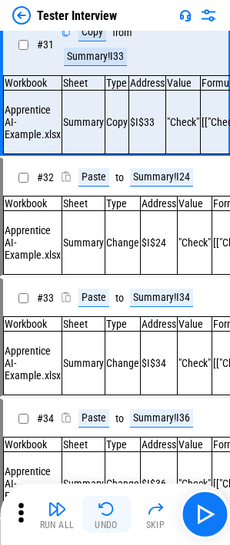
scroll to position [4536, 0]
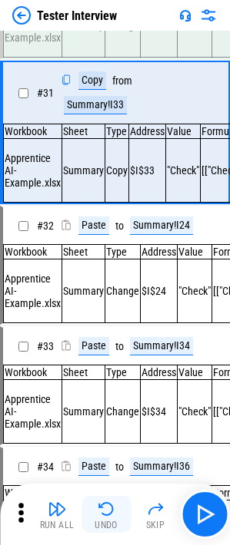
click at [97, 353] on img "button" at bounding box center [106, 509] width 18 height 18
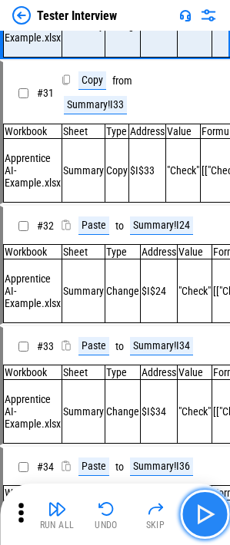
click at [191, 353] on button "button" at bounding box center [204, 514] width 49 height 49
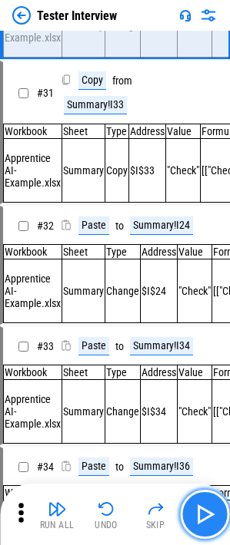
click at [191, 353] on button "button" at bounding box center [204, 514] width 49 height 49
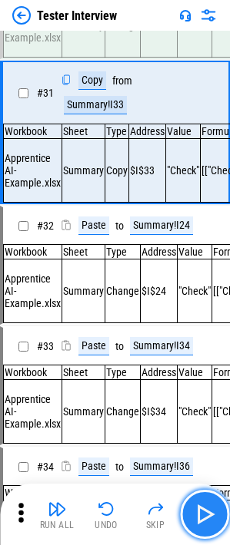
click at [191, 353] on button "button" at bounding box center [204, 514] width 49 height 49
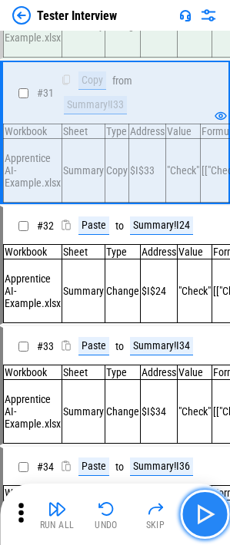
click at [218, 353] on button "button" at bounding box center [204, 514] width 49 height 49
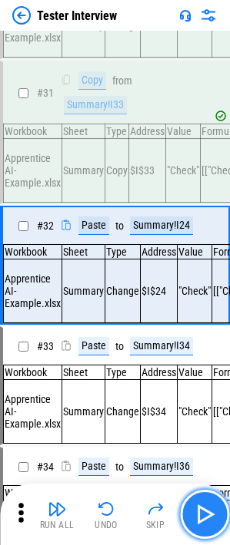
click at [218, 353] on button "button" at bounding box center [204, 514] width 49 height 49
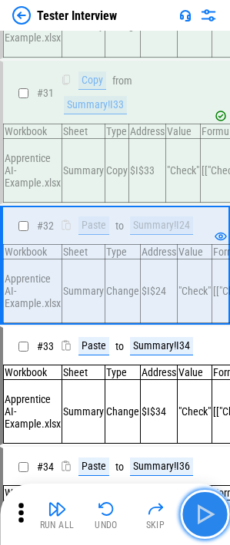
click at [218, 353] on button "button" at bounding box center [204, 514] width 49 height 49
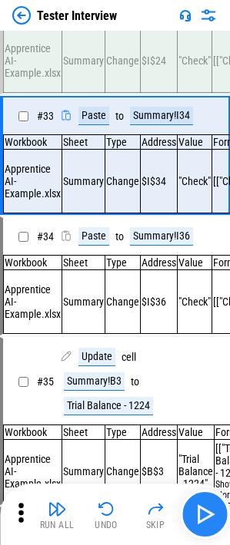
scroll to position [4798, 0]
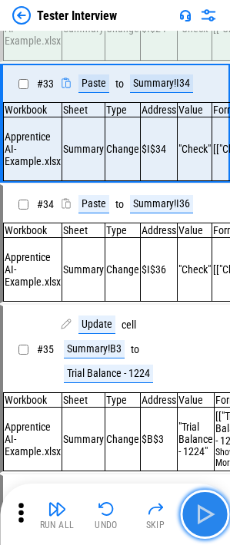
click at [218, 353] on button "button" at bounding box center [204, 514] width 49 height 49
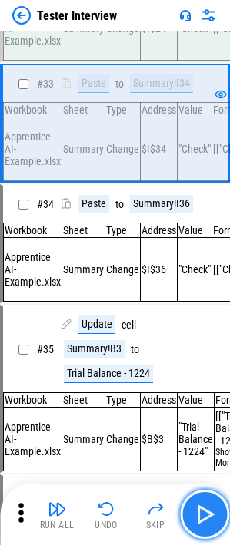
click at [218, 353] on button "button" at bounding box center [204, 514] width 49 height 49
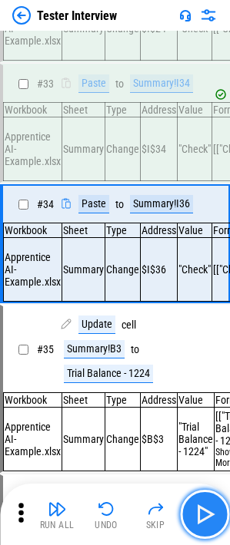
click at [218, 353] on button "button" at bounding box center [204, 514] width 49 height 49
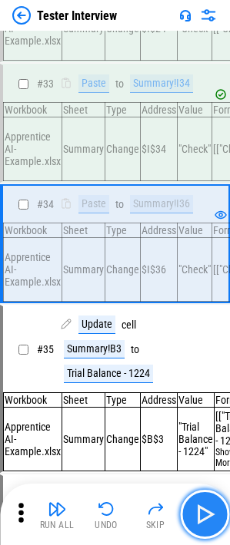
click at [218, 353] on button "button" at bounding box center [204, 514] width 49 height 49
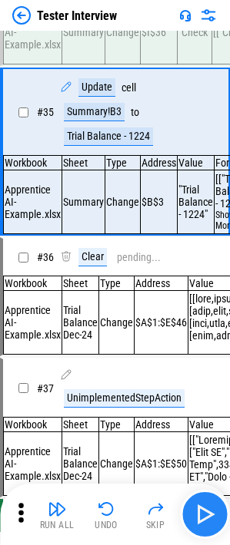
scroll to position [5076, 0]
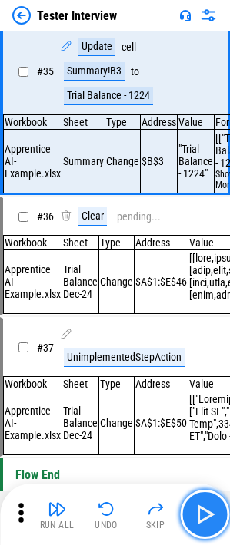
click at [218, 353] on button "button" at bounding box center [204, 514] width 49 height 49
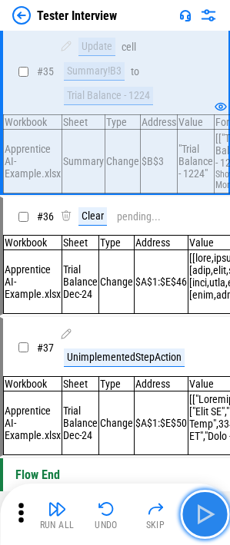
click at [195, 353] on img "button" at bounding box center [204, 514] width 25 height 25
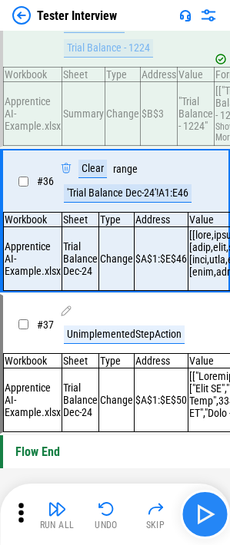
scroll to position [5241, 0]
click at [195, 353] on img "button" at bounding box center [204, 514] width 25 height 25
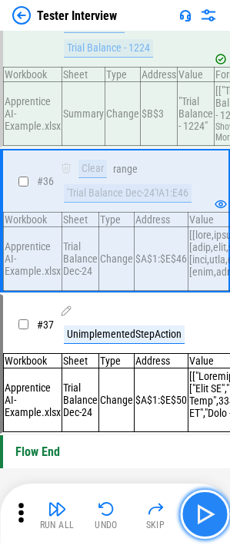
click at [195, 353] on img "button" at bounding box center [204, 514] width 25 height 25
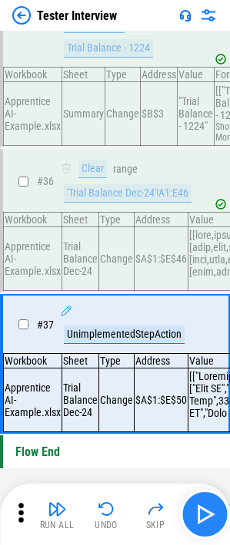
scroll to position [5299, 0]
click at [190, 353] on button "button" at bounding box center [204, 514] width 49 height 49
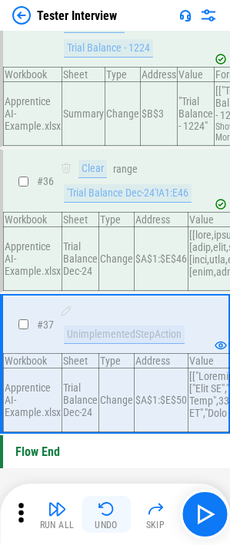
click at [107, 353] on img "button" at bounding box center [106, 509] width 18 height 18
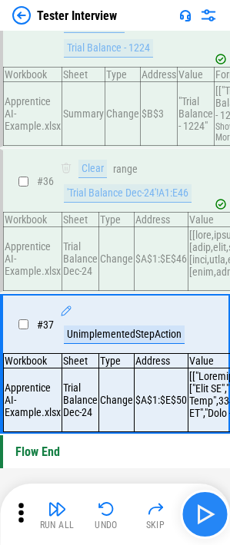
click at [203, 353] on img "button" at bounding box center [204, 514] width 25 height 25
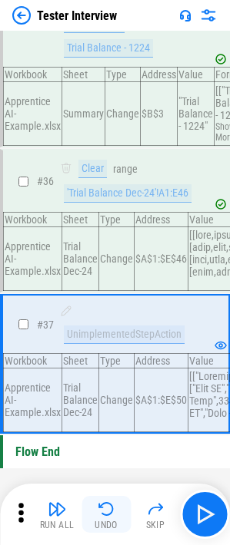
click at [107, 353] on img "button" at bounding box center [106, 509] width 18 height 18
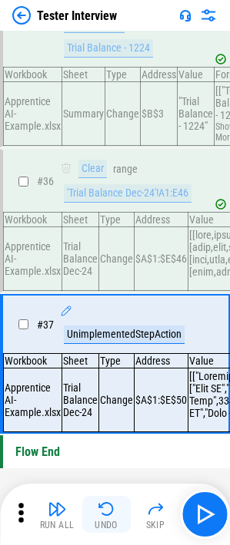
click at [107, 353] on img "button" at bounding box center [106, 509] width 18 height 18
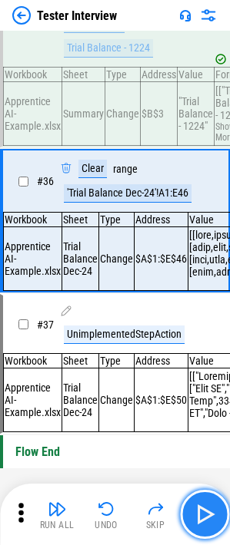
click at [187, 353] on button "button" at bounding box center [204, 514] width 49 height 49
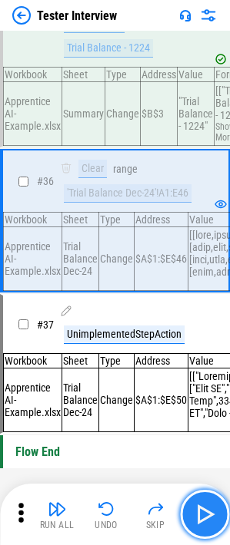
click at [187, 353] on button "button" at bounding box center [204, 514] width 49 height 49
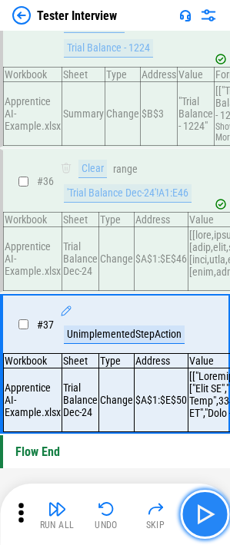
click at [187, 353] on button "button" at bounding box center [204, 514] width 49 height 49
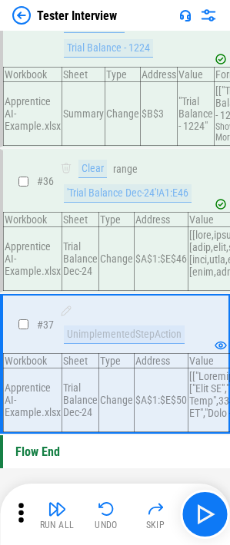
scroll to position [5146, 0]
click at [93, 353] on button "Undo" at bounding box center [105, 514] width 49 height 37
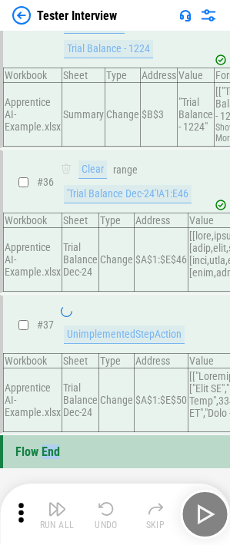
click at [93, 353] on div "Run All Undo Skip" at bounding box center [116, 514] width 214 height 49
click at [93, 353] on button "Undo" at bounding box center [105, 514] width 49 height 37
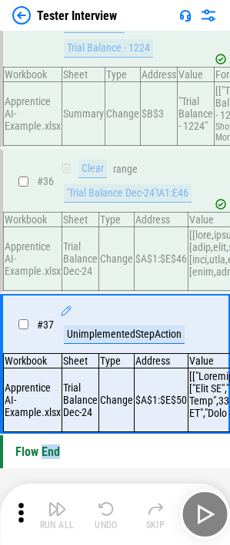
scroll to position [5299, 0]
click at [93, 353] on div "Run All Undo Skip" at bounding box center [116, 514] width 214 height 49
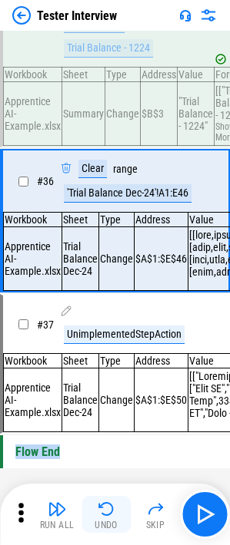
click at [98, 353] on img "button" at bounding box center [106, 509] width 18 height 18
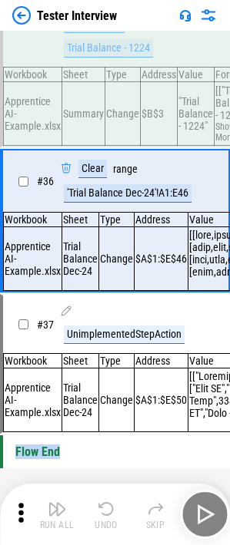
click at [98, 353] on img "button" at bounding box center [106, 509] width 18 height 18
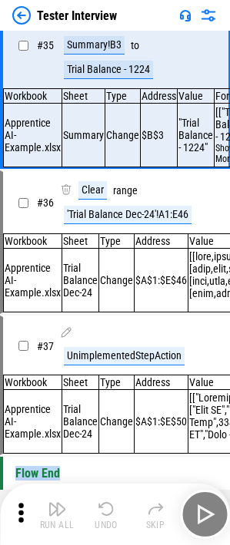
click at [98, 353] on img "button" at bounding box center [106, 509] width 18 height 18
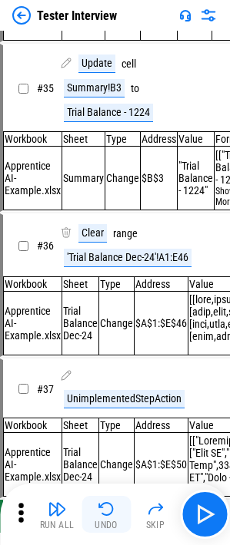
click at [98, 353] on img "button" at bounding box center [106, 509] width 18 height 18
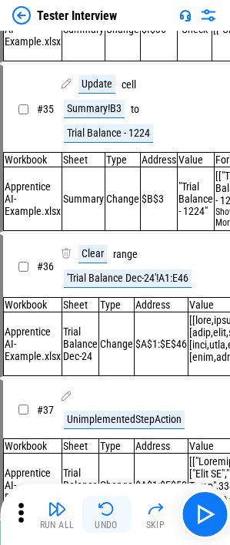
click at [98, 353] on img "button" at bounding box center [106, 509] width 18 height 18
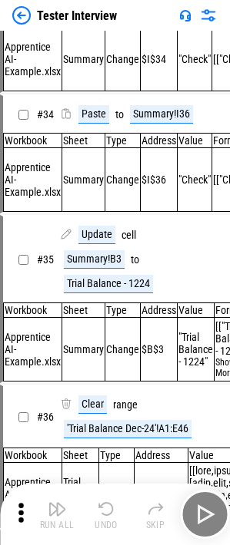
click at [98, 353] on img "button" at bounding box center [106, 509] width 18 height 18
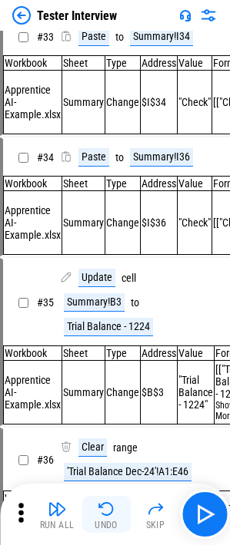
click at [98, 353] on img "button" at bounding box center [106, 509] width 18 height 18
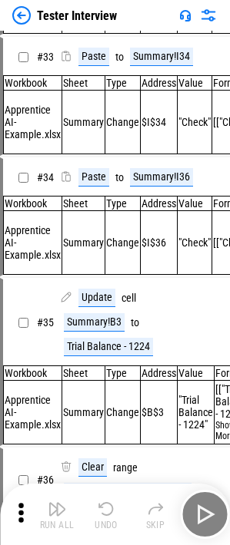
click at [98, 353] on div "Run All Undo Skip" at bounding box center [116, 514] width 214 height 49
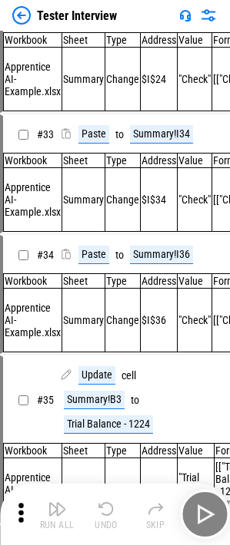
click at [98, 353] on img "button" at bounding box center [106, 509] width 18 height 18
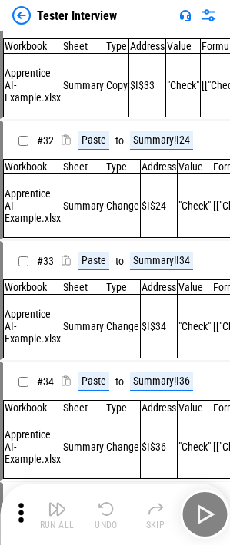
click at [98, 353] on img "button" at bounding box center [106, 509] width 18 height 18
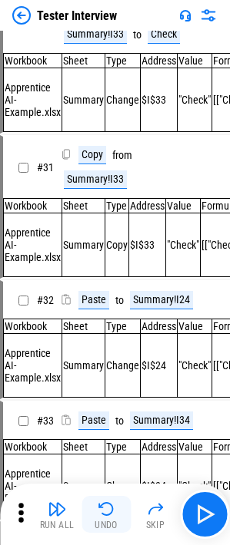
click at [98, 353] on img "button" at bounding box center [106, 509] width 18 height 18
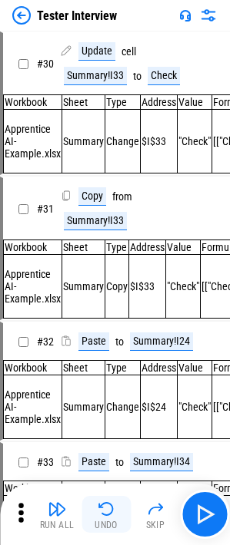
click at [98, 353] on img "button" at bounding box center [106, 509] width 18 height 18
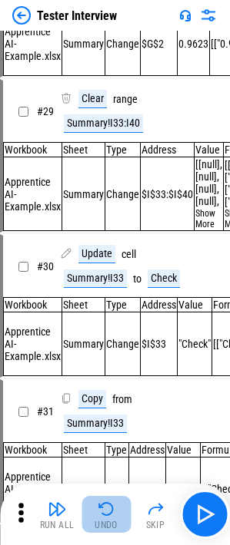
click at [98, 353] on img "button" at bounding box center [106, 509] width 18 height 18
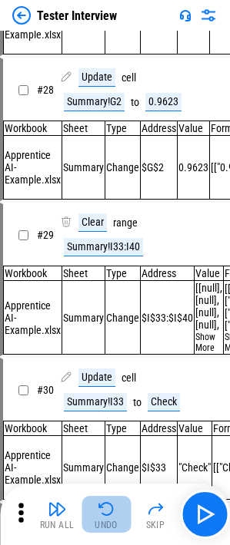
click at [98, 353] on img "button" at bounding box center [106, 509] width 18 height 18
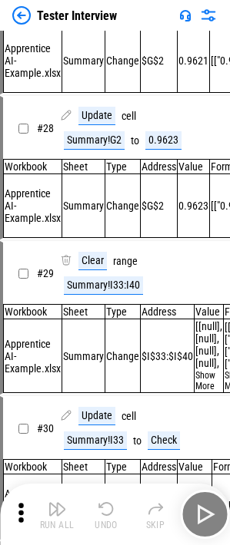
click at [98, 353] on img "button" at bounding box center [106, 509] width 18 height 18
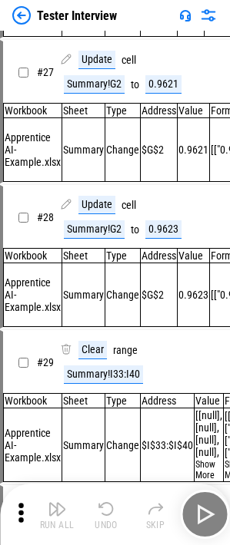
click at [98, 353] on div "Run All Undo Skip" at bounding box center [116, 514] width 214 height 49
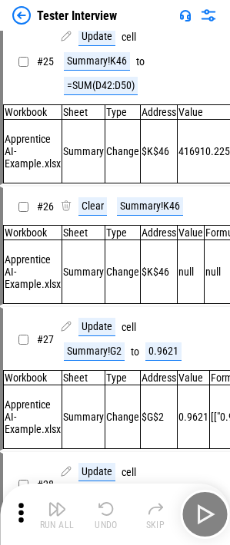
click at [98, 353] on img "button" at bounding box center [106, 509] width 18 height 18
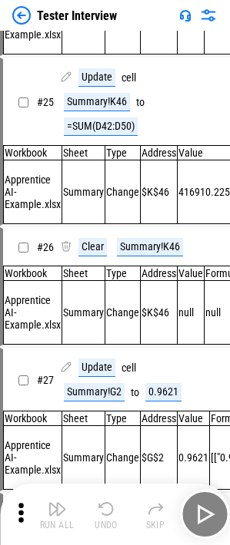
click at [98, 353] on div "Run All Undo Skip" at bounding box center [116, 514] width 214 height 49
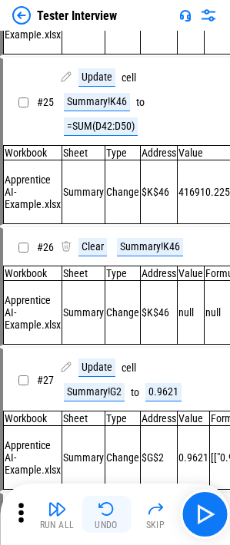
scroll to position [3499, 0]
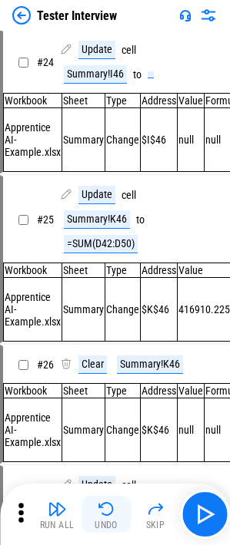
click at [98, 353] on img "button" at bounding box center [106, 509] width 18 height 18
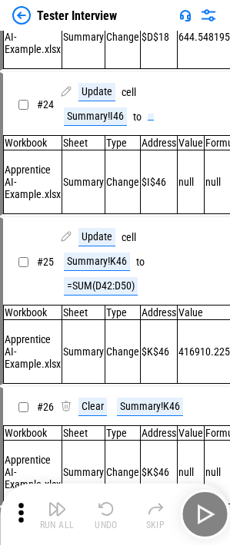
click at [98, 353] on div "Run All Undo Skip" at bounding box center [116, 514] width 214 height 49
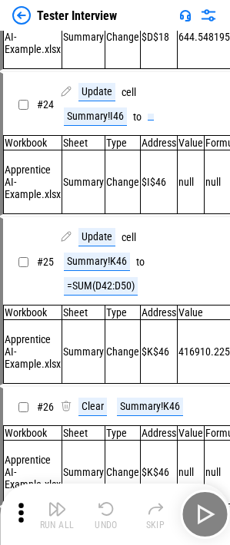
click at [98, 353] on div "Run All Undo Skip" at bounding box center [116, 514] width 214 height 49
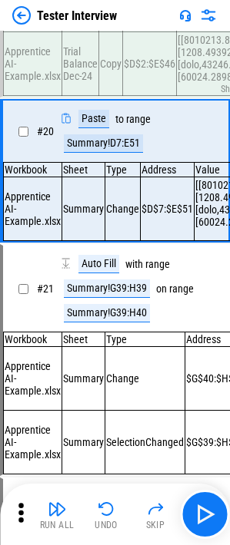
scroll to position [2766, 0]
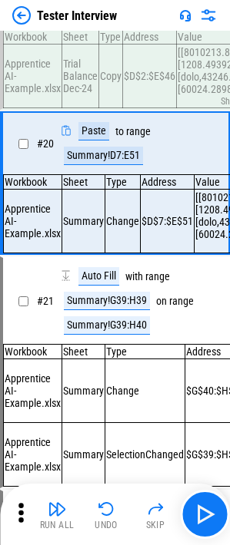
click at [21, 353] on icon at bounding box center [20, 512] width 5 height 19
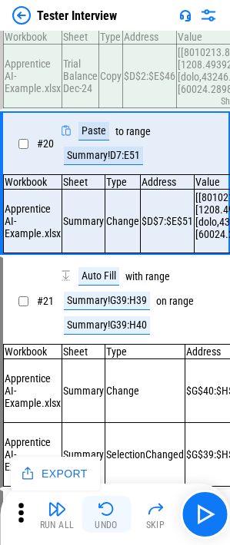
click at [114, 353] on img "button" at bounding box center [106, 509] width 18 height 18
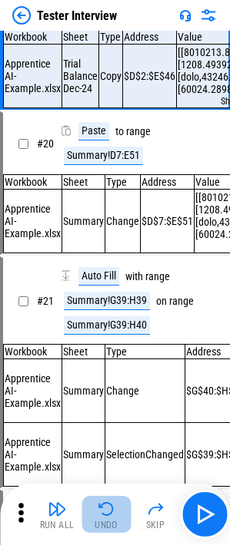
click at [114, 353] on img "button" at bounding box center [106, 509] width 18 height 18
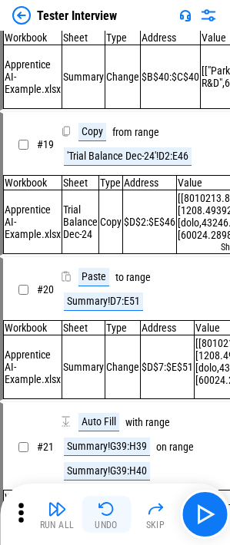
click at [114, 353] on img "button" at bounding box center [106, 509] width 18 height 18
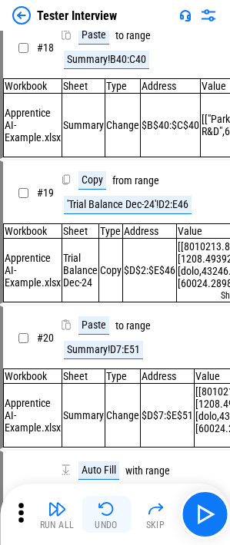
click at [114, 353] on img "button" at bounding box center [106, 509] width 18 height 18
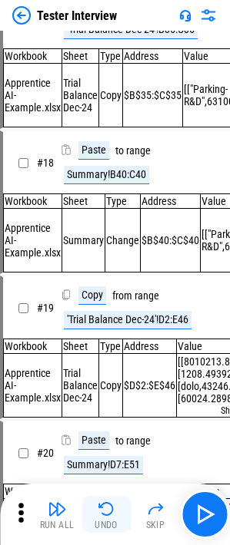
click at [114, 353] on div "Run All Undo Skip" at bounding box center [116, 514] width 214 height 49
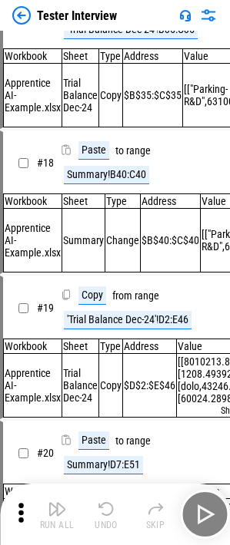
click at [114, 353] on div "Run All Undo Skip" at bounding box center [116, 514] width 214 height 49
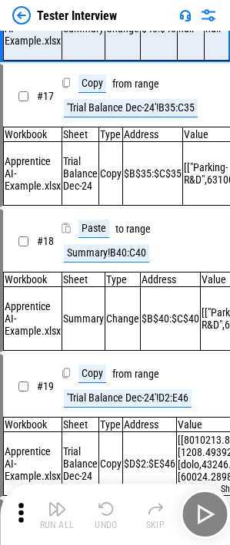
click at [114, 353] on img "button" at bounding box center [106, 509] width 18 height 18
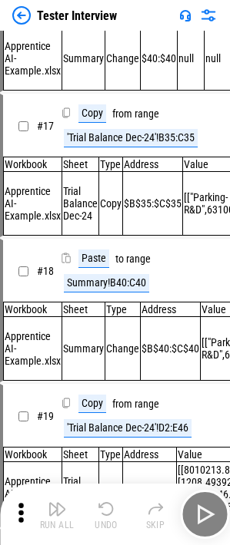
click at [114, 353] on img "button" at bounding box center [106, 509] width 18 height 18
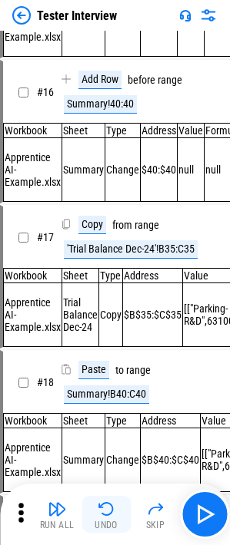
click at [114, 353] on img "button" at bounding box center [106, 509] width 18 height 18
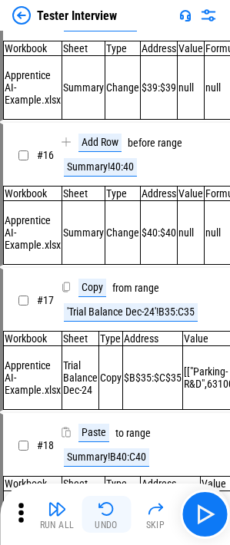
click at [114, 353] on div "Run All Undo Skip" at bounding box center [116, 514] width 214 height 49
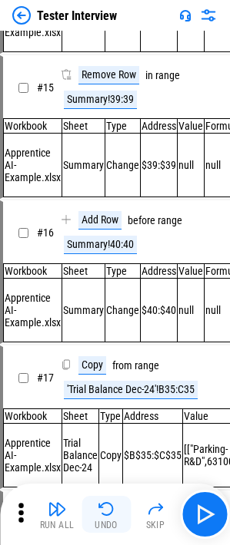
click at [114, 353] on img "button" at bounding box center [106, 509] width 18 height 18
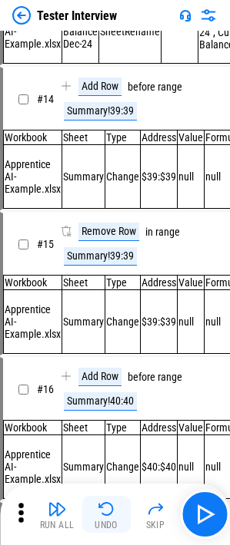
click at [114, 353] on img "button" at bounding box center [106, 509] width 18 height 18
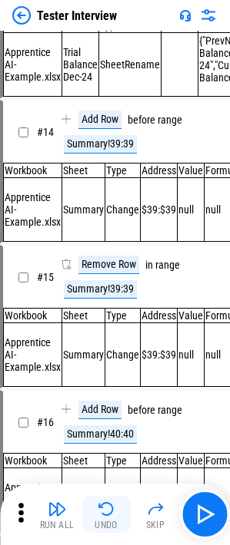
click at [114, 353] on img "button" at bounding box center [106, 509] width 18 height 18
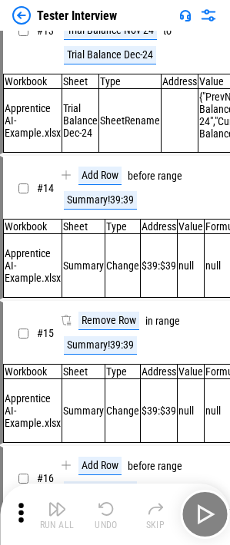
click at [114, 353] on img "button" at bounding box center [106, 509] width 18 height 18
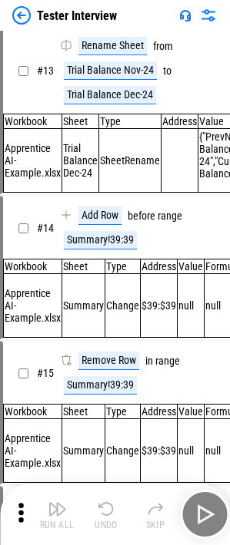
click at [114, 353] on div "Run All Undo Skip" at bounding box center [116, 514] width 214 height 49
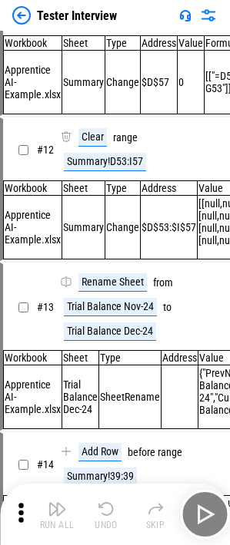
click at [114, 353] on img "button" at bounding box center [106, 509] width 18 height 18
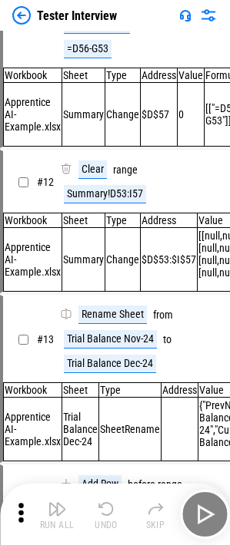
click at [114, 353] on img "button" at bounding box center [106, 509] width 18 height 18
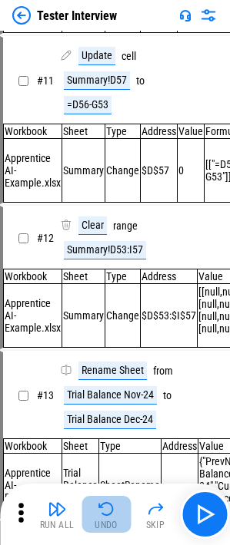
click at [114, 353] on img "button" at bounding box center [106, 509] width 18 height 18
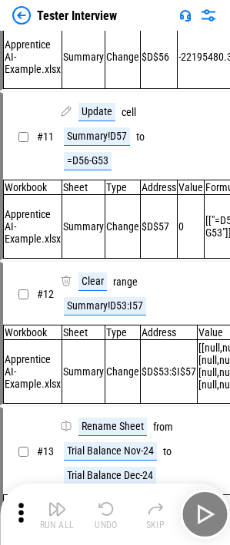
click at [114, 353] on div "Run All Undo Skip" at bounding box center [116, 514] width 214 height 49
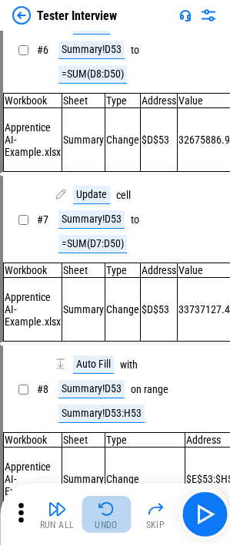
click at [114, 353] on img "button" at bounding box center [106, 509] width 18 height 18
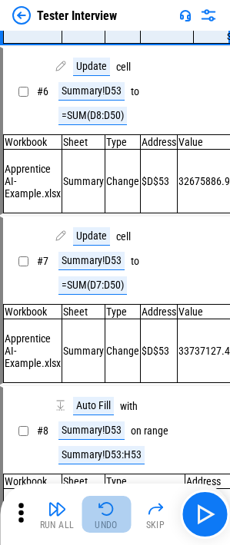
click at [114, 353] on img "button" at bounding box center [106, 509] width 18 height 18
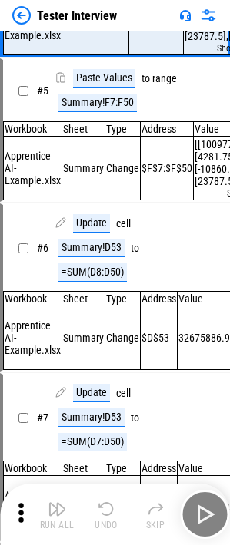
click at [114, 353] on img "button" at bounding box center [106, 509] width 18 height 18
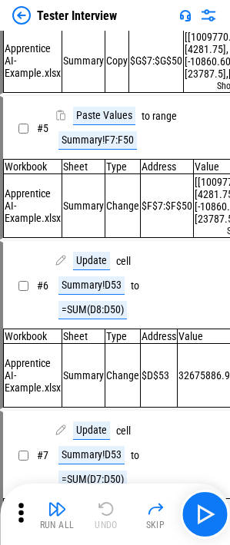
click at [114, 353] on div "Run All Undo Skip" at bounding box center [116, 514] width 214 height 49
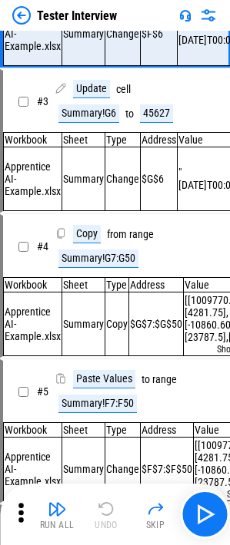
click at [114, 353] on div "Run All Undo Skip" at bounding box center [116, 514] width 214 height 49
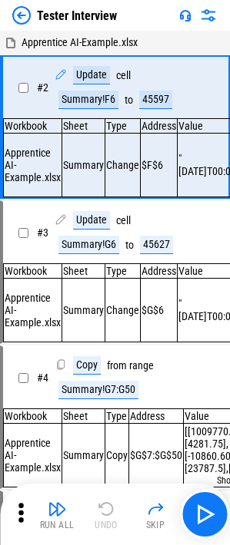
click at [114, 353] on div "Run All Undo Skip" at bounding box center [116, 514] width 214 height 49
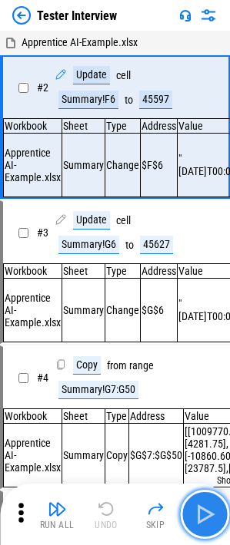
click at [216, 353] on button "button" at bounding box center [204, 514] width 49 height 49
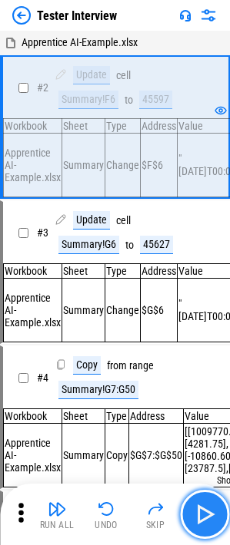
click at [216, 353] on button "button" at bounding box center [204, 514] width 49 height 49
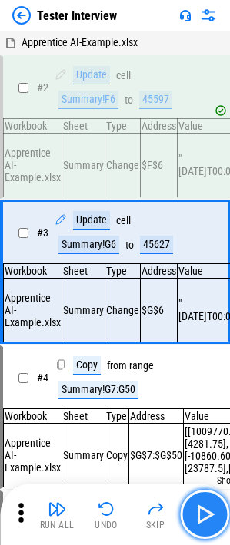
click at [216, 353] on button "button" at bounding box center [204, 514] width 49 height 49
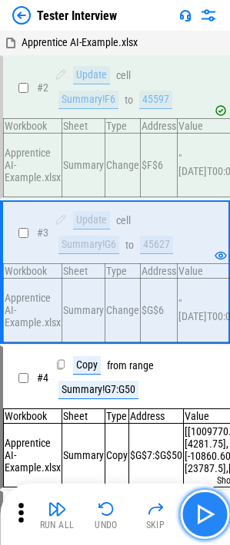
click at [216, 353] on button "button" at bounding box center [204, 514] width 49 height 49
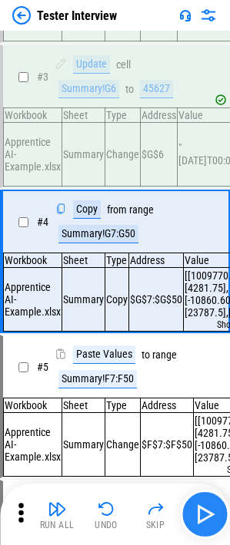
scroll to position [157, 0]
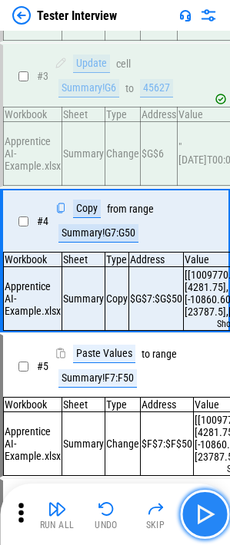
click at [190, 353] on button "button" at bounding box center [204, 514] width 49 height 49
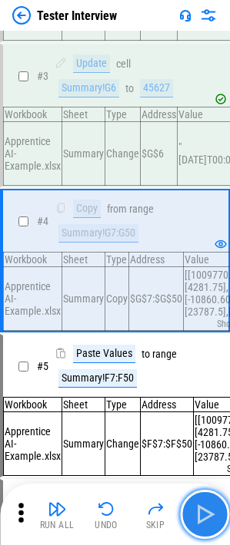
click at [190, 353] on button "button" at bounding box center [204, 514] width 49 height 49
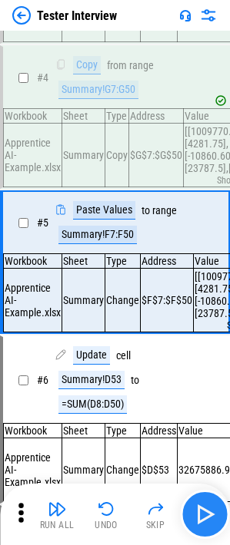
scroll to position [306, 0]
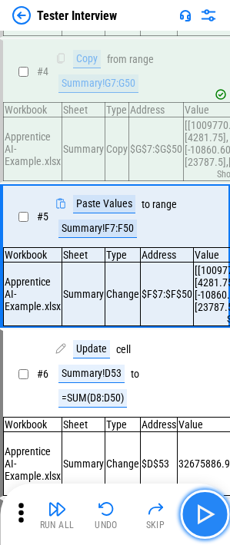
click at [190, 353] on button "button" at bounding box center [204, 514] width 49 height 49
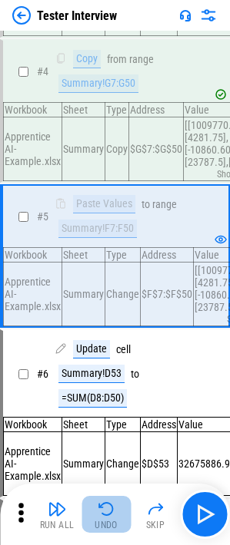
click at [116, 353] on button "Undo" at bounding box center [105, 514] width 49 height 37
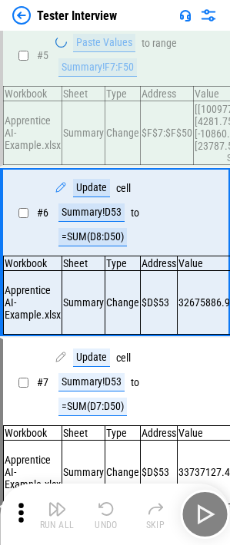
scroll to position [468, 0]
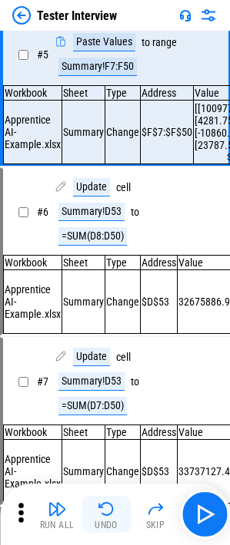
click at [108, 353] on img "button" at bounding box center [106, 509] width 18 height 18
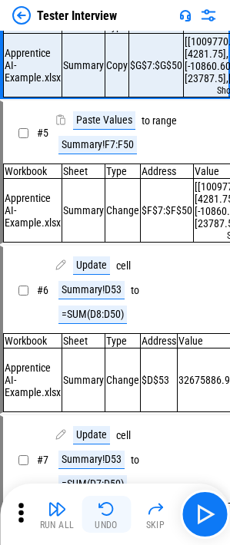
click at [107, 353] on img "button" at bounding box center [106, 509] width 18 height 18
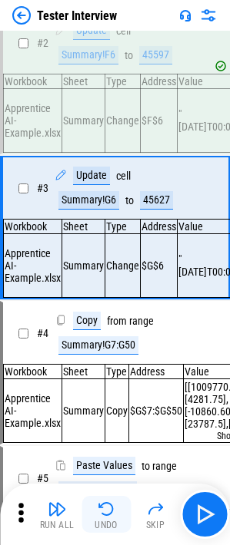
scroll to position [7, 0]
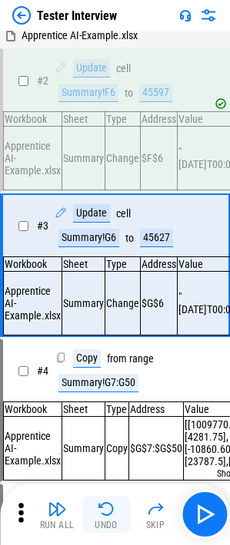
click at [107, 353] on img "button" at bounding box center [106, 509] width 18 height 18
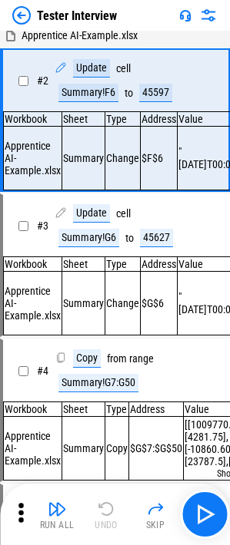
click at [107, 353] on div "Run All Undo Skip" at bounding box center [116, 514] width 214 height 49
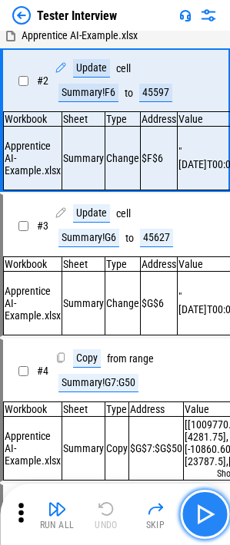
click at [216, 353] on button "button" at bounding box center [204, 514] width 49 height 49
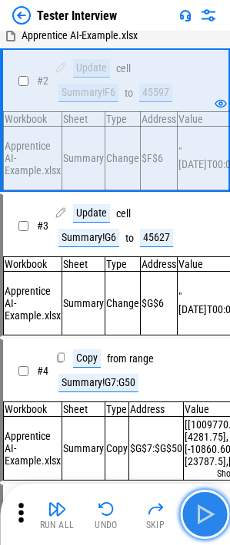
click at [216, 353] on button "button" at bounding box center [204, 514] width 49 height 49
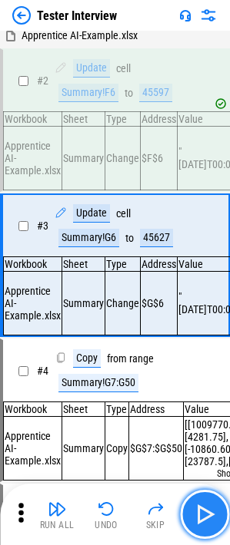
click at [216, 353] on button "button" at bounding box center [204, 514] width 49 height 49
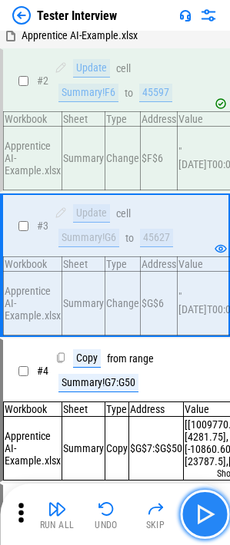
click at [210, 353] on img "button" at bounding box center [204, 514] width 25 height 25
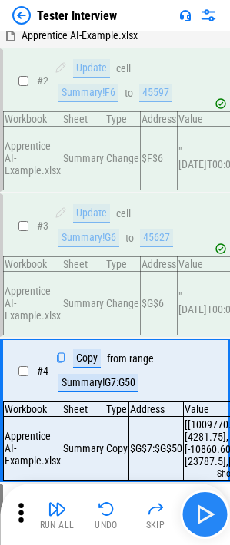
scroll to position [157, 0]
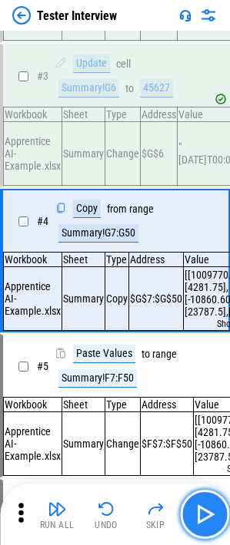
click at [210, 353] on img "button" at bounding box center [204, 514] width 25 height 25
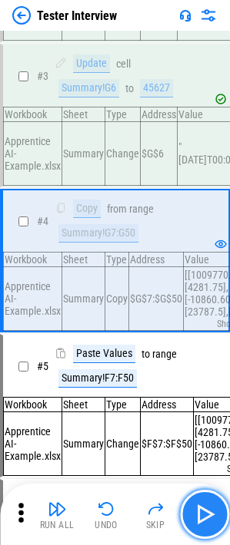
click at [208, 353] on img "button" at bounding box center [204, 514] width 25 height 25
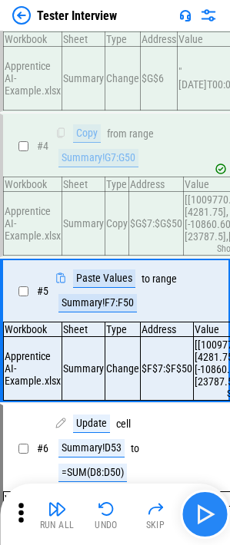
scroll to position [306, 0]
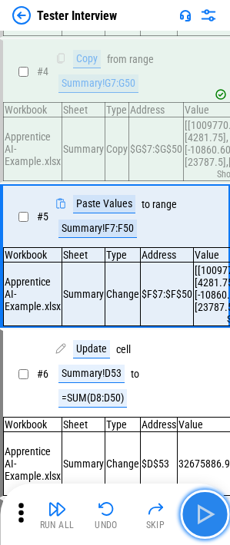
click at [221, 353] on button "button" at bounding box center [204, 514] width 49 height 49
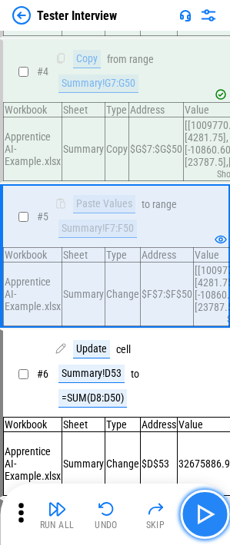
click at [221, 353] on button "button" at bounding box center [204, 514] width 49 height 49
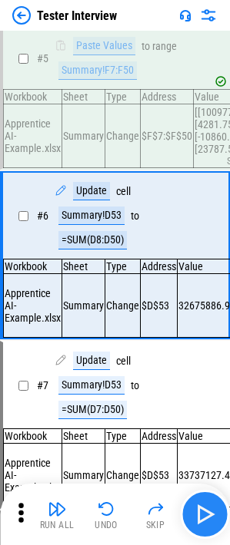
scroll to position [468, 0]
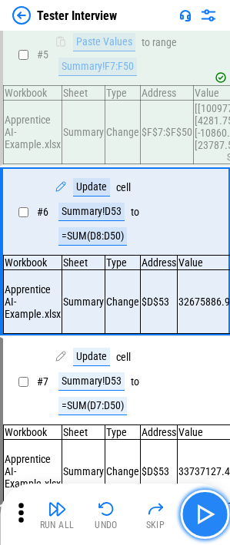
click at [221, 353] on button "button" at bounding box center [204, 514] width 49 height 49
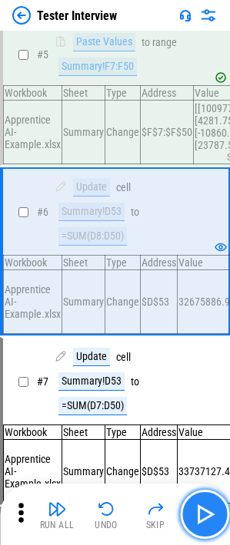
click at [219, 353] on button "button" at bounding box center [204, 514] width 49 height 49
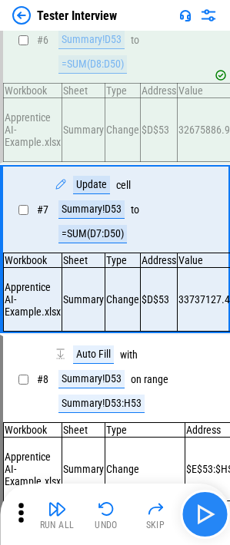
scroll to position [642, 0]
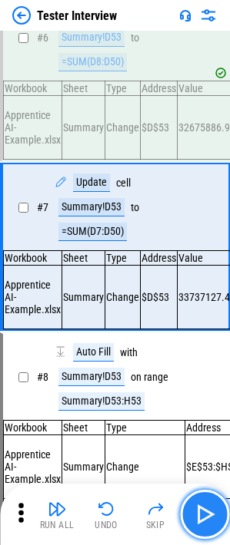
click at [213, 353] on img "button" at bounding box center [204, 514] width 25 height 25
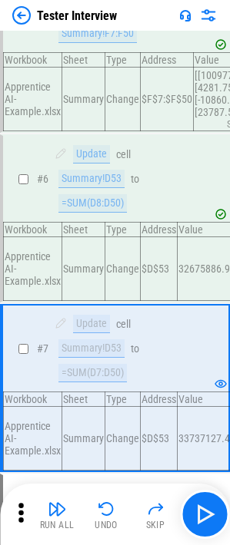
scroll to position [489, 0]
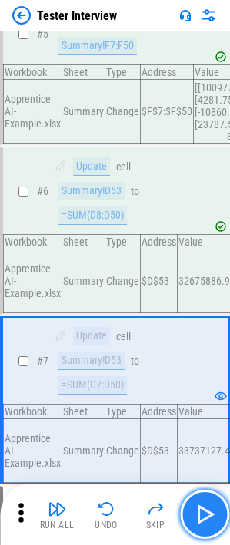
click at [211, 353] on img "button" at bounding box center [204, 514] width 25 height 25
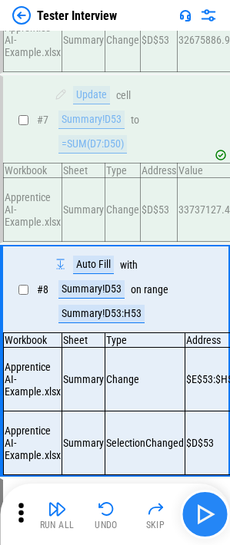
scroll to position [850, 0]
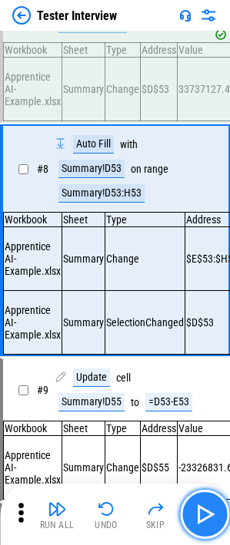
click at [211, 353] on img "button" at bounding box center [204, 514] width 25 height 25
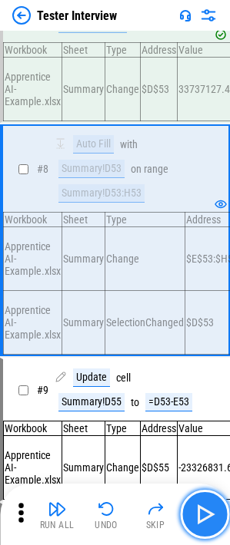
click at [195, 353] on img "button" at bounding box center [204, 514] width 25 height 25
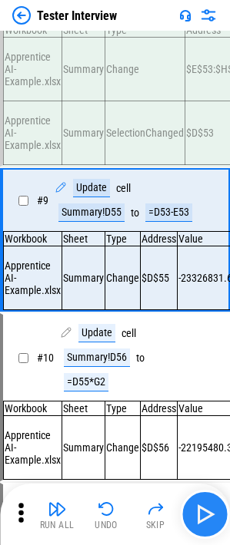
scroll to position [1046, 0]
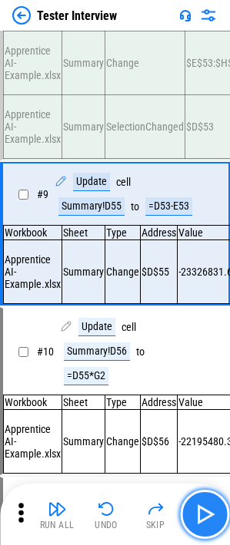
click at [200, 353] on img "button" at bounding box center [204, 514] width 25 height 25
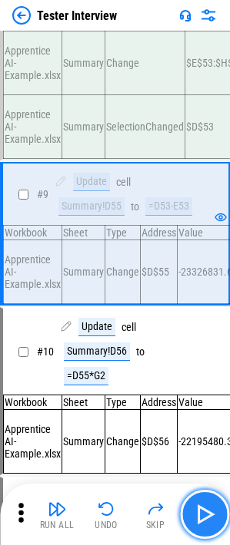
click at [199, 353] on img "button" at bounding box center [204, 514] width 25 height 25
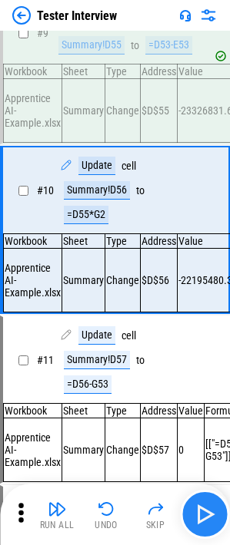
scroll to position [1208, 0]
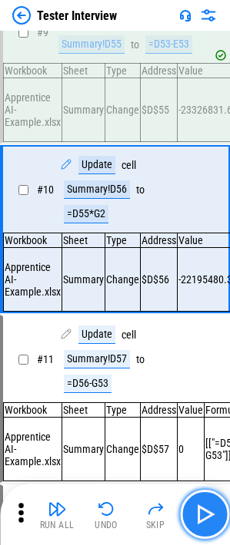
click at [199, 353] on img "button" at bounding box center [204, 514] width 25 height 25
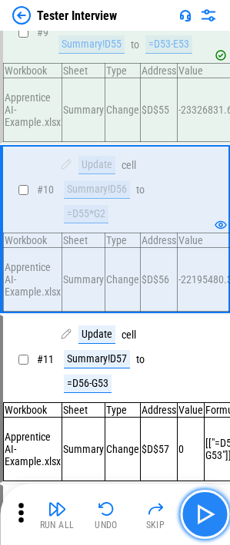
click at [214, 353] on img "button" at bounding box center [204, 514] width 25 height 25
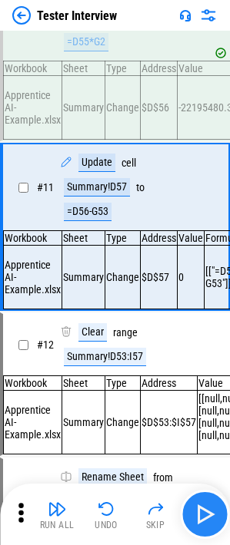
scroll to position [1382, 0]
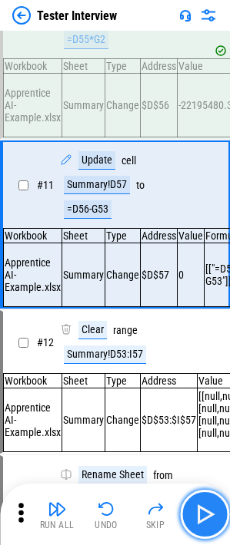
click at [214, 353] on img "button" at bounding box center [204, 514] width 25 height 25
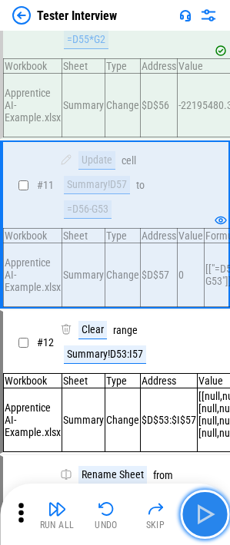
click at [224, 353] on button "button" at bounding box center [204, 514] width 49 height 49
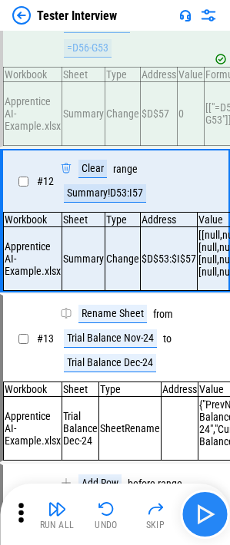
scroll to position [1544, 0]
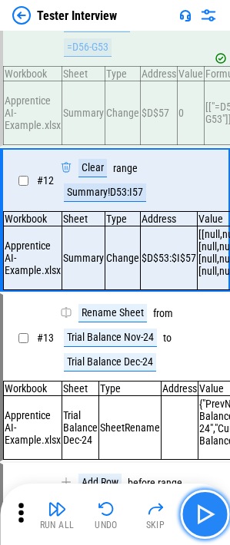
click at [224, 353] on button "button" at bounding box center [204, 514] width 49 height 49
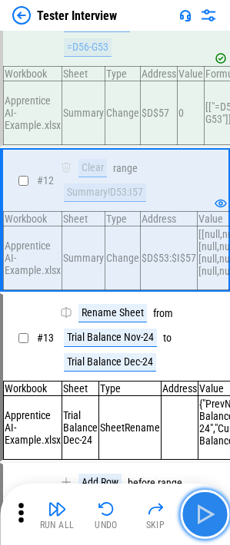
click at [224, 353] on button "button" at bounding box center [204, 514] width 49 height 49
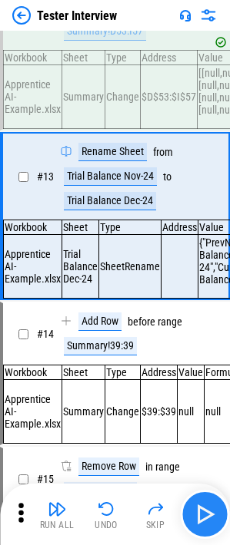
scroll to position [1706, 0]
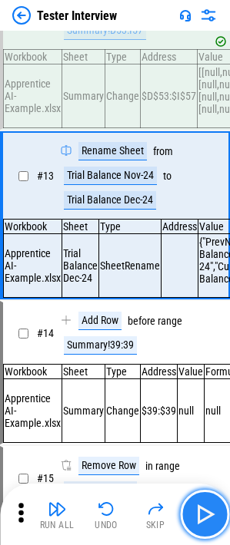
click at [193, 353] on img "button" at bounding box center [204, 514] width 25 height 25
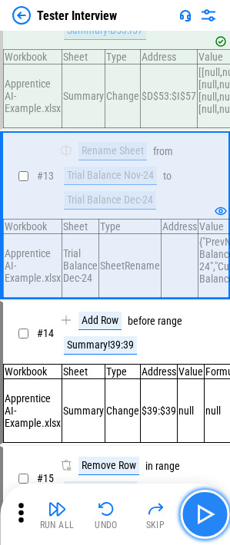
click at [193, 353] on img "button" at bounding box center [204, 514] width 25 height 25
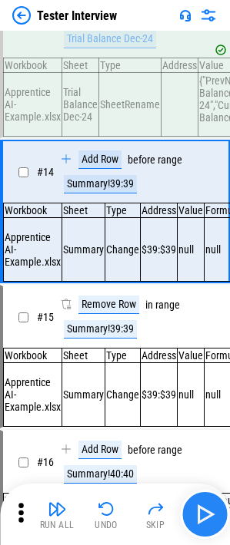
scroll to position [1868, 0]
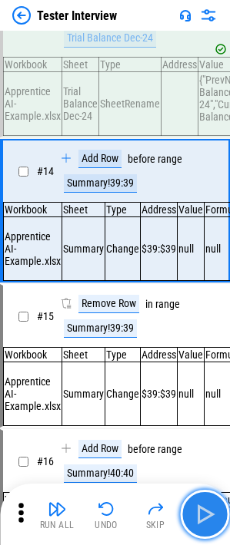
click at [193, 353] on img "button" at bounding box center [204, 514] width 25 height 25
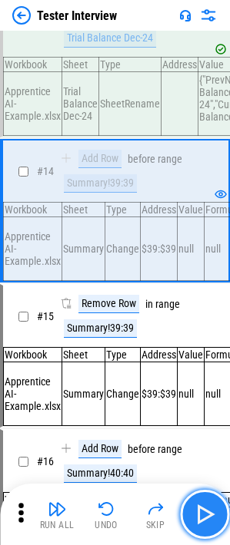
click at [193, 353] on img "button" at bounding box center [204, 514] width 25 height 25
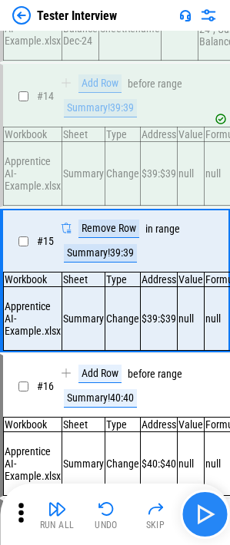
scroll to position [2018, 0]
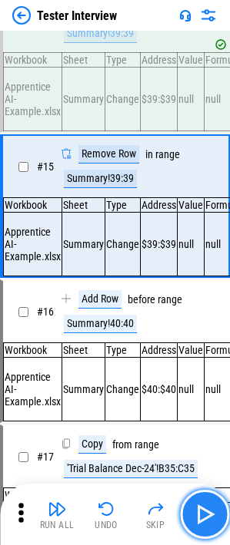
click at [193, 353] on img "button" at bounding box center [204, 514] width 25 height 25
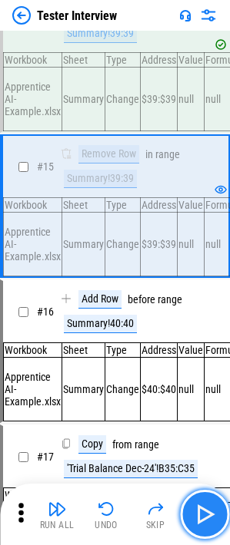
click at [199, 353] on img "button" at bounding box center [204, 514] width 25 height 25
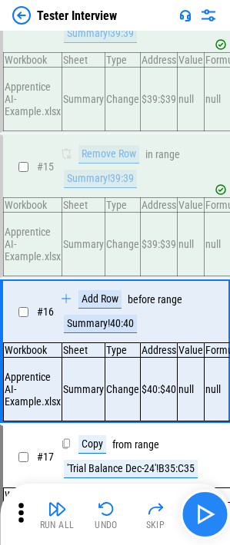
scroll to position [2168, 0]
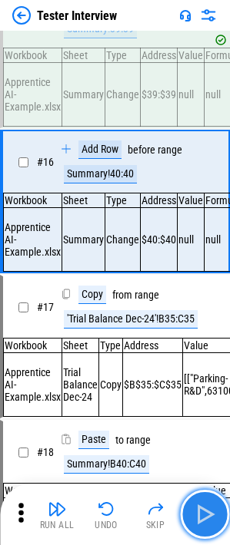
click at [199, 353] on img "button" at bounding box center [204, 514] width 25 height 25
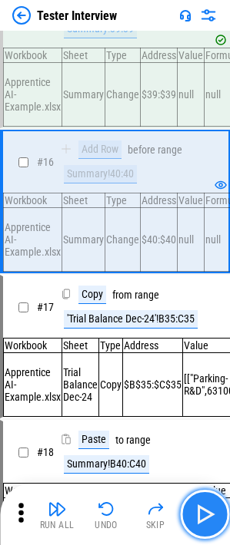
click at [199, 353] on img "button" at bounding box center [204, 514] width 25 height 25
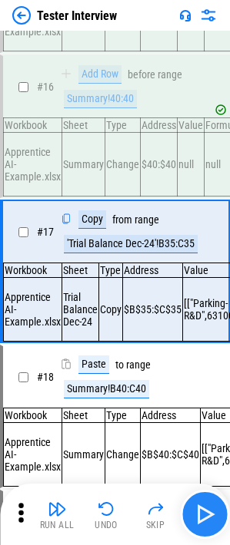
scroll to position [2317, 0]
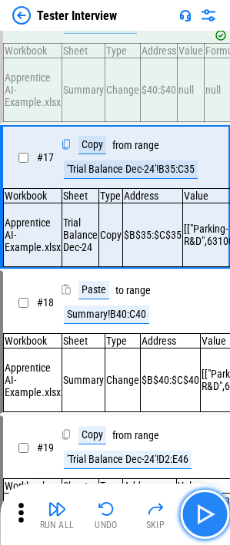
click at [196, 353] on img "button" at bounding box center [204, 514] width 25 height 25
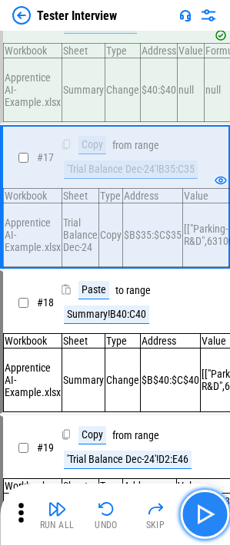
click at [196, 353] on img "button" at bounding box center [204, 514] width 25 height 25
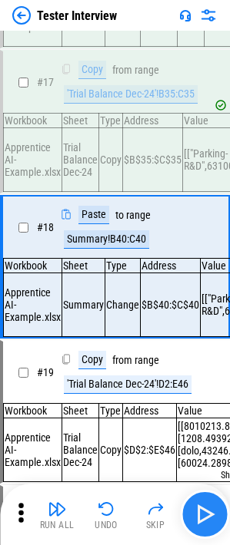
scroll to position [2467, 0]
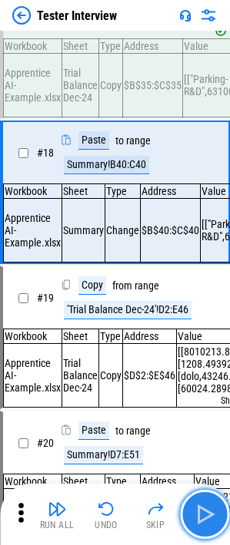
click at [196, 353] on img "button" at bounding box center [204, 514] width 25 height 25
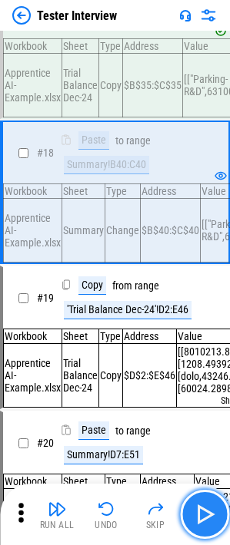
click at [196, 353] on img "button" at bounding box center [204, 514] width 25 height 25
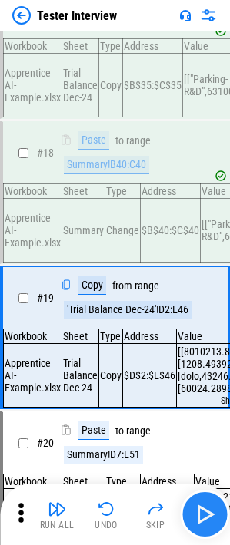
scroll to position [2617, 0]
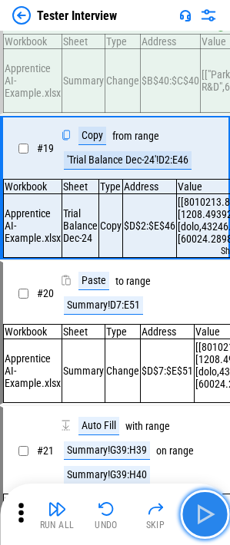
click at [219, 353] on button "button" at bounding box center [204, 514] width 49 height 49
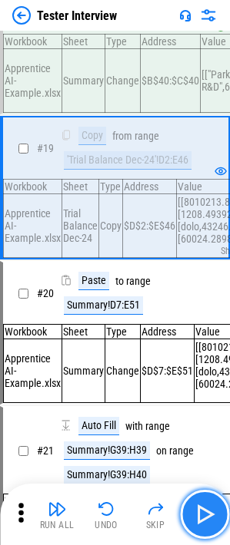
click at [219, 353] on button "button" at bounding box center [204, 514] width 49 height 49
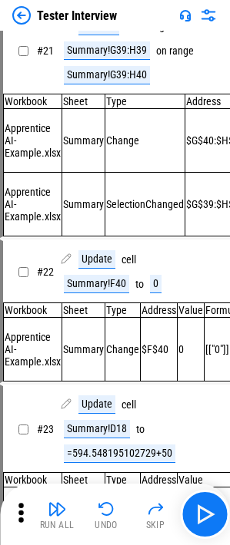
scroll to position [3073, 0]
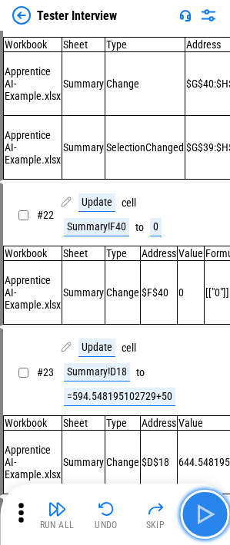
click at [223, 353] on button "button" at bounding box center [204, 514] width 49 height 49
click at [206, 353] on img "button" at bounding box center [204, 514] width 25 height 25
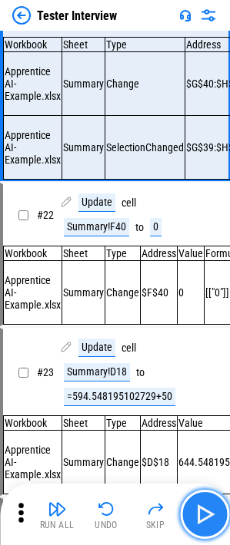
click at [206, 353] on img "button" at bounding box center [204, 514] width 25 height 25
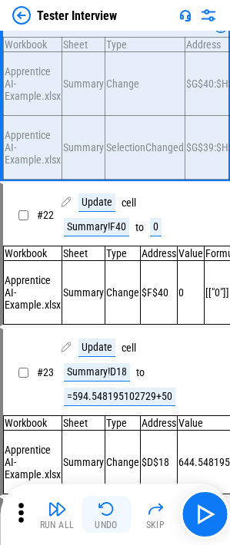
click at [111, 353] on img "button" at bounding box center [106, 509] width 18 height 18
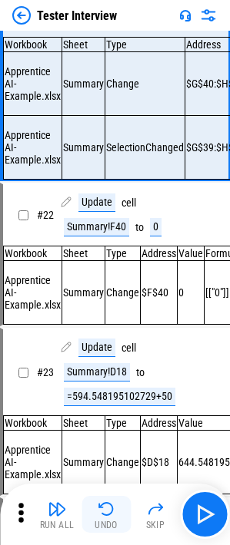
click at [111, 353] on img "button" at bounding box center [106, 509] width 18 height 18
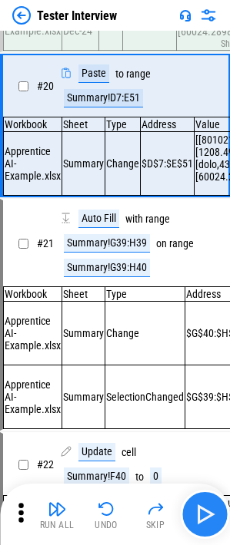
scroll to position [2766, 0]
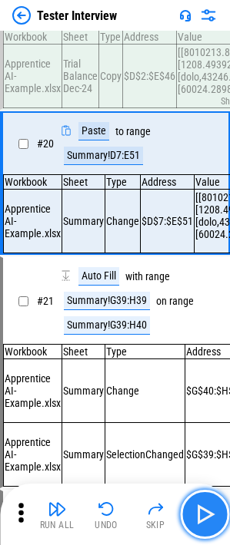
click at [211, 353] on img "button" at bounding box center [204, 514] width 25 height 25
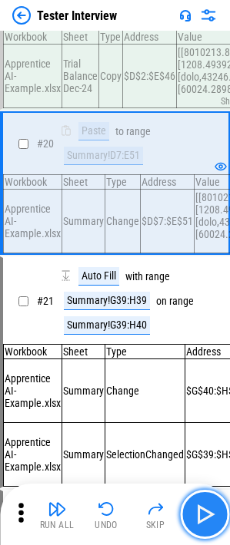
click at [211, 353] on img "button" at bounding box center [204, 514] width 25 height 25
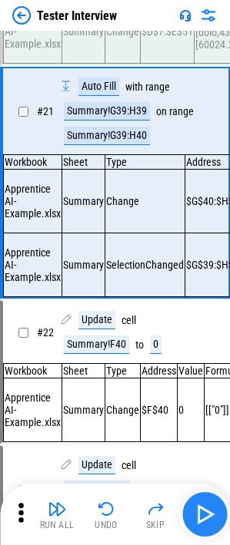
scroll to position [2962, 0]
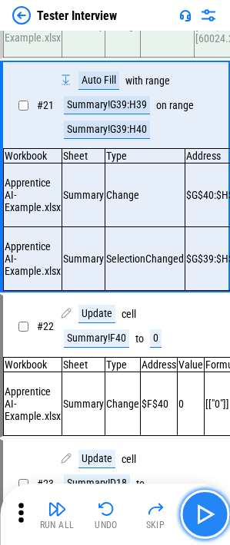
click at [220, 353] on button "button" at bounding box center [204, 514] width 49 height 49
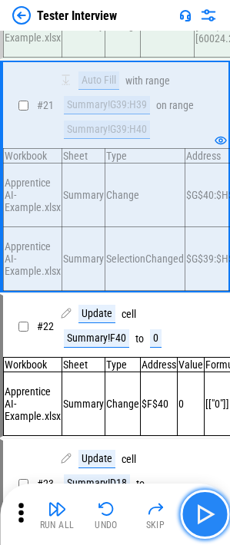
click at [220, 353] on button "button" at bounding box center [204, 514] width 49 height 49
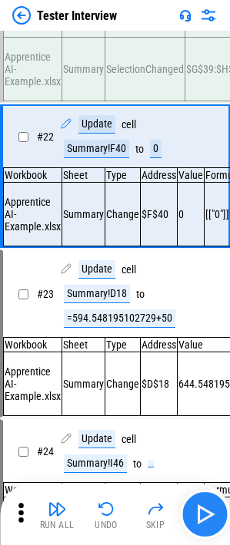
scroll to position [3158, 0]
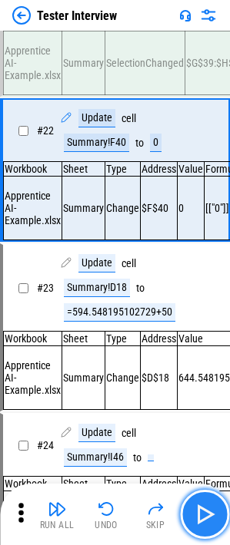
click at [220, 353] on button "button" at bounding box center [204, 514] width 49 height 49
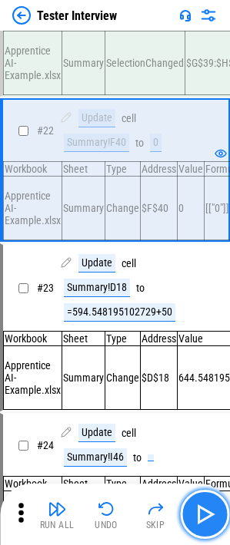
click at [220, 353] on button "button" at bounding box center [204, 514] width 49 height 49
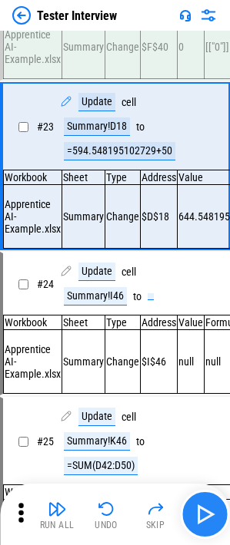
scroll to position [3320, 0]
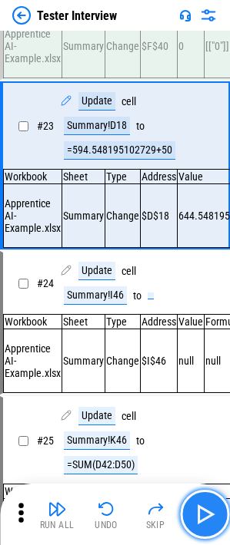
click at [220, 353] on button "button" at bounding box center [204, 514] width 49 height 49
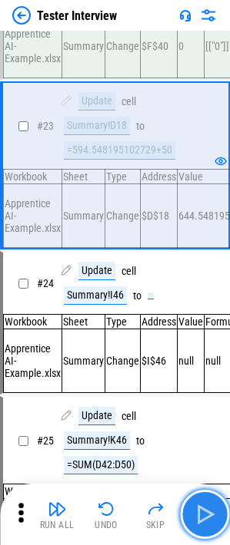
click at [210, 353] on img "button" at bounding box center [204, 514] width 25 height 25
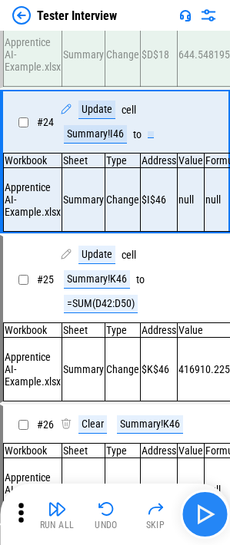
scroll to position [3482, 0]
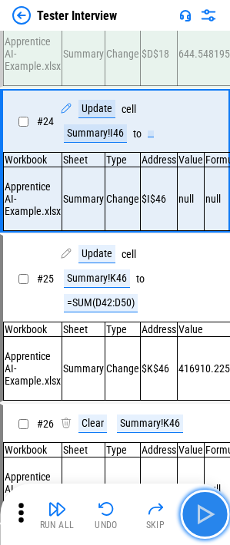
click at [210, 353] on img "button" at bounding box center [204, 514] width 25 height 25
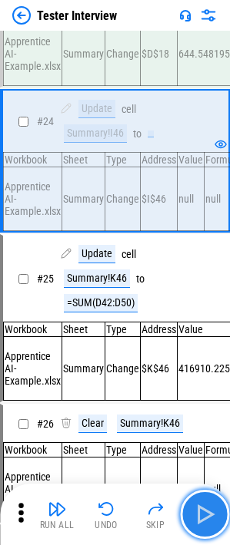
click at [210, 353] on img "button" at bounding box center [204, 514] width 25 height 25
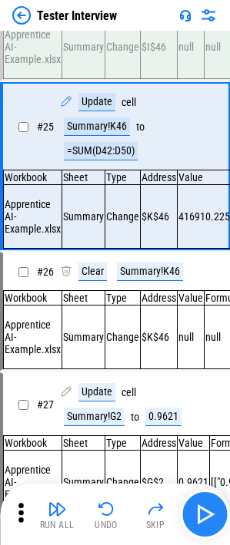
scroll to position [3644, 0]
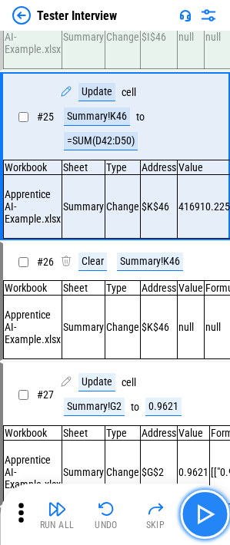
click at [197, 353] on img "button" at bounding box center [204, 514] width 25 height 25
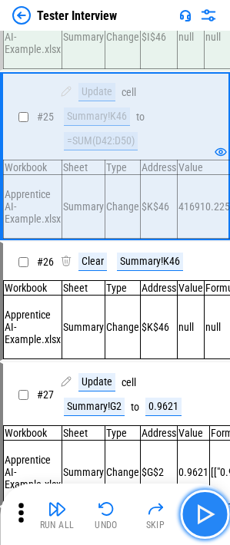
click at [223, 353] on button "button" at bounding box center [204, 514] width 49 height 49
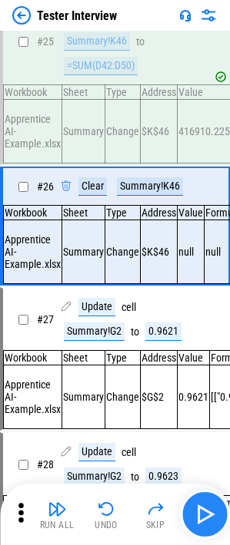
scroll to position [3793, 0]
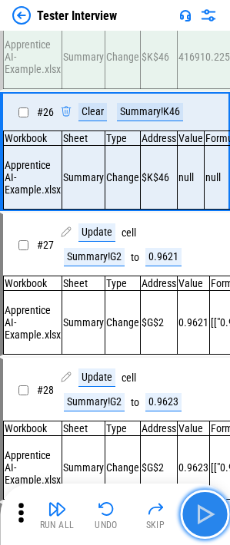
click at [223, 353] on button "button" at bounding box center [204, 514] width 49 height 49
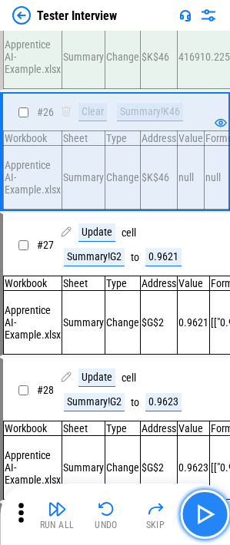
click at [223, 353] on button "button" at bounding box center [204, 514] width 49 height 49
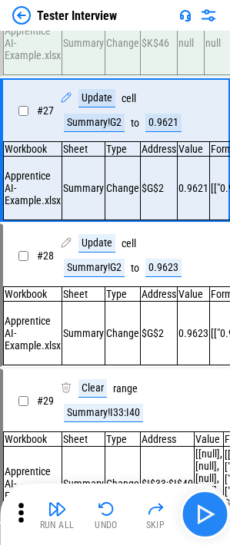
scroll to position [3931, 0]
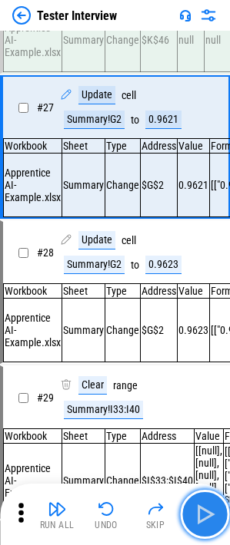
click at [216, 353] on img "button" at bounding box center [204, 514] width 25 height 25
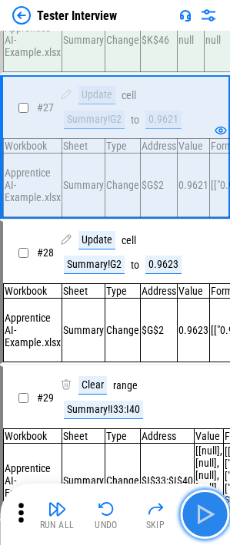
click at [216, 353] on img "button" at bounding box center [204, 514] width 25 height 25
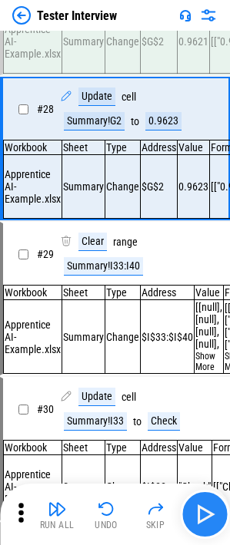
scroll to position [4080, 0]
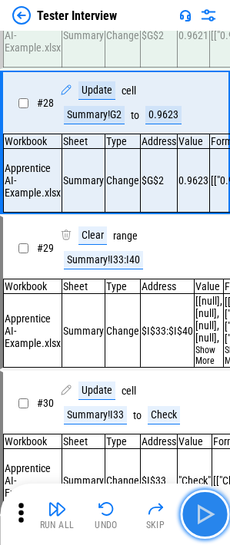
click at [216, 353] on img "button" at bounding box center [204, 514] width 25 height 25
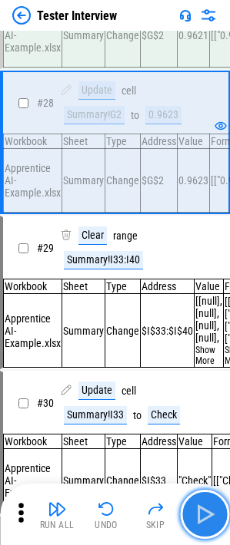
click at [205, 353] on img "button" at bounding box center [204, 514] width 25 height 25
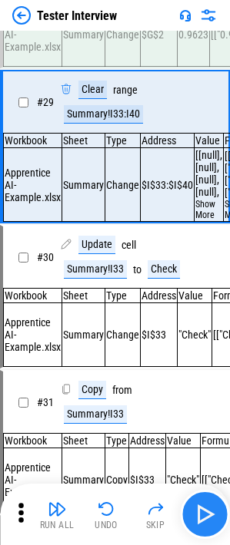
scroll to position [4233, 0]
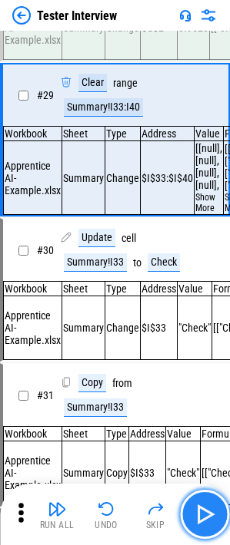
click at [205, 353] on img "button" at bounding box center [204, 514] width 25 height 25
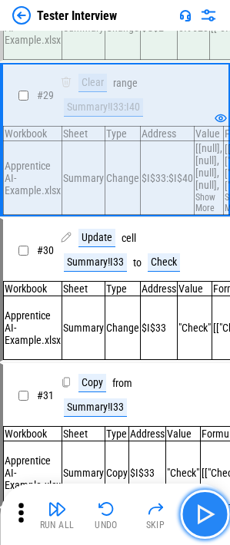
click at [205, 353] on img "button" at bounding box center [204, 514] width 25 height 25
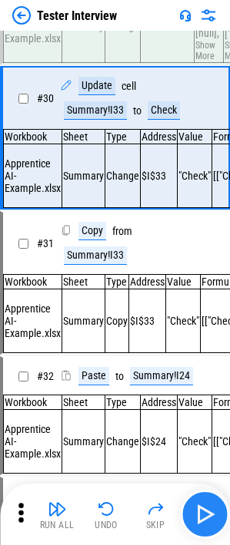
scroll to position [4386, 0]
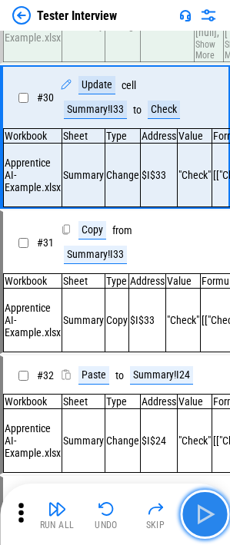
click at [205, 353] on img "button" at bounding box center [204, 514] width 25 height 25
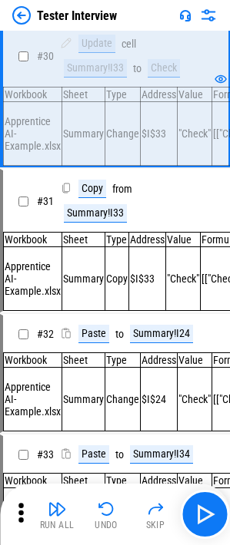
scroll to position [4539, 0]
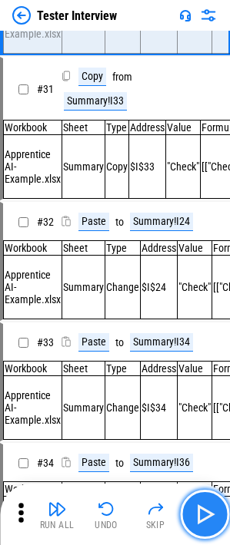
click at [224, 353] on button "button" at bounding box center [204, 514] width 49 height 49
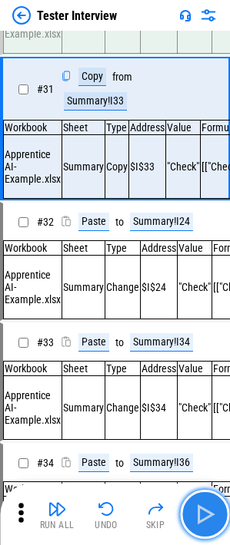
click at [224, 353] on button "button" at bounding box center [204, 514] width 49 height 49
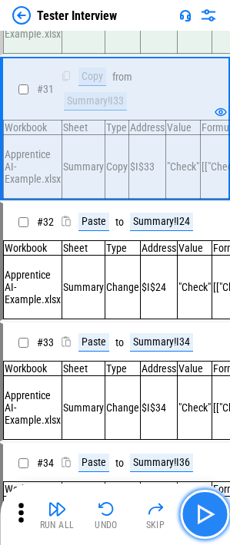
click at [224, 353] on button "button" at bounding box center [204, 514] width 49 height 49
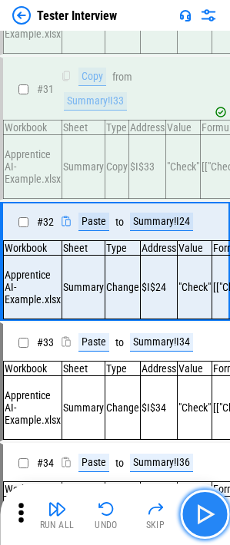
click at [224, 353] on button "button" at bounding box center [204, 514] width 49 height 49
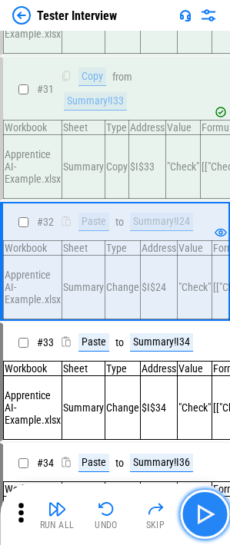
click at [224, 353] on button "button" at bounding box center [204, 514] width 49 height 49
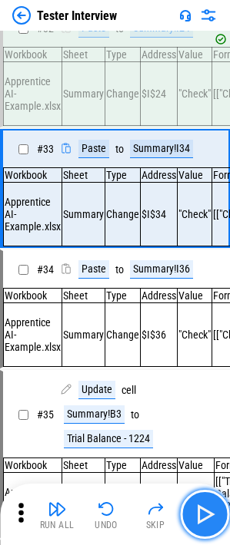
scroll to position [4798, 0]
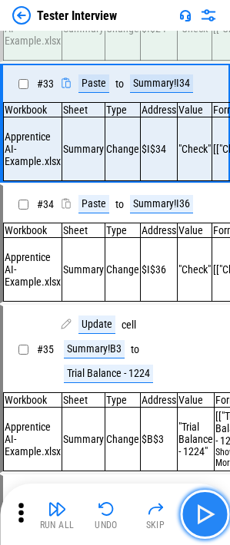
click at [224, 353] on button "button" at bounding box center [204, 514] width 49 height 49
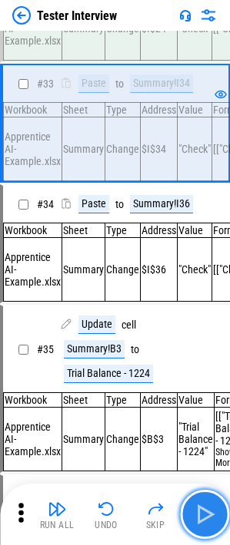
click at [224, 353] on button "button" at bounding box center [204, 514] width 49 height 49
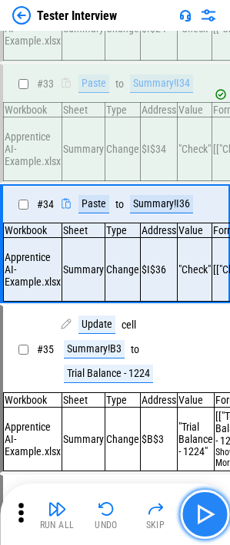
click at [224, 353] on button "button" at bounding box center [204, 514] width 49 height 49
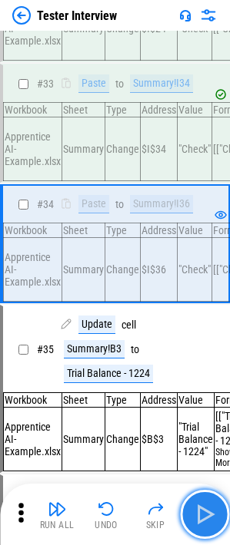
click at [224, 353] on button "button" at bounding box center [204, 514] width 49 height 49
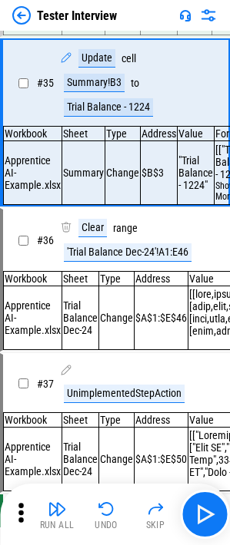
scroll to position [5076, 0]
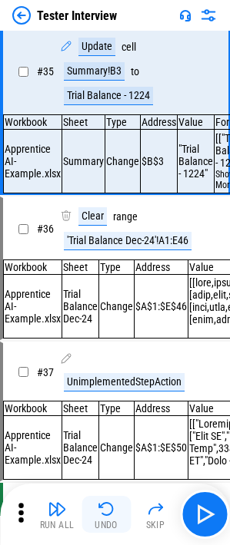
click at [94, 353] on button "Undo" at bounding box center [105, 514] width 49 height 37
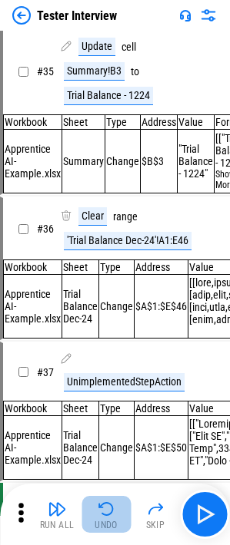
click at [94, 353] on button "Undo" at bounding box center [105, 514] width 49 height 37
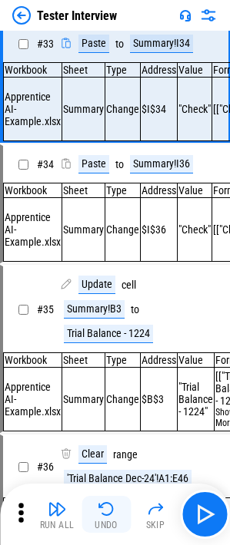
click at [94, 353] on button "Undo" at bounding box center [105, 514] width 49 height 37
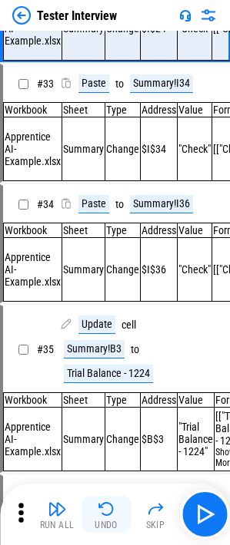
click at [94, 353] on button "Undo" at bounding box center [105, 514] width 49 height 37
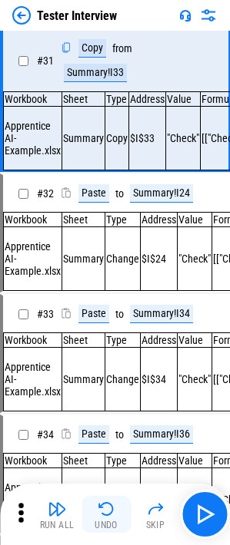
click at [94, 353] on button "Undo" at bounding box center [105, 514] width 49 height 37
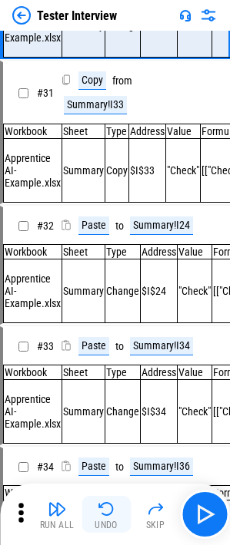
click at [94, 353] on button "Undo" at bounding box center [105, 514] width 49 height 37
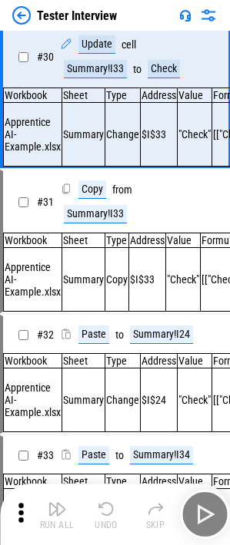
click at [94, 353] on button "Undo" at bounding box center [105, 514] width 49 height 37
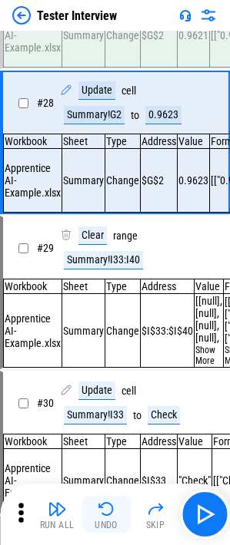
click at [94, 353] on button "Undo" at bounding box center [105, 514] width 49 height 37
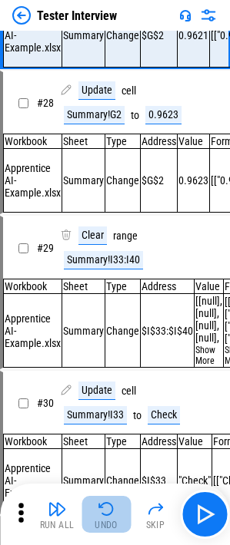
click at [94, 353] on button "Undo" at bounding box center [105, 514] width 49 height 37
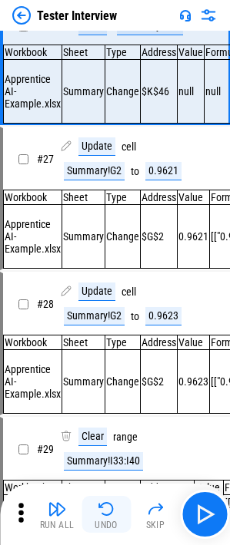
scroll to position [3793, 0]
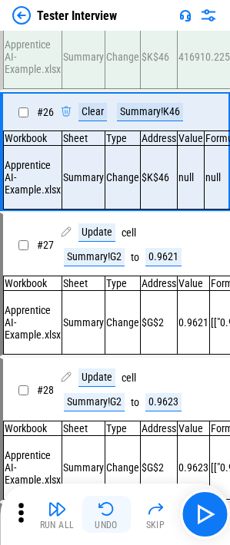
click at [94, 353] on button "Undo" at bounding box center [105, 514] width 49 height 37
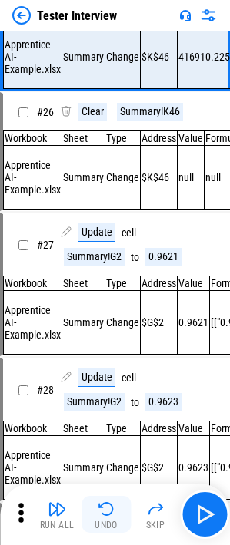
click at [94, 353] on button "Undo" at bounding box center [105, 514] width 49 height 37
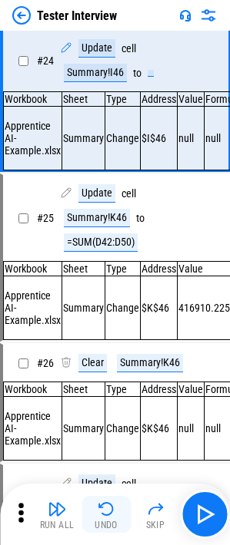
scroll to position [3482, 0]
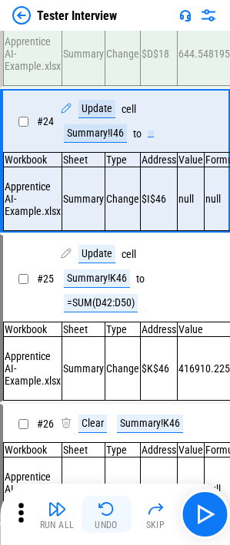
click at [94, 353] on button "Undo" at bounding box center [105, 514] width 49 height 37
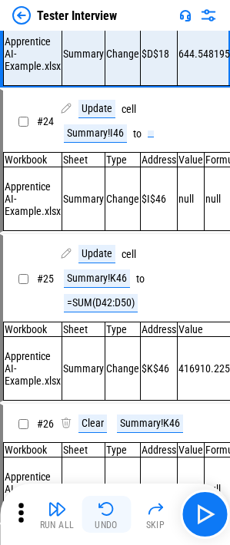
click at [94, 353] on button "Undo" at bounding box center [105, 514] width 49 height 37
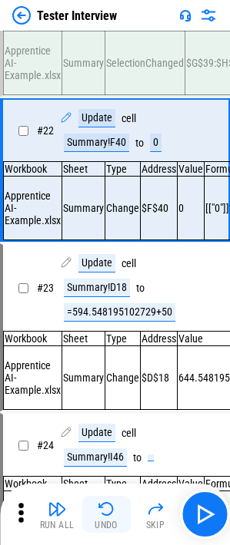
click at [94, 353] on button "Undo" at bounding box center [105, 514] width 49 height 37
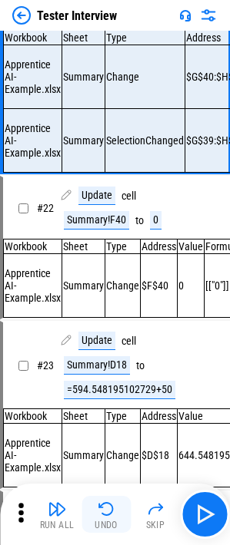
scroll to position [2962, 0]
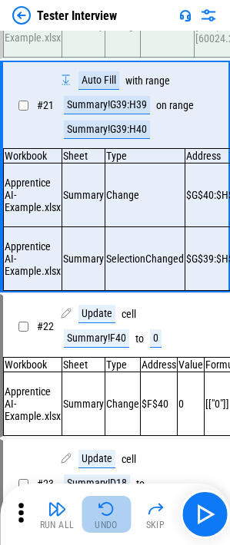
click at [94, 353] on button "Undo" at bounding box center [105, 514] width 49 height 37
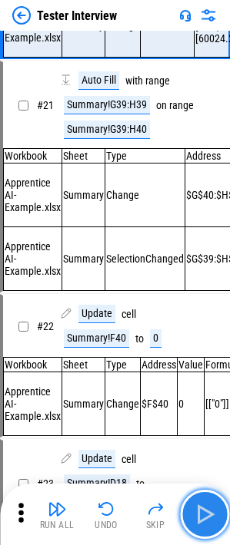
click at [203, 353] on img "button" at bounding box center [204, 514] width 25 height 25
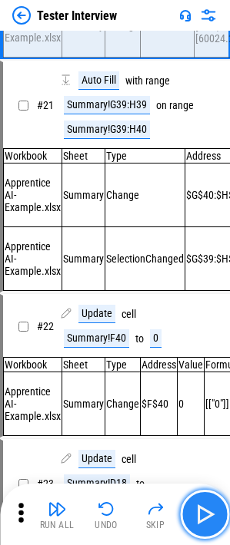
click at [203, 353] on img "button" at bounding box center [204, 514] width 25 height 25
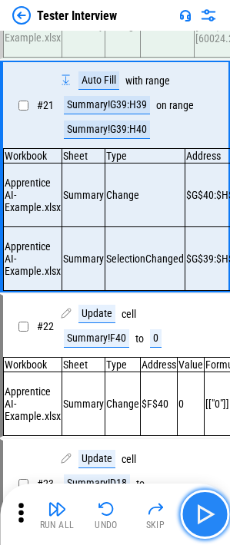
click at [210, 353] on img "button" at bounding box center [204, 514] width 25 height 25
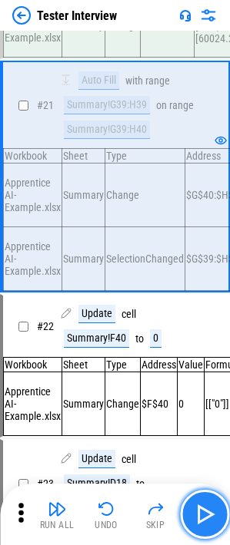
click at [210, 353] on img "button" at bounding box center [204, 514] width 25 height 25
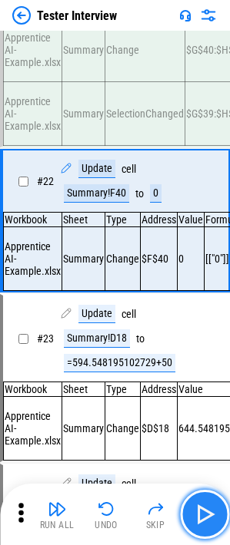
click at [210, 353] on img "button" at bounding box center [204, 514] width 25 height 25
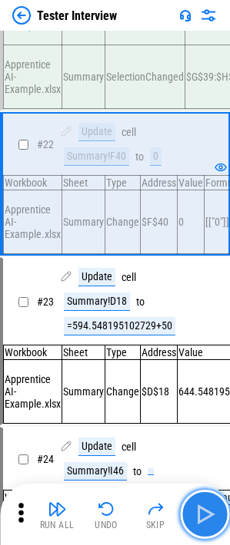
click at [210, 353] on img "button" at bounding box center [204, 514] width 25 height 25
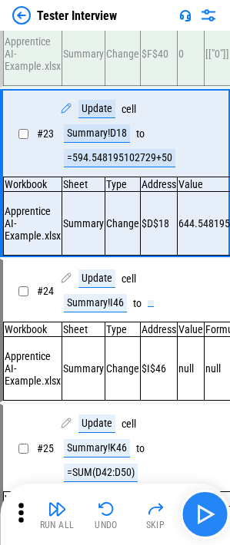
scroll to position [3320, 0]
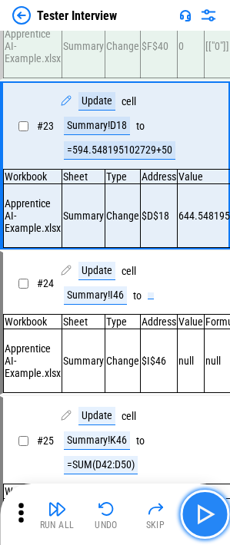
click at [210, 353] on img "button" at bounding box center [204, 514] width 25 height 25
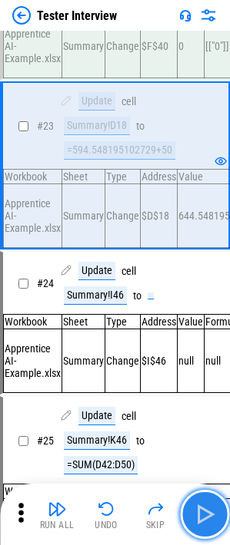
click at [210, 353] on img "button" at bounding box center [204, 514] width 25 height 25
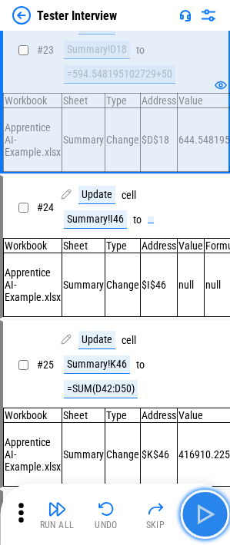
click at [210, 353] on img "button" at bounding box center [204, 514] width 25 height 25
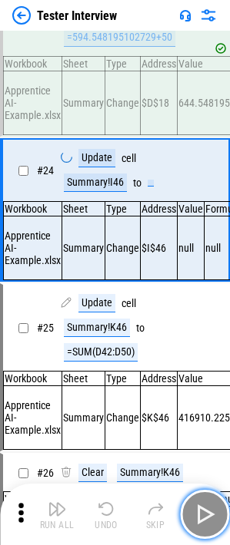
click at [210, 353] on img "button" at bounding box center [204, 514] width 25 height 25
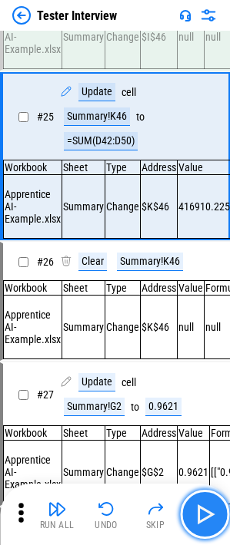
click at [210, 353] on img "button" at bounding box center [204, 514] width 25 height 25
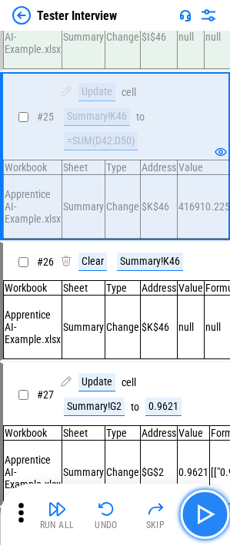
click at [210, 353] on img "button" at bounding box center [204, 514] width 25 height 25
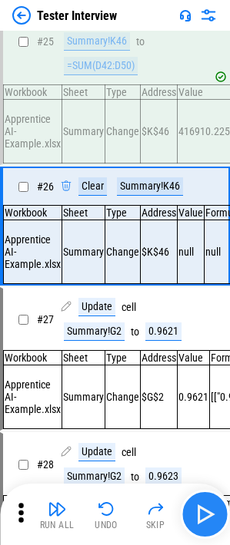
scroll to position [3793, 0]
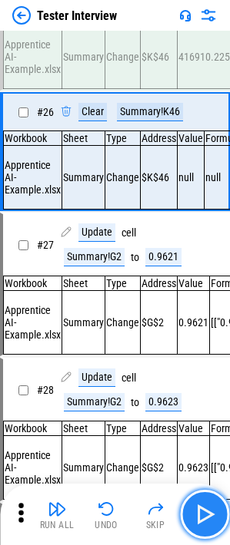
click at [210, 353] on img "button" at bounding box center [204, 514] width 25 height 25
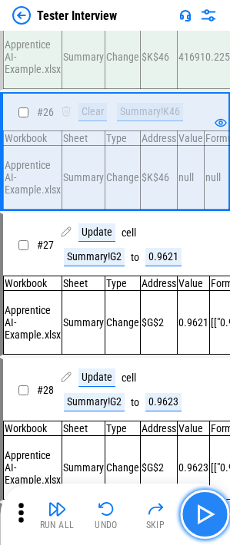
click at [210, 353] on img "button" at bounding box center [204, 514] width 25 height 25
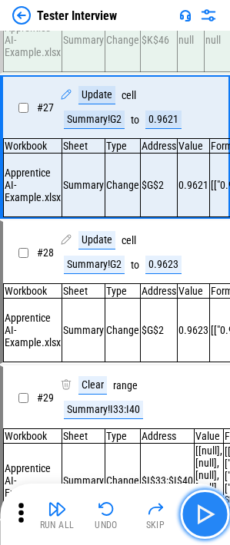
click at [210, 353] on img "button" at bounding box center [204, 514] width 25 height 25
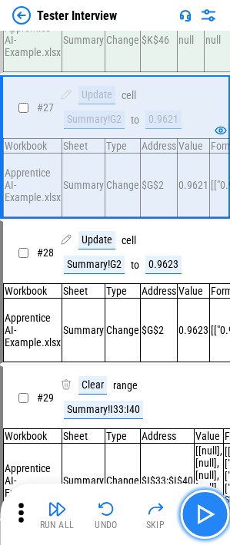
click at [210, 353] on img "button" at bounding box center [204, 514] width 25 height 25
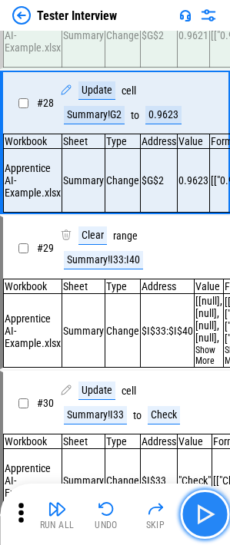
click at [210, 353] on img "button" at bounding box center [204, 514] width 25 height 25
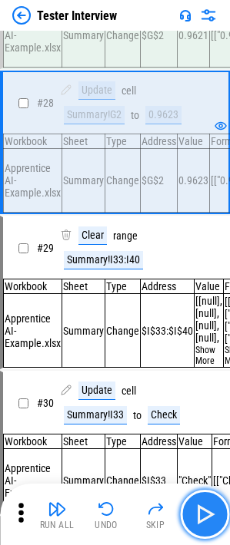
click at [210, 353] on img "button" at bounding box center [204, 514] width 25 height 25
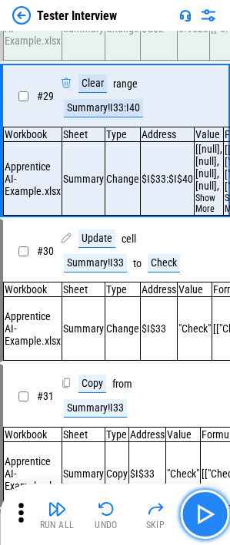
click at [210, 353] on img "button" at bounding box center [204, 514] width 25 height 25
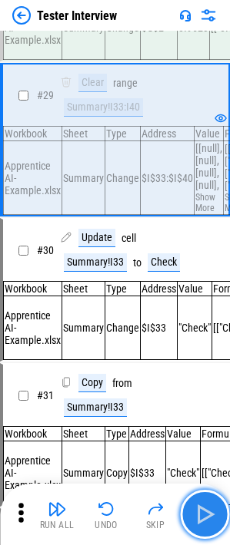
click at [210, 353] on img "button" at bounding box center [204, 514] width 25 height 25
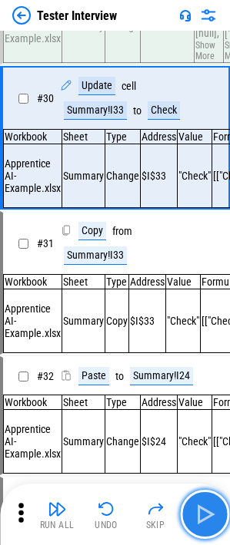
click at [210, 353] on img "button" at bounding box center [204, 514] width 25 height 25
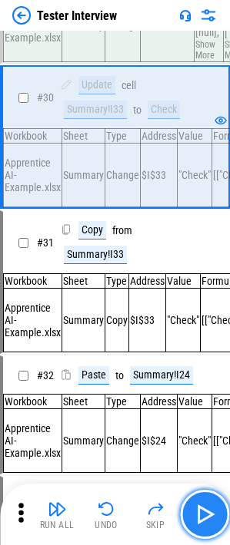
click at [210, 353] on img "button" at bounding box center [204, 514] width 25 height 25
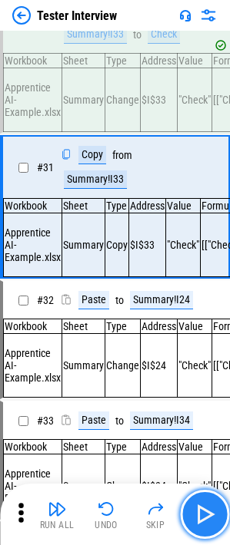
click at [210, 353] on img "button" at bounding box center [204, 514] width 25 height 25
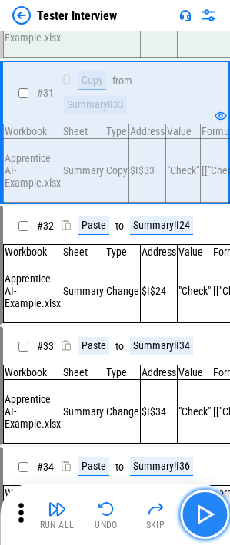
click at [210, 353] on img "button" at bounding box center [204, 514] width 25 height 25
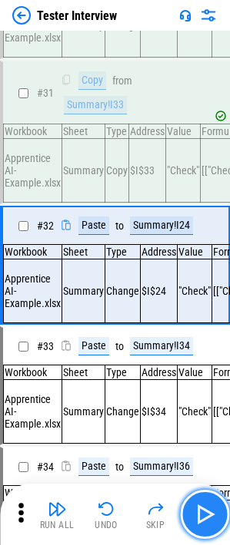
click at [210, 353] on img "button" at bounding box center [204, 514] width 25 height 25
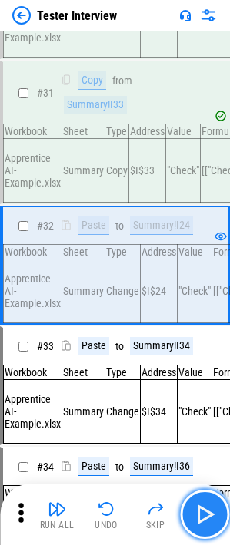
click at [210, 353] on img "button" at bounding box center [204, 514] width 25 height 25
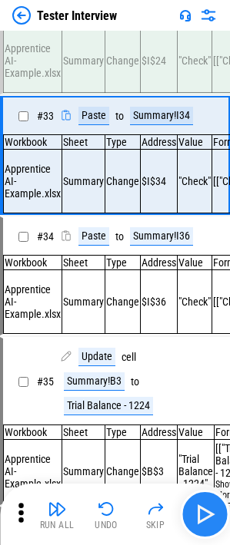
scroll to position [4798, 0]
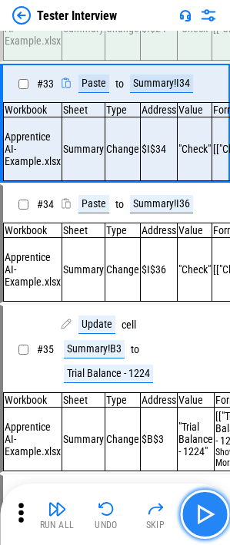
click at [210, 353] on img "button" at bounding box center [204, 514] width 25 height 25
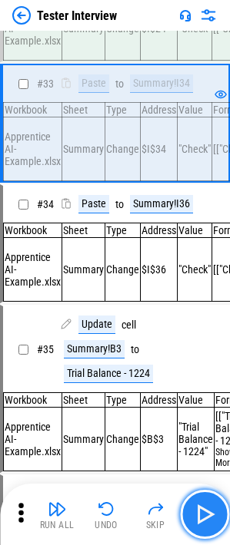
click at [210, 353] on img "button" at bounding box center [204, 514] width 25 height 25
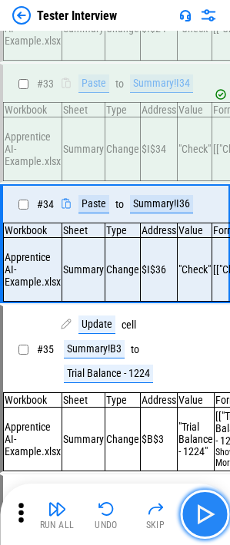
click at [210, 353] on img "button" at bounding box center [204, 514] width 25 height 25
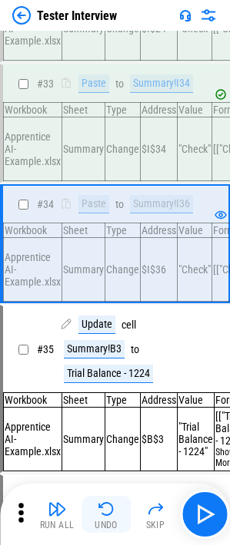
click at [114, 353] on button "Undo" at bounding box center [105, 514] width 49 height 37
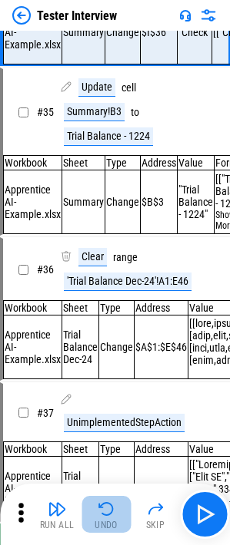
click at [114, 353] on button "Undo" at bounding box center [105, 514] width 49 height 37
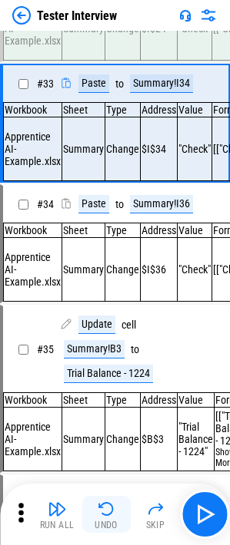
click at [114, 353] on button "Undo" at bounding box center [105, 514] width 49 height 37
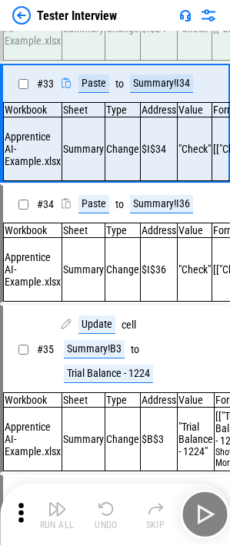
click at [114, 353] on button "Undo" at bounding box center [105, 514] width 49 height 37
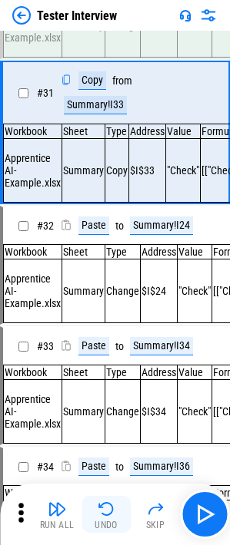
click at [114, 353] on button "Undo" at bounding box center [105, 514] width 49 height 37
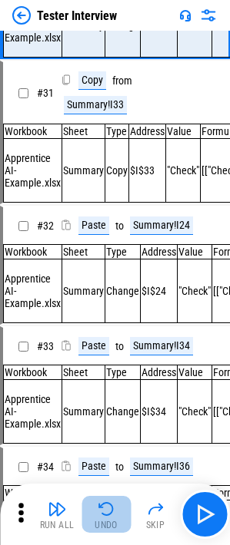
click at [114, 353] on button "Undo" at bounding box center [105, 514] width 49 height 37
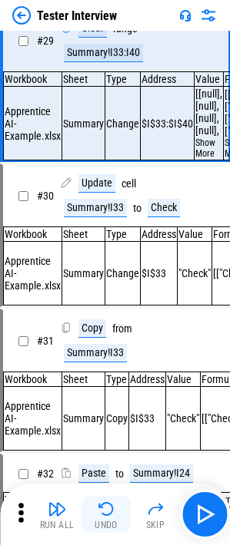
scroll to position [4233, 0]
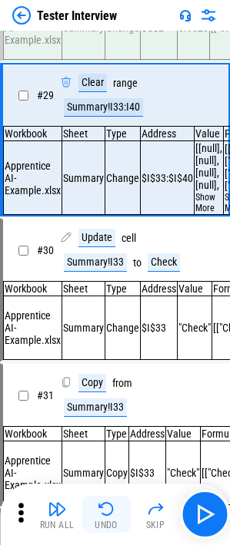
click at [114, 353] on button "Undo" at bounding box center [105, 514] width 49 height 37
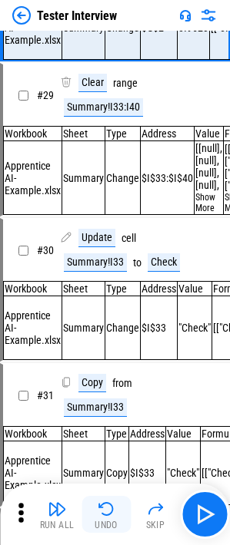
click at [116, 353] on div "Undo" at bounding box center [105, 524] width 23 height 9
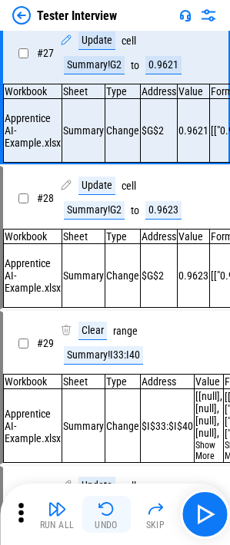
scroll to position [3931, 0]
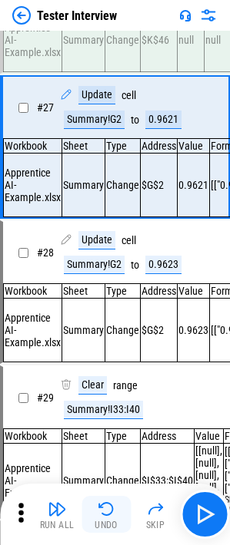
click at [116, 353] on div "Undo" at bounding box center [105, 524] width 23 height 9
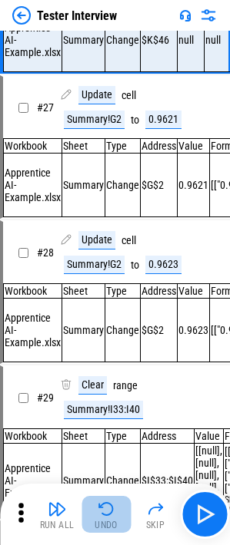
click at [116, 353] on div "Undo" at bounding box center [105, 524] width 23 height 9
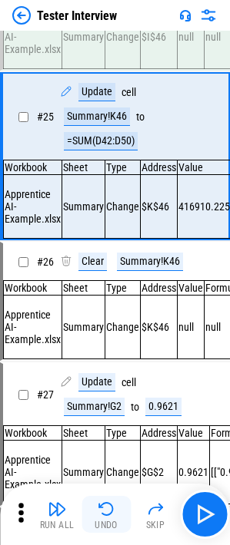
click at [116, 353] on div "Undo" at bounding box center [105, 524] width 23 height 9
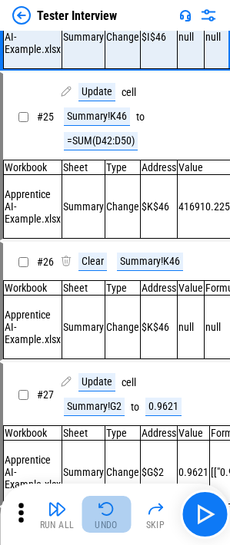
click at [116, 353] on div "Undo" at bounding box center [105, 524] width 23 height 9
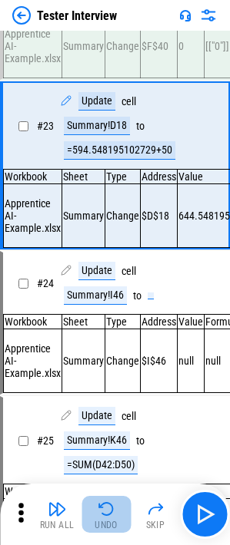
click at [116, 353] on div "Undo" at bounding box center [105, 524] width 23 height 9
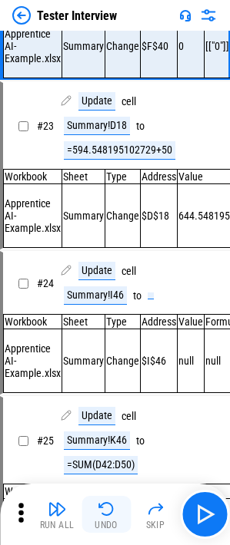
click at [116, 353] on div "Undo" at bounding box center [105, 524] width 23 height 9
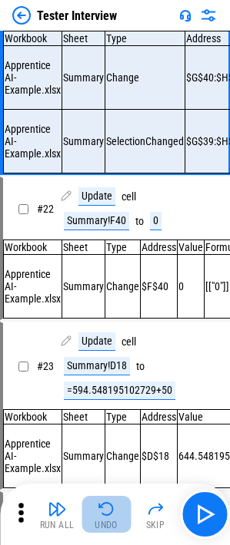
click at [116, 353] on div "Undo" at bounding box center [105, 524] width 23 height 9
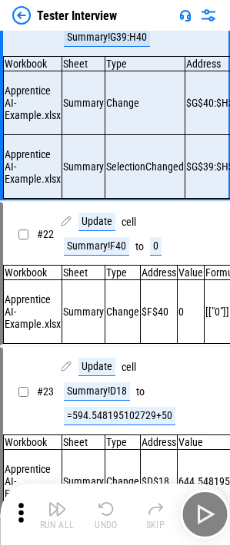
click at [116, 353] on div "Run All Undo Skip" at bounding box center [116, 514] width 214 height 49
click at [109, 353] on div "Run All Undo Skip" at bounding box center [116, 514] width 214 height 49
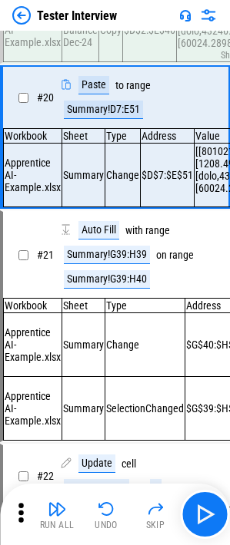
scroll to position [2766, 0]
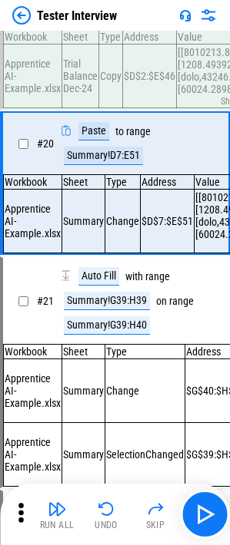
click at [109, 353] on button "Undo" at bounding box center [105, 514] width 49 height 37
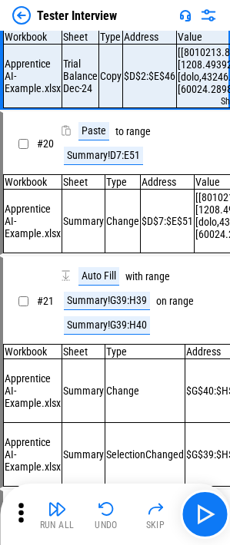
click at [109, 353] on button "Undo" at bounding box center [105, 514] width 49 height 37
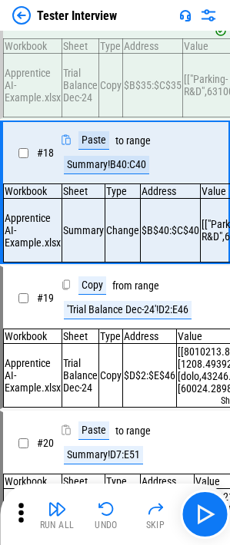
click at [109, 353] on button "Undo" at bounding box center [105, 514] width 49 height 37
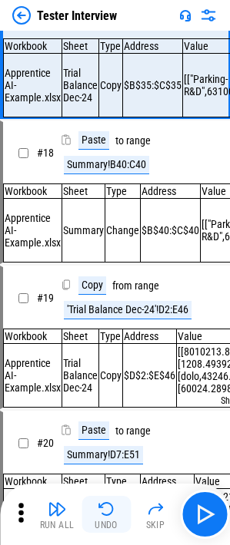
click at [109, 353] on button "Undo" at bounding box center [105, 514] width 49 height 37
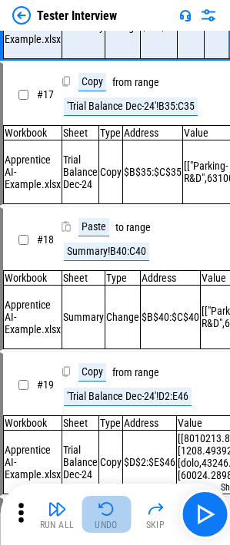
click at [109, 353] on button "Undo" at bounding box center [105, 514] width 49 height 37
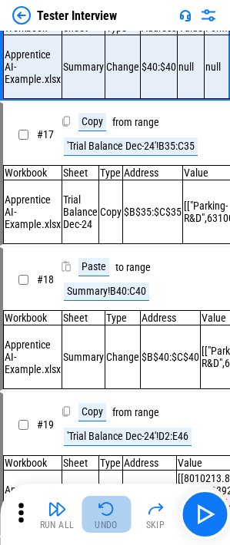
click at [109, 353] on div "Run All Undo Skip" at bounding box center [116, 514] width 214 height 49
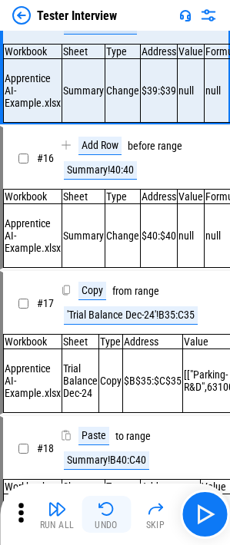
click at [109, 353] on button "Undo" at bounding box center [105, 514] width 49 height 37
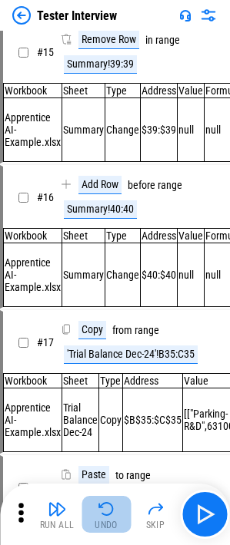
click at [109, 353] on button "Undo" at bounding box center [105, 514] width 49 height 37
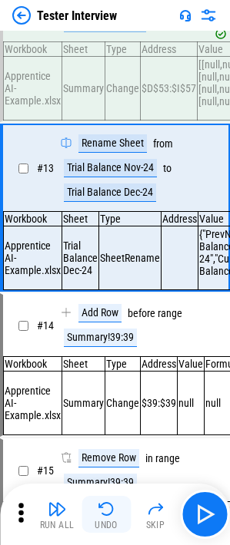
scroll to position [1706, 0]
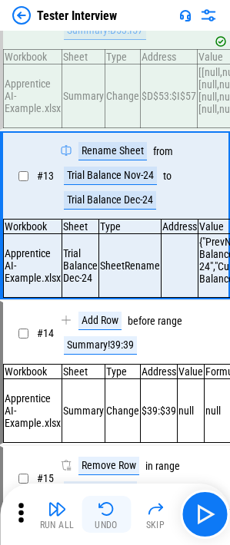
click at [109, 353] on button "Undo" at bounding box center [105, 514] width 49 height 37
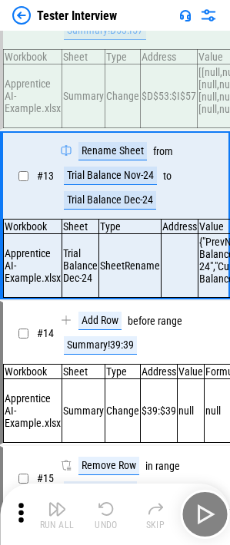
click at [109, 353] on div "Run All Undo Skip" at bounding box center [116, 514] width 214 height 49
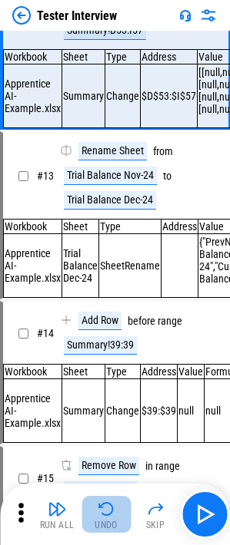
click at [109, 353] on button "Undo" at bounding box center [105, 514] width 49 height 37
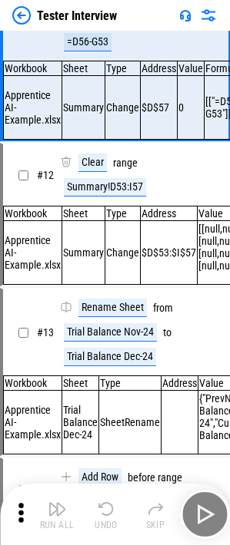
click at [109, 353] on button "Undo" at bounding box center [105, 514] width 49 height 37
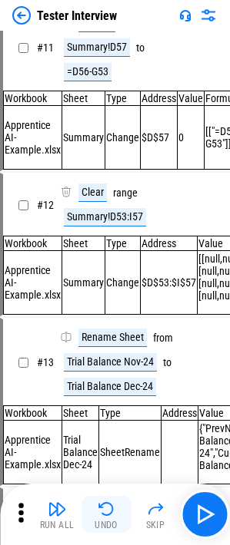
click at [109, 353] on button "Undo" at bounding box center [105, 514] width 49 height 37
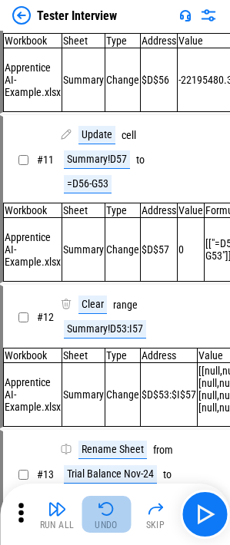
click at [109, 353] on button "Undo" at bounding box center [105, 514] width 49 height 37
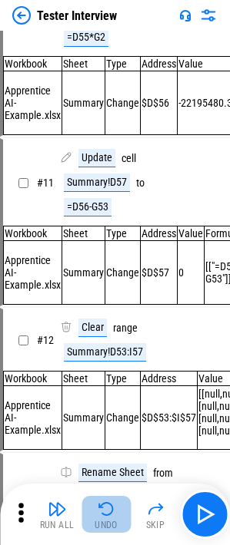
click at [109, 353] on button "Undo" at bounding box center [105, 514] width 49 height 37
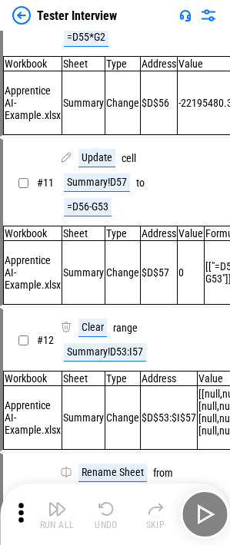
scroll to position [1237, 0]
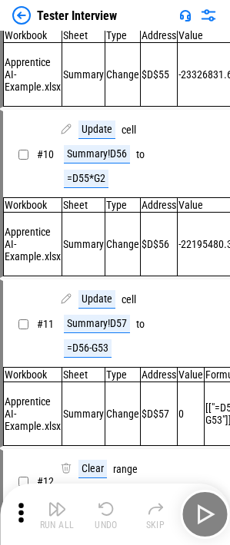
click at [109, 353] on button "Undo" at bounding box center [105, 514] width 49 height 37
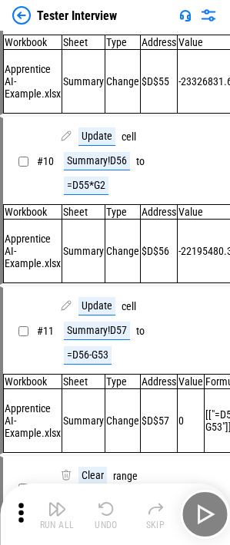
click at [109, 353] on div "Run All Undo Skip" at bounding box center [116, 514] width 214 height 49
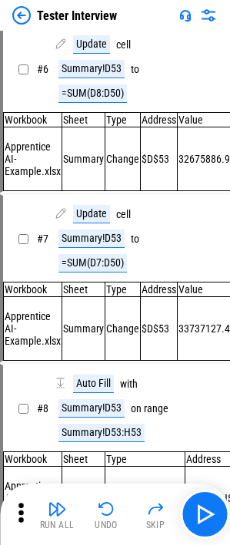
click at [109, 353] on button "Undo" at bounding box center [105, 514] width 49 height 37
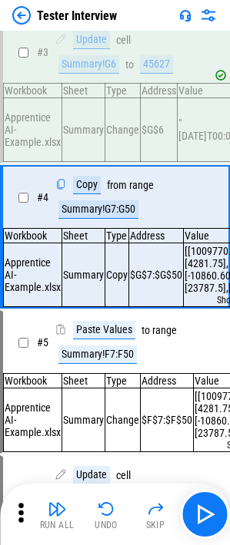
scroll to position [157, 0]
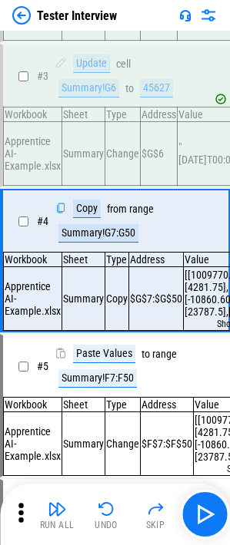
click at [109, 353] on button "Undo" at bounding box center [105, 514] width 49 height 37
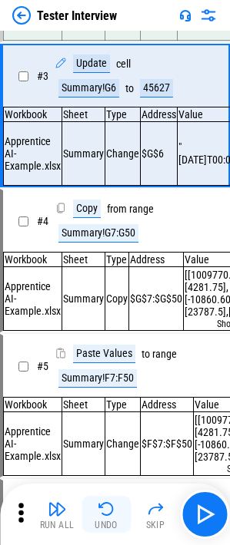
click at [108, 353] on img "button" at bounding box center [106, 509] width 18 height 18
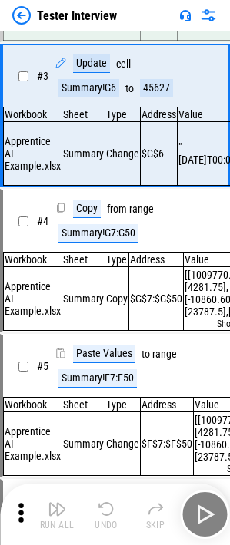
click at [108, 353] on div "Run All Undo Skip" at bounding box center [116, 514] width 214 height 49
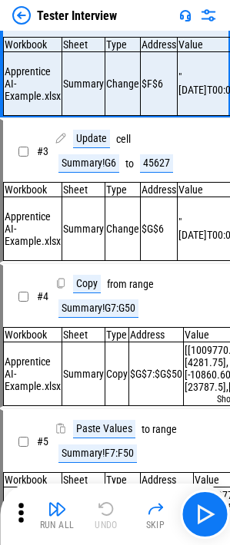
scroll to position [0, 0]
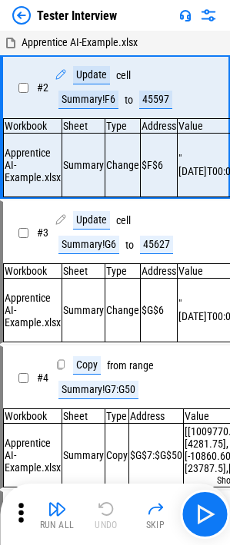
click at [108, 353] on div "Run All Undo Skip" at bounding box center [116, 514] width 214 height 49
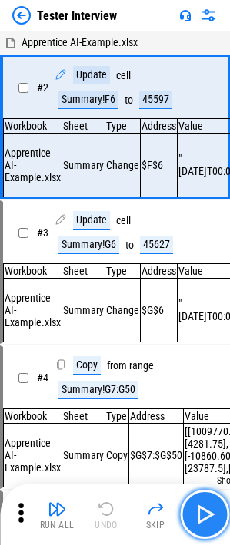
click at [206, 353] on img "button" at bounding box center [204, 514] width 25 height 25
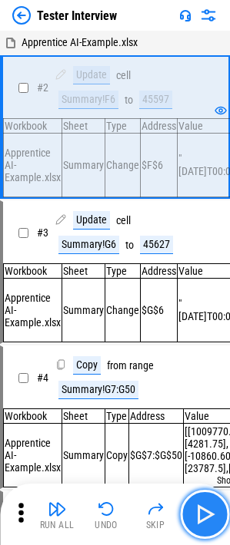
click at [206, 353] on img "button" at bounding box center [204, 514] width 25 height 25
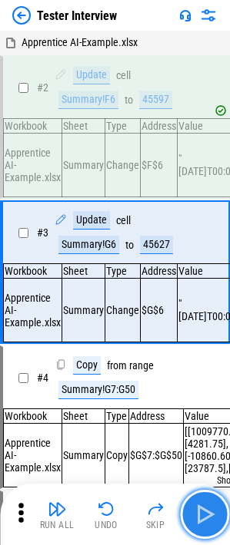
click at [206, 353] on img "button" at bounding box center [204, 514] width 25 height 25
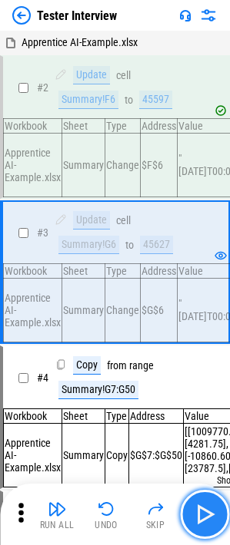
click at [206, 353] on img "button" at bounding box center [204, 514] width 25 height 25
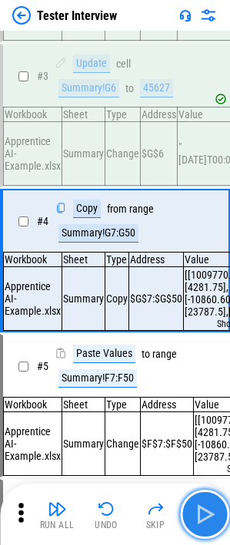
click at [206, 353] on img "button" at bounding box center [204, 514] width 25 height 25
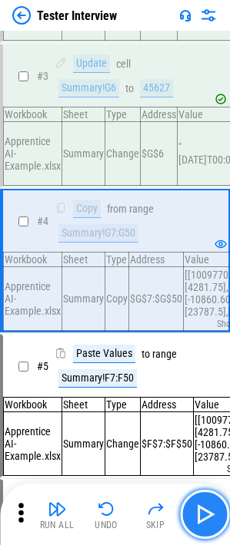
click at [206, 353] on img "button" at bounding box center [204, 514] width 25 height 25
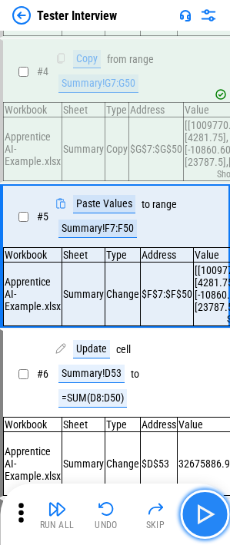
click at [206, 353] on img "button" at bounding box center [204, 514] width 25 height 25
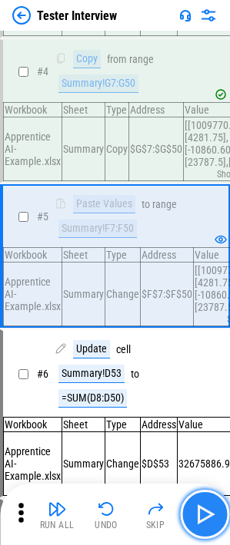
click at [206, 353] on img "button" at bounding box center [204, 514] width 25 height 25
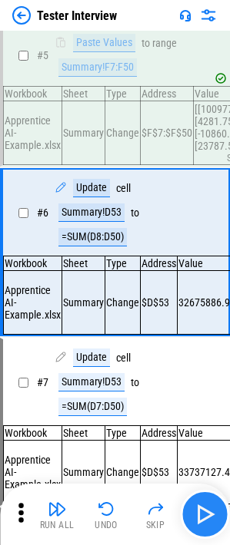
scroll to position [468, 0]
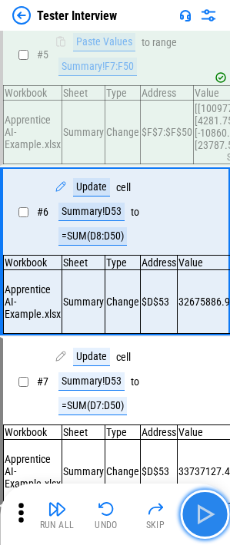
click at [206, 353] on img "button" at bounding box center [204, 514] width 25 height 25
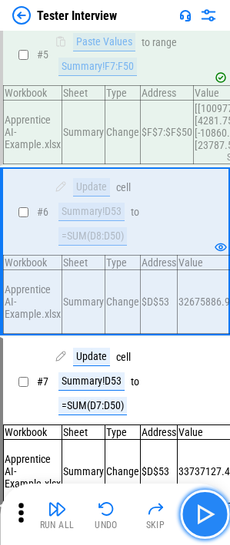
click at [206, 353] on img "button" at bounding box center [204, 514] width 25 height 25
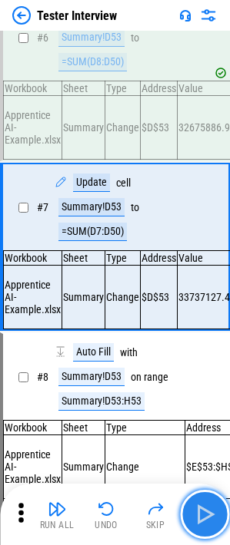
click at [206, 353] on img "button" at bounding box center [204, 514] width 25 height 25
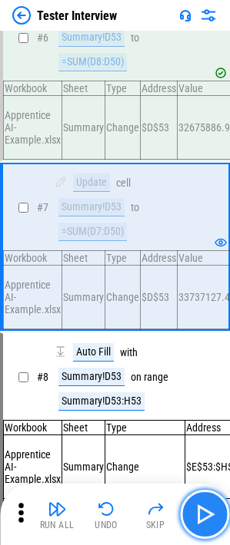
click at [206, 353] on img "button" at bounding box center [204, 514] width 25 height 25
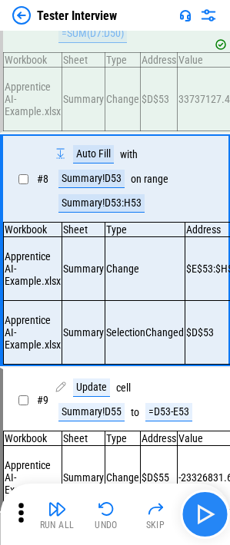
scroll to position [850, 0]
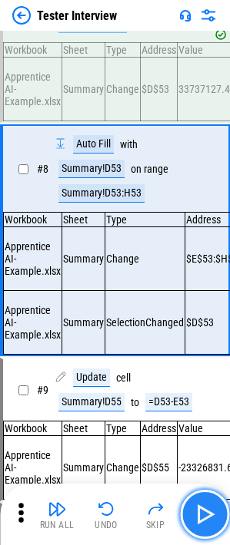
click at [206, 353] on img "button" at bounding box center [204, 514] width 25 height 25
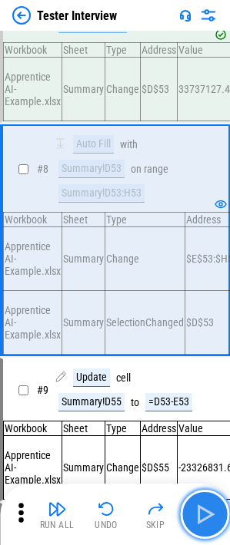
click at [206, 353] on img "button" at bounding box center [204, 514] width 25 height 25
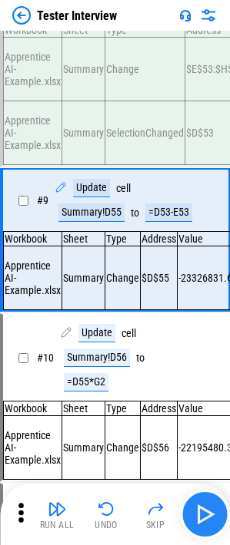
scroll to position [1046, 0]
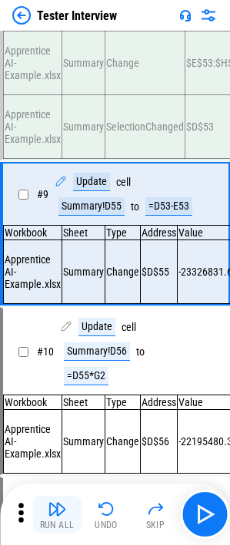
click at [41, 353] on button "Run All" at bounding box center [56, 514] width 49 height 37
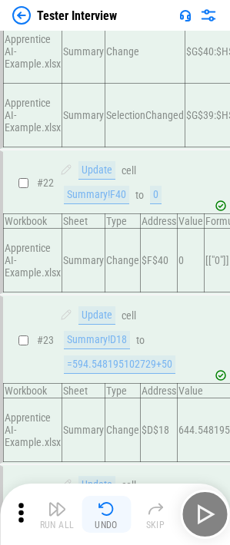
click at [91, 353] on button "Undo" at bounding box center [105, 514] width 49 height 37
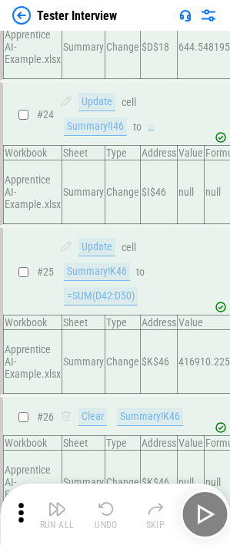
click at [91, 353] on button "Undo" at bounding box center [105, 514] width 49 height 37
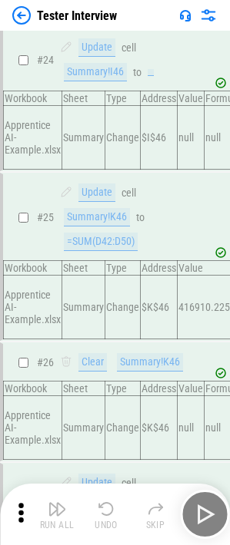
click at [91, 353] on div "Run All Undo Skip" at bounding box center [116, 514] width 214 height 49
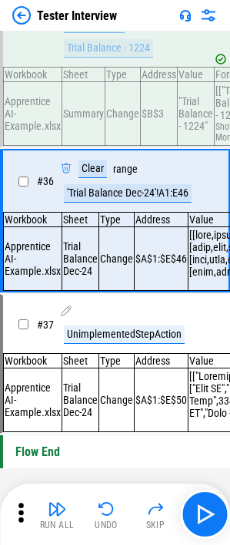
click at [100, 353] on img "button" at bounding box center [106, 509] width 18 height 18
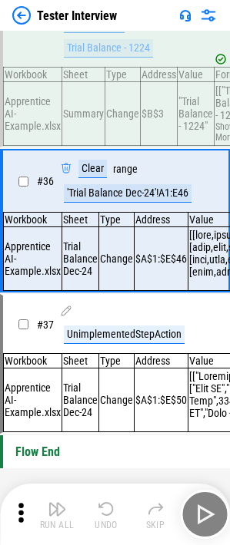
scroll to position [5241, 0]
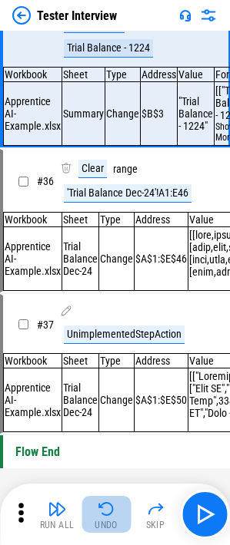
click at [100, 353] on img "button" at bounding box center [106, 509] width 18 height 18
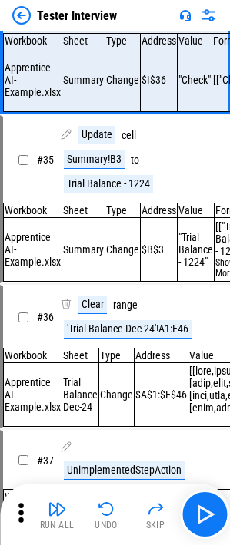
scroll to position [4923, 0]
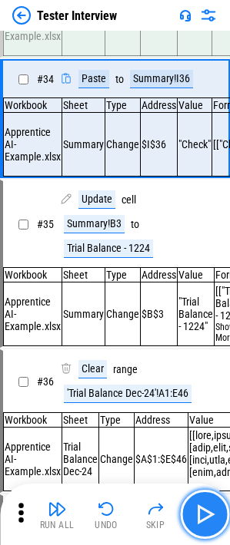
click at [200, 353] on img "button" at bounding box center [204, 514] width 25 height 25
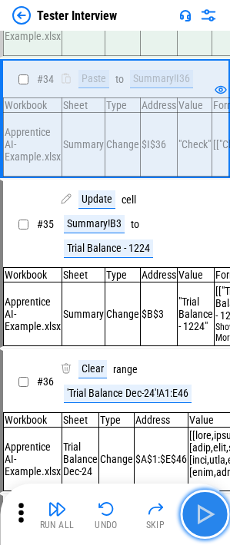
click at [199, 353] on img "button" at bounding box center [204, 514] width 25 height 25
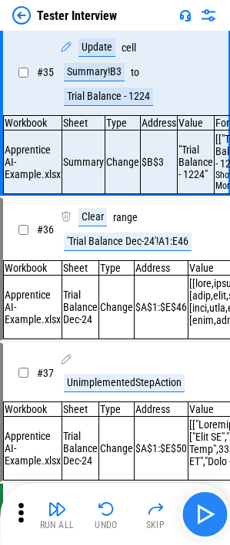
scroll to position [5076, 0]
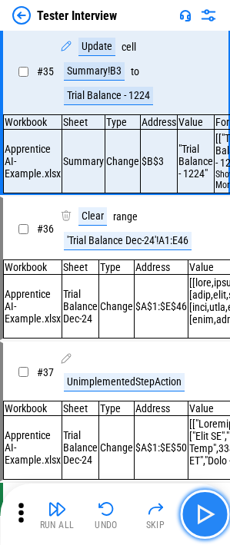
click at [199, 353] on img "button" at bounding box center [204, 514] width 25 height 25
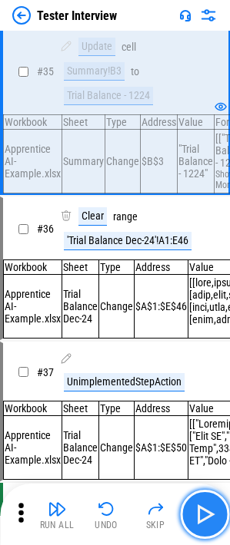
click at [192, 353] on img "button" at bounding box center [204, 514] width 25 height 25
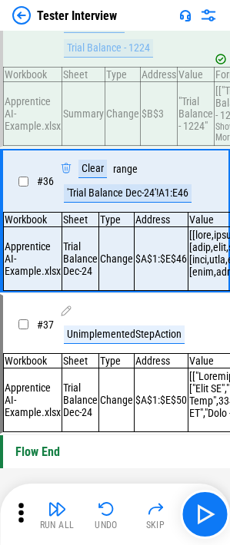
scroll to position [5299, 0]
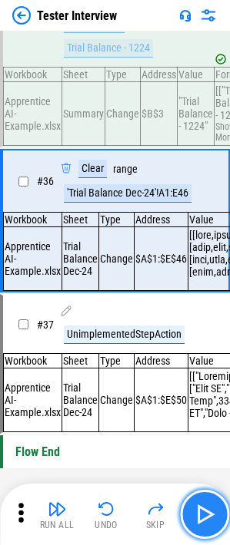
click at [204, 353] on img "button" at bounding box center [204, 514] width 25 height 25
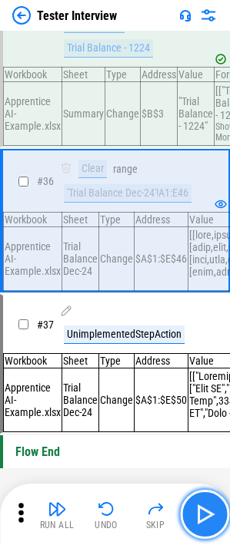
click at [204, 353] on img "button" at bounding box center [204, 514] width 25 height 25
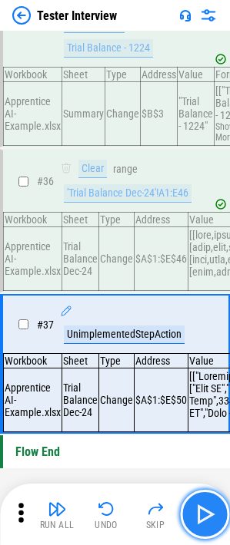
click at [206, 353] on img "button" at bounding box center [204, 514] width 25 height 25
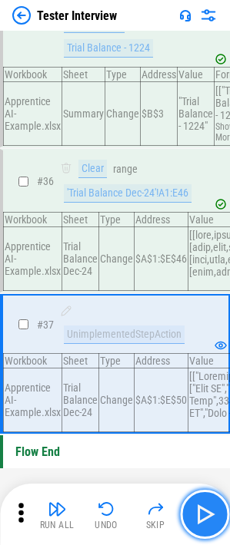
click at [203, 353] on button "button" at bounding box center [204, 514] width 49 height 49
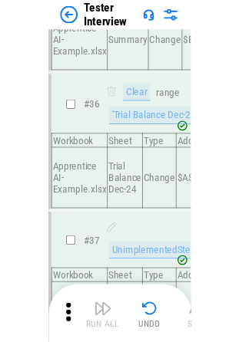
scroll to position [5064, 0]
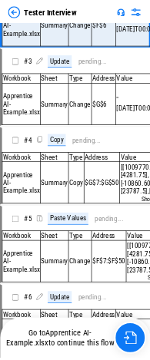
scroll to position [100, 0]
